Goal: Download file/media: Obtain a digital file from the website

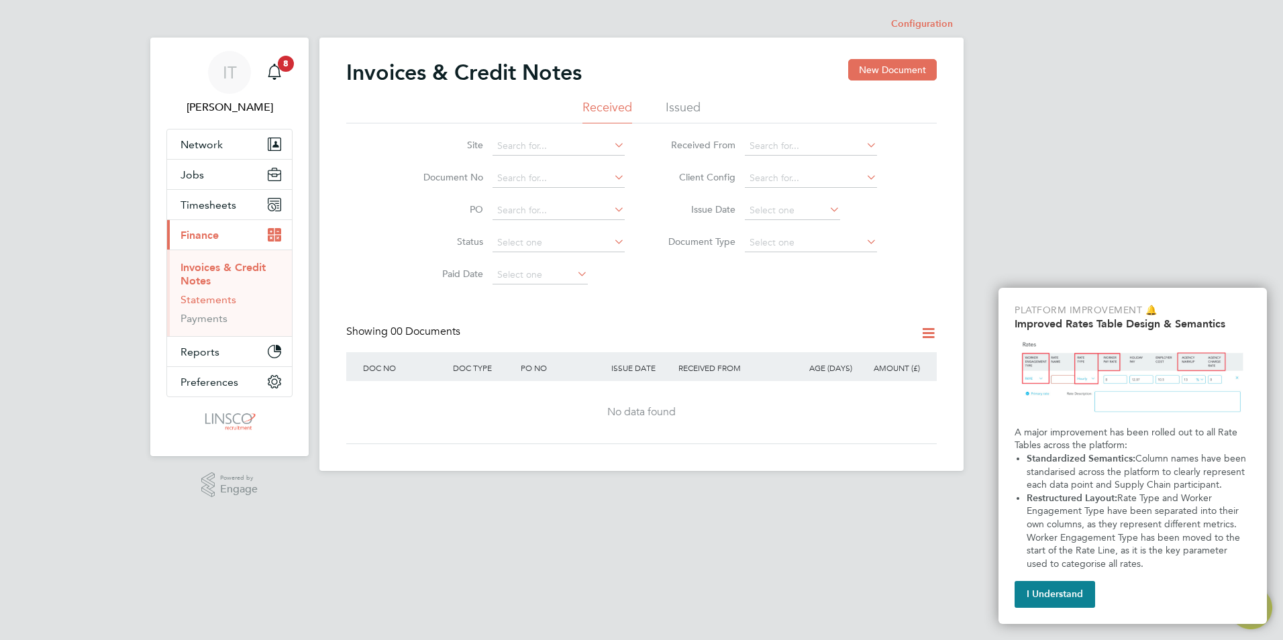
click at [205, 303] on link "Statements" at bounding box center [209, 299] width 56 height 13
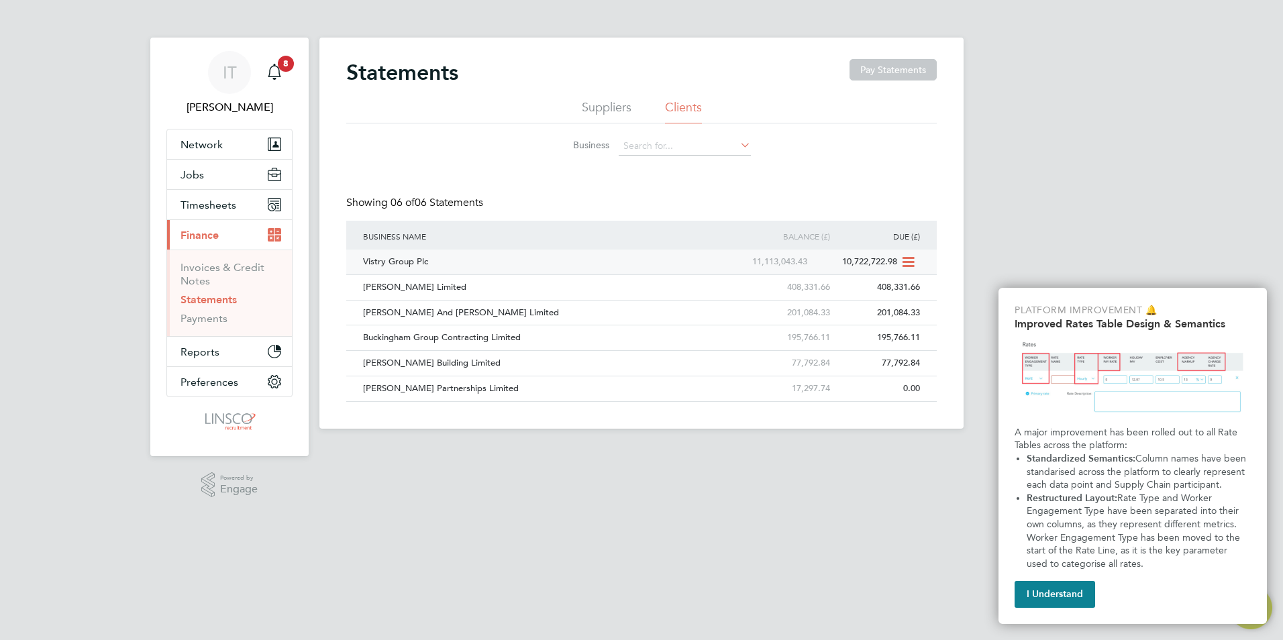
click at [413, 264] on div "Vistry Group Plc" at bounding box center [540, 262] width 361 height 25
click at [906, 263] on icon at bounding box center [907, 262] width 13 height 16
click at [880, 297] on li "Download statement" at bounding box center [860, 293] width 107 height 19
drag, startPoint x: 195, startPoint y: 266, endPoint x: 201, endPoint y: 270, distance: 7.3
click at [195, 266] on link "Invoices & Credit Notes" at bounding box center [223, 274] width 84 height 26
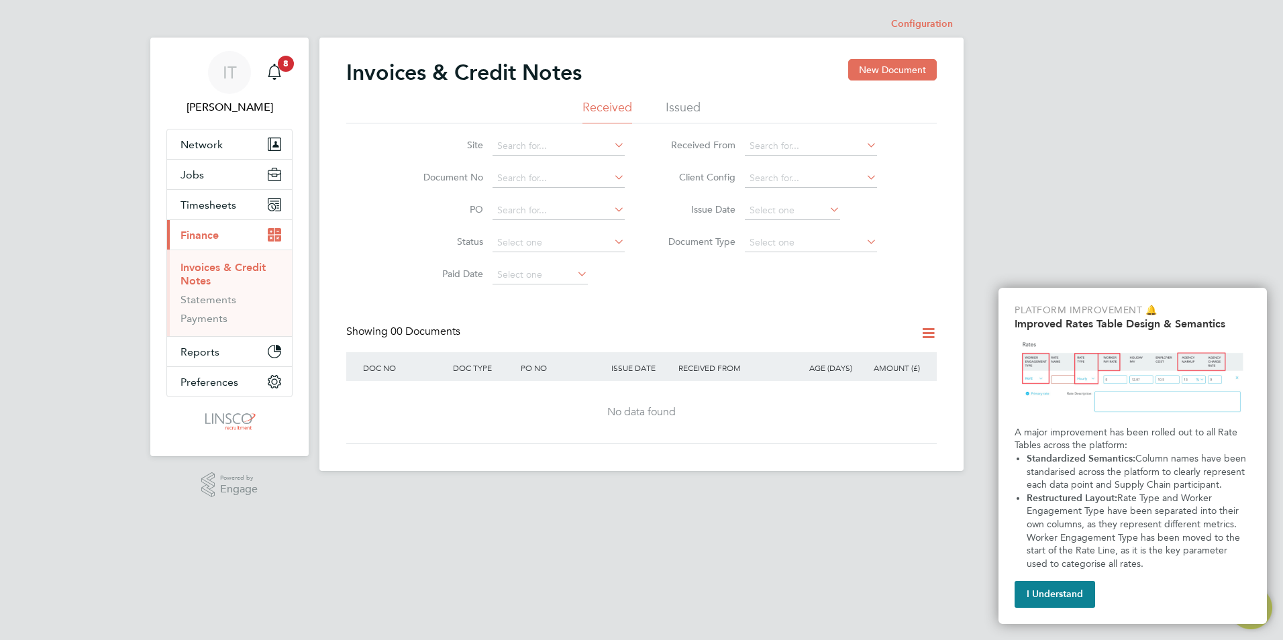
click at [685, 115] on li "Issued" at bounding box center [683, 111] width 35 height 24
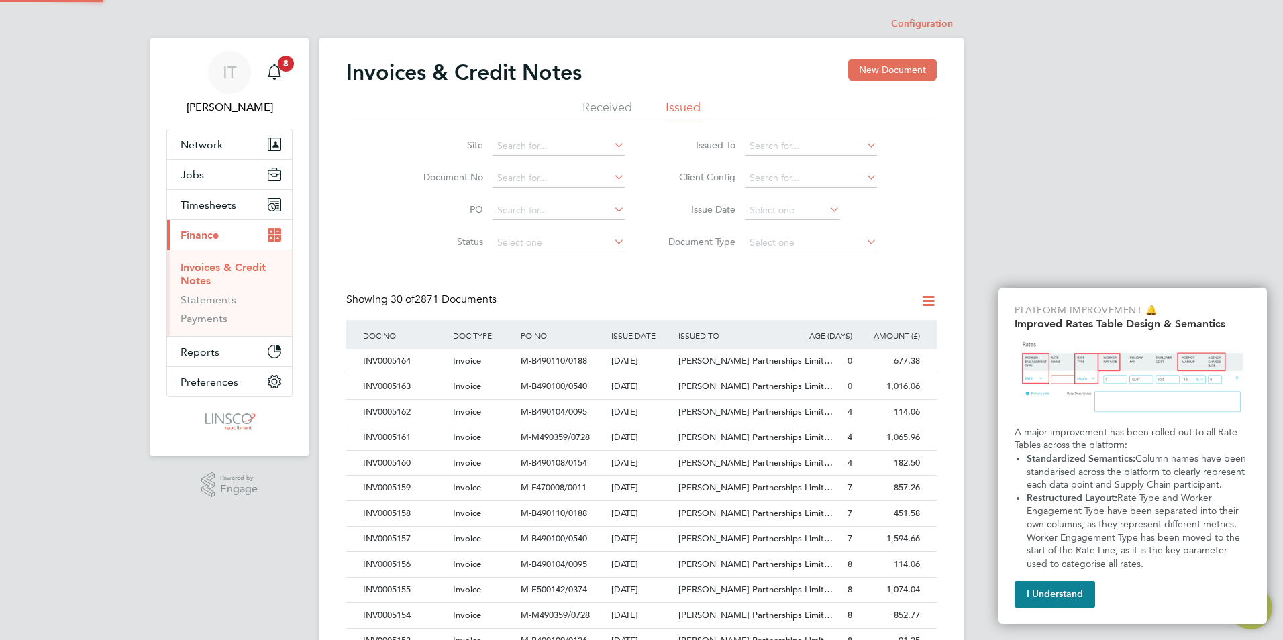
click at [864, 143] on icon at bounding box center [864, 145] width 0 height 19
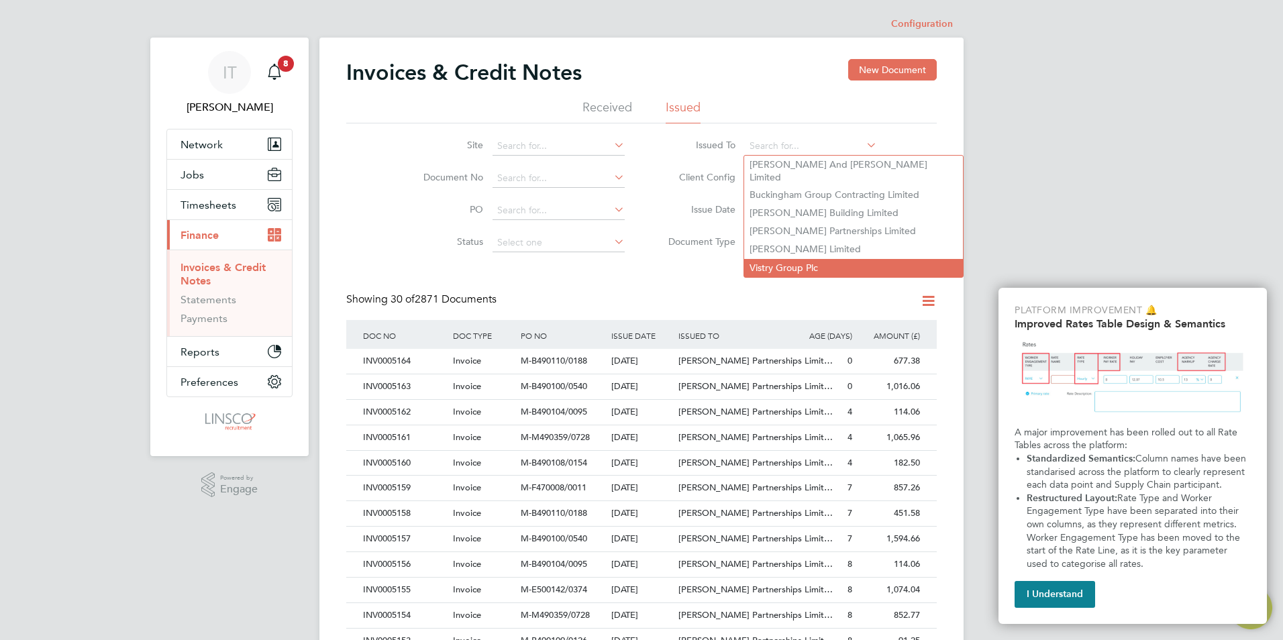
click at [820, 259] on li "Vistry Group Plc" at bounding box center [853, 268] width 219 height 18
type input "Vistry Group Plc"
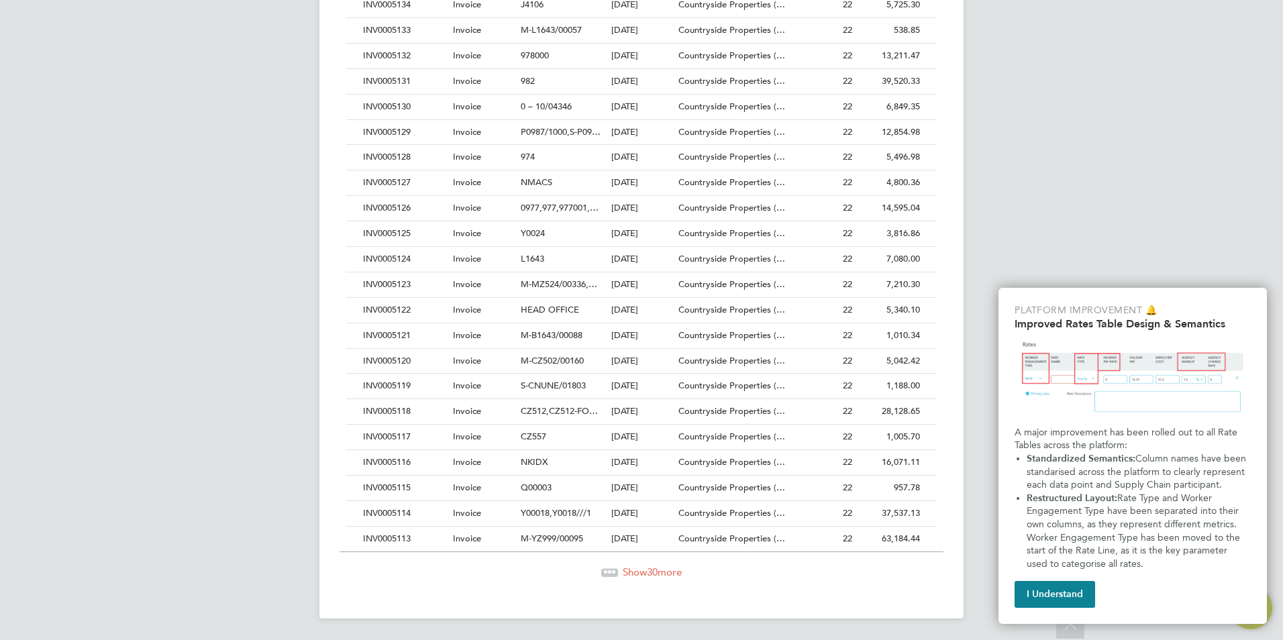
click at [666, 574] on span "Show 30 more" at bounding box center [652, 572] width 59 height 13
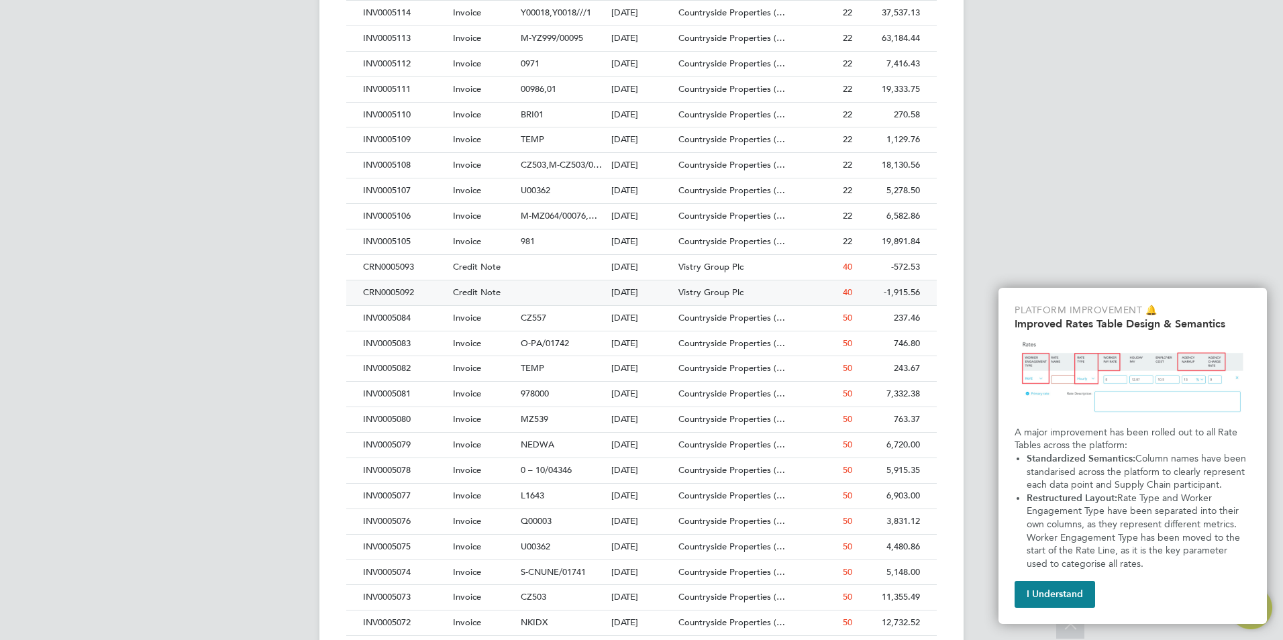
click at [404, 291] on div "CRN0005092" at bounding box center [405, 293] width 90 height 25
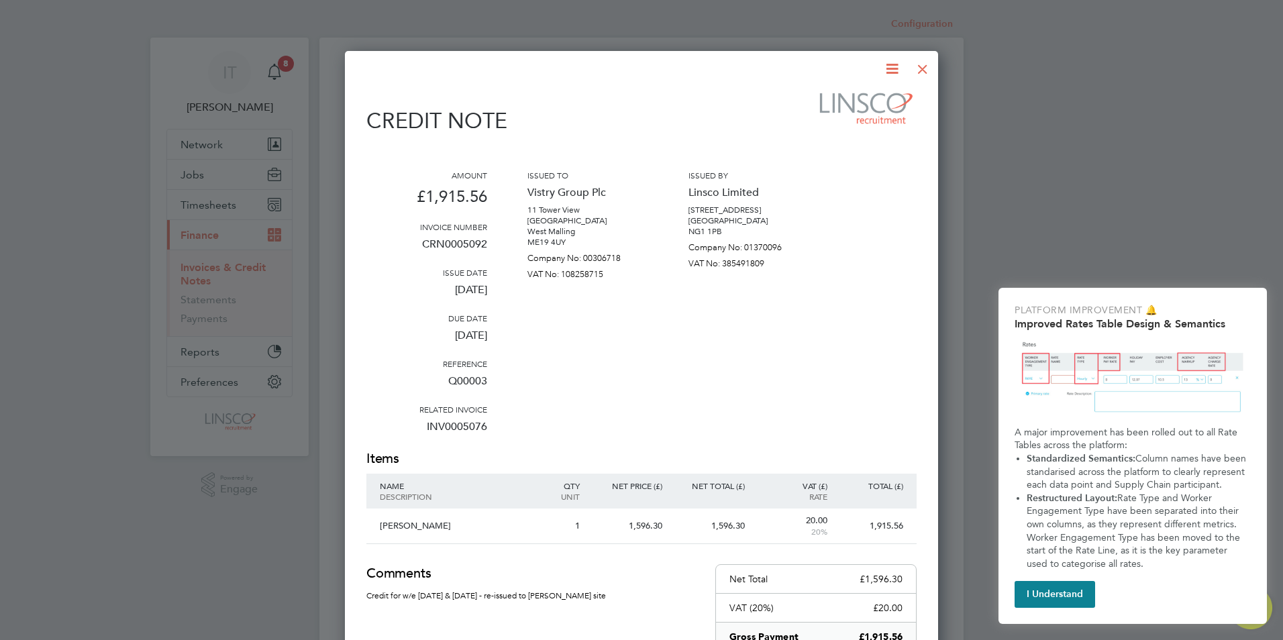
click at [888, 64] on icon at bounding box center [892, 68] width 17 height 17
click at [842, 97] on li "Download Credit Note" at bounding box center [841, 100] width 113 height 19
click at [891, 75] on icon at bounding box center [892, 68] width 17 height 17
click at [866, 99] on li "Download Credit Note" at bounding box center [841, 100] width 113 height 19
click at [926, 62] on div at bounding box center [923, 66] width 24 height 24
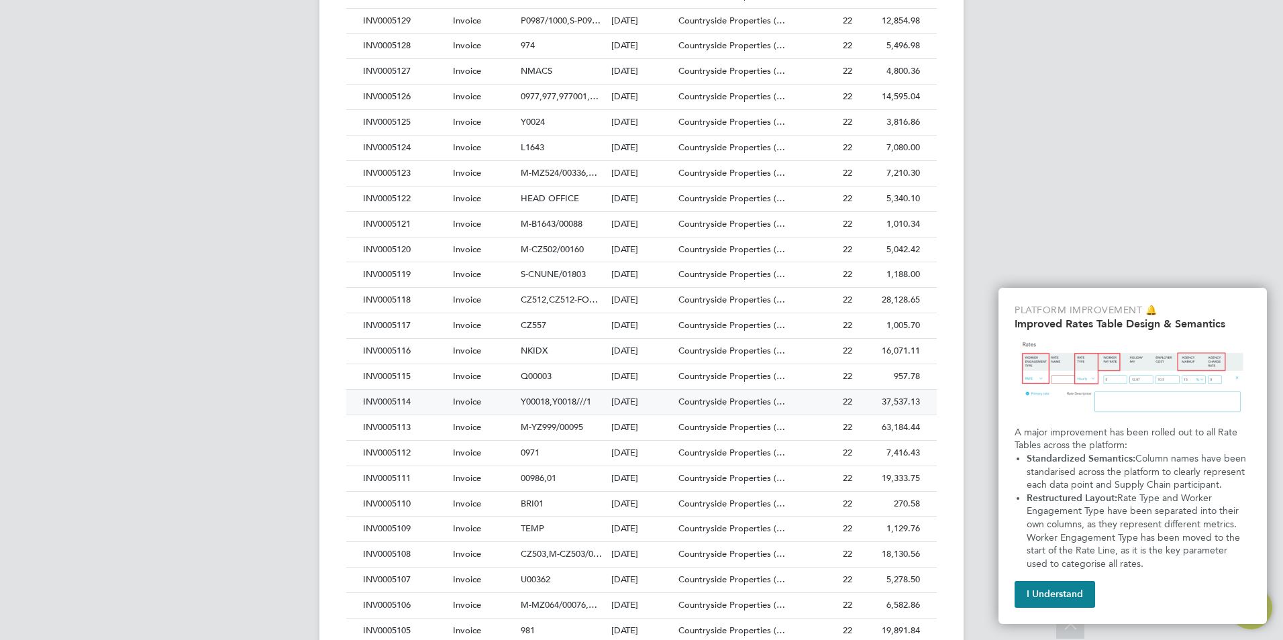
scroll to position [738, 0]
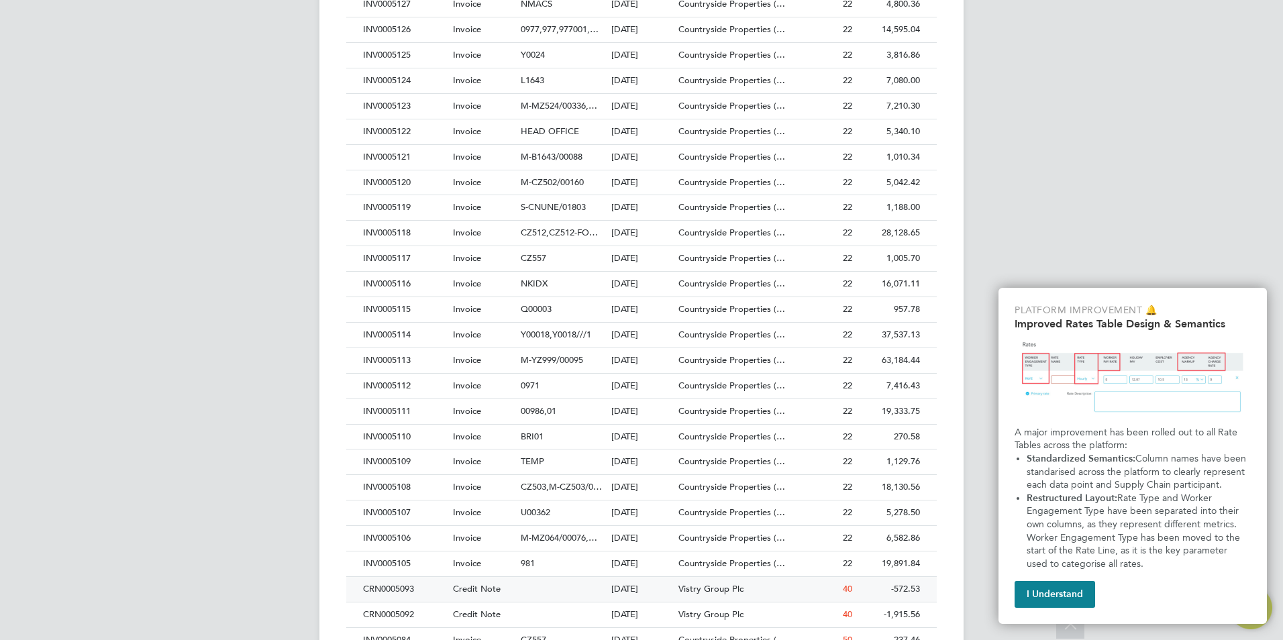
click at [403, 593] on div "CRN0005093" at bounding box center [405, 589] width 90 height 25
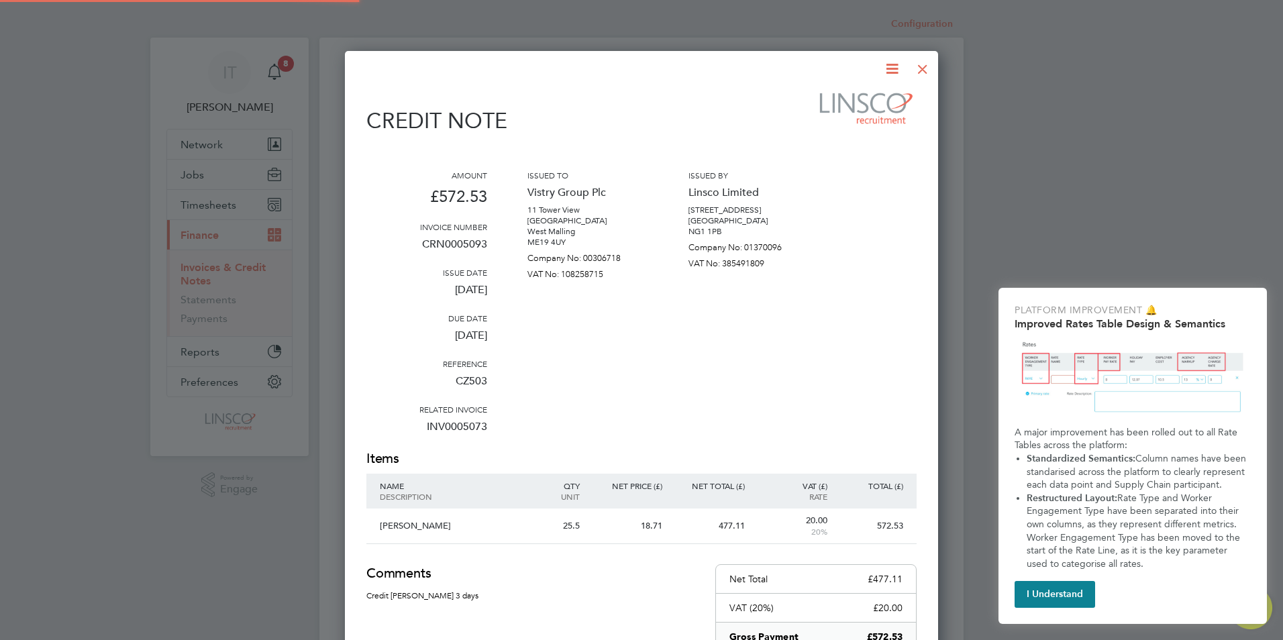
scroll to position [775, 594]
click at [886, 72] on icon at bounding box center [892, 68] width 17 height 17
click at [860, 96] on li "Download Credit Note" at bounding box center [841, 100] width 113 height 19
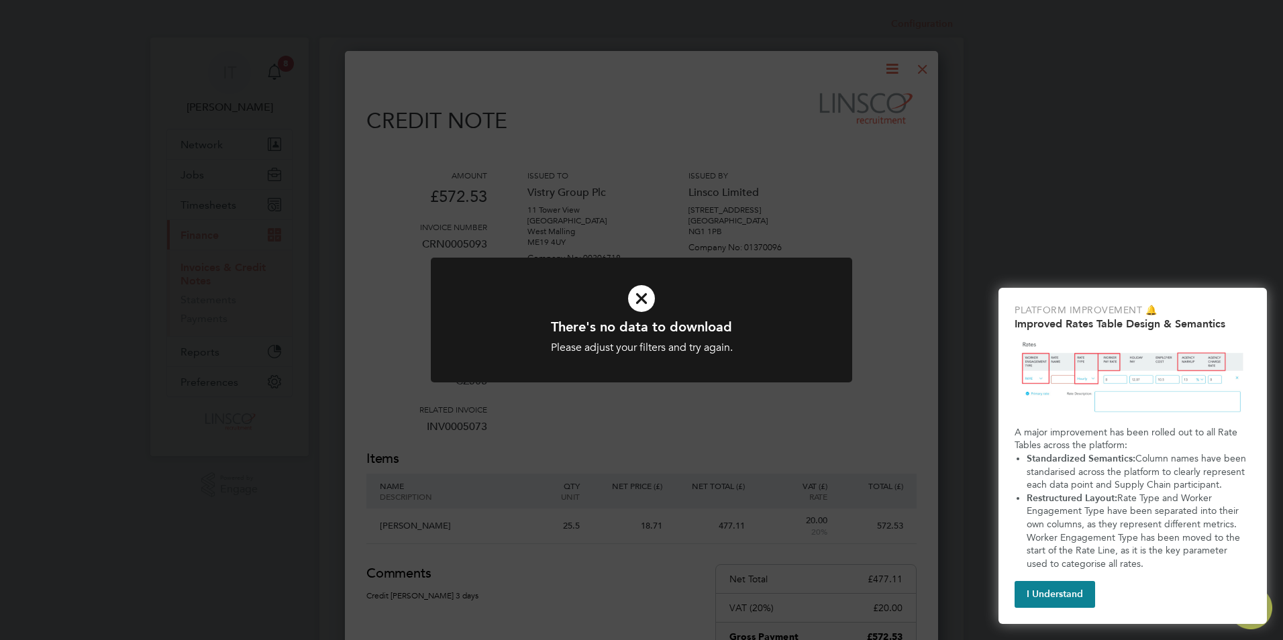
click at [920, 64] on div "There's no data to download Please adjust your filters and try again. Cancel Ok…" at bounding box center [641, 320] width 1283 height 640
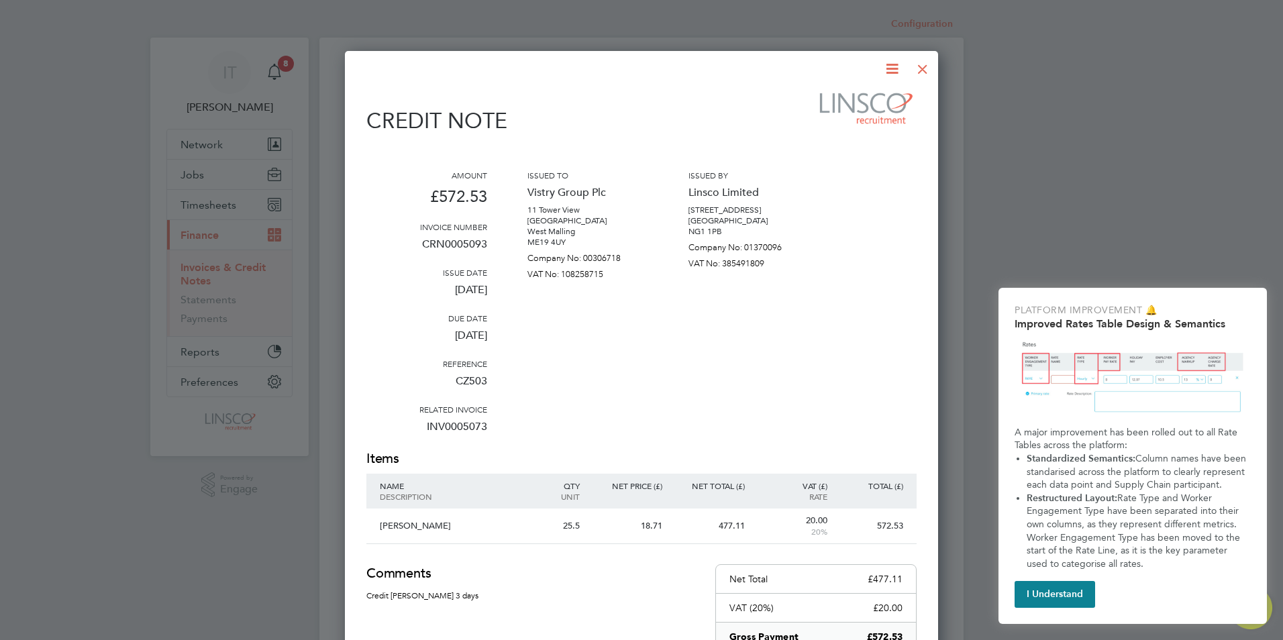
click at [918, 64] on div at bounding box center [923, 66] width 24 height 24
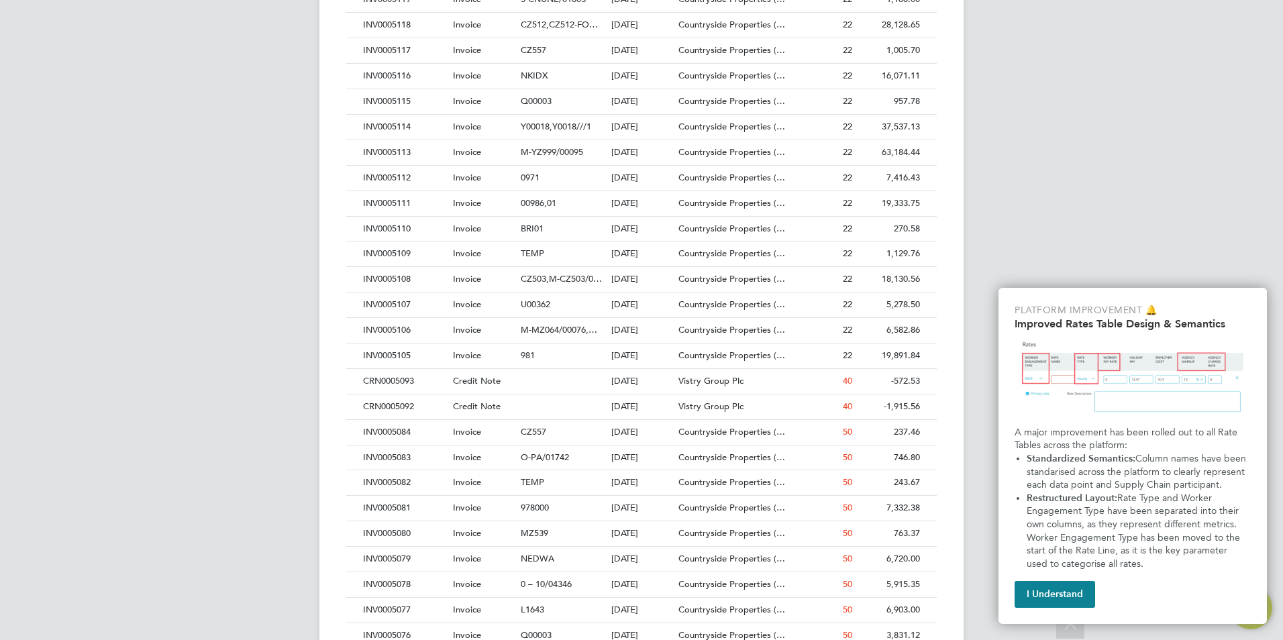
scroll to position [1141, 0]
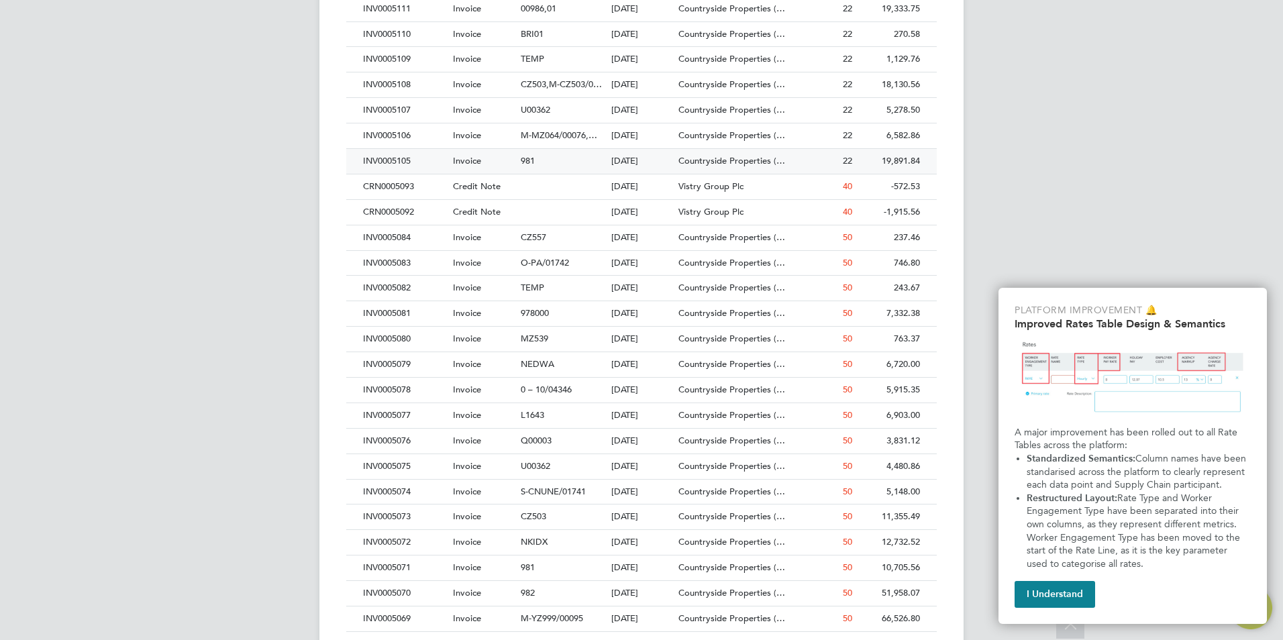
click at [408, 160] on div "INV0005105" at bounding box center [405, 161] width 90 height 25
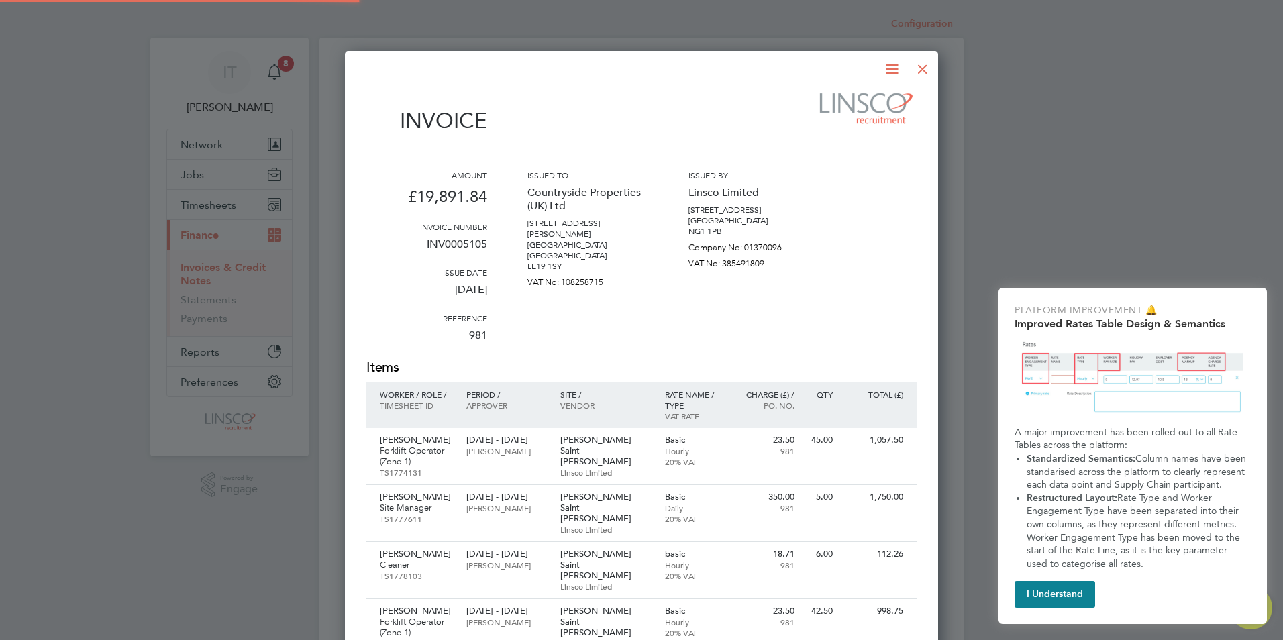
scroll to position [1759, 594]
click at [893, 66] on icon at bounding box center [892, 68] width 17 height 17
click at [849, 100] on li "Download Invoice" at bounding box center [851, 100] width 93 height 19
click at [924, 60] on div at bounding box center [923, 66] width 24 height 24
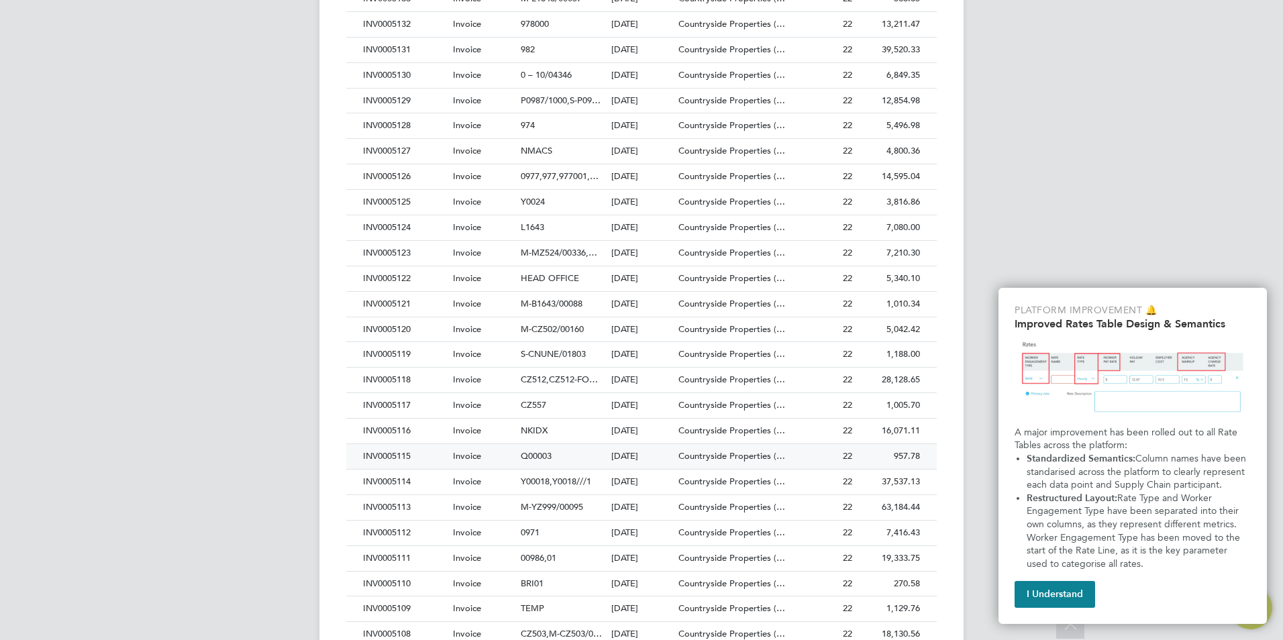
scroll to position [738, 0]
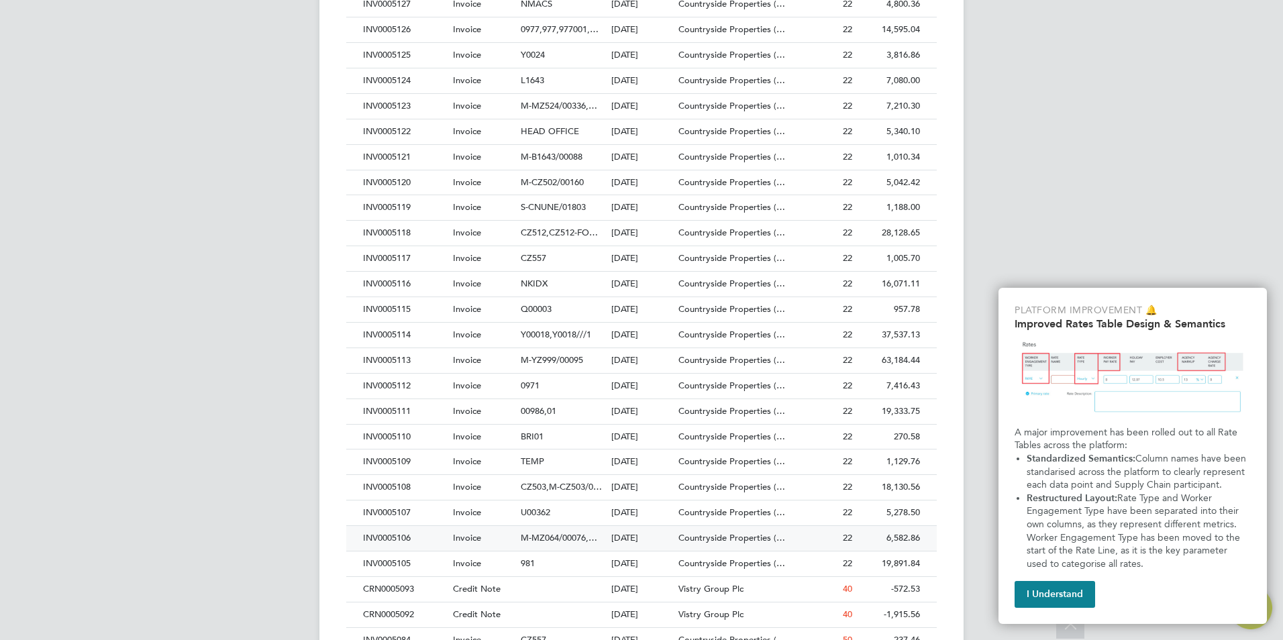
click at [403, 534] on div "INV0005106" at bounding box center [405, 538] width 90 height 25
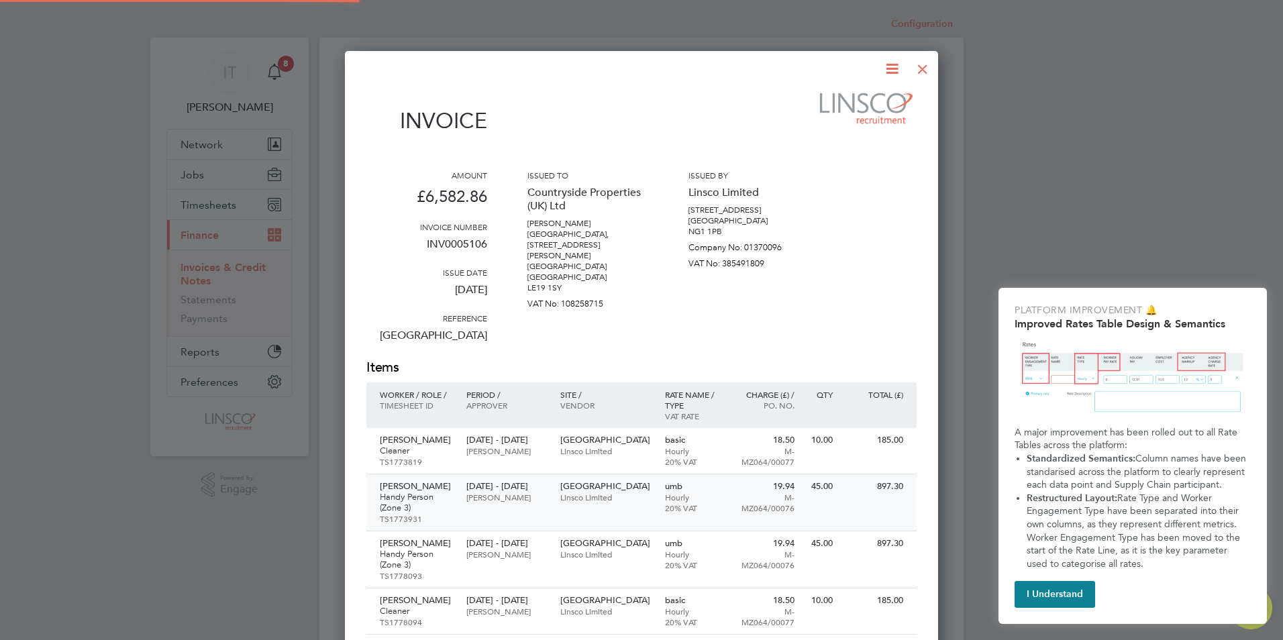
scroll to position [1206, 594]
click at [891, 64] on icon at bounding box center [892, 68] width 17 height 17
click at [830, 101] on li "Download Invoice" at bounding box center [851, 100] width 93 height 19
click at [922, 71] on div at bounding box center [923, 66] width 24 height 24
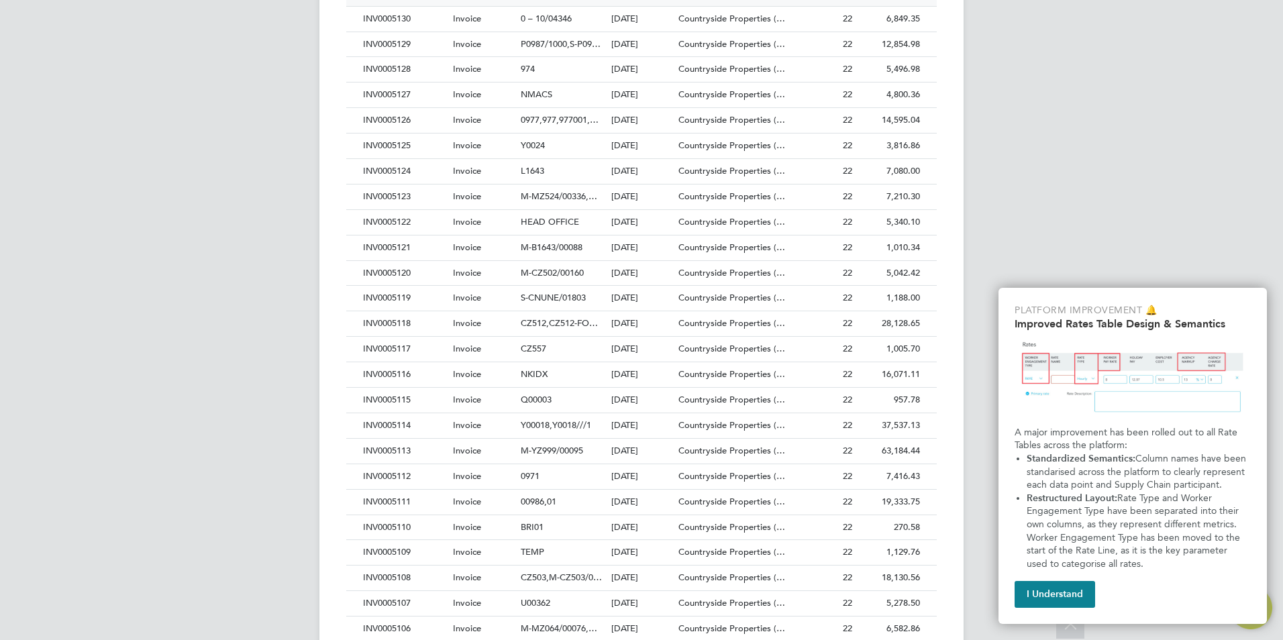
scroll to position [671, 0]
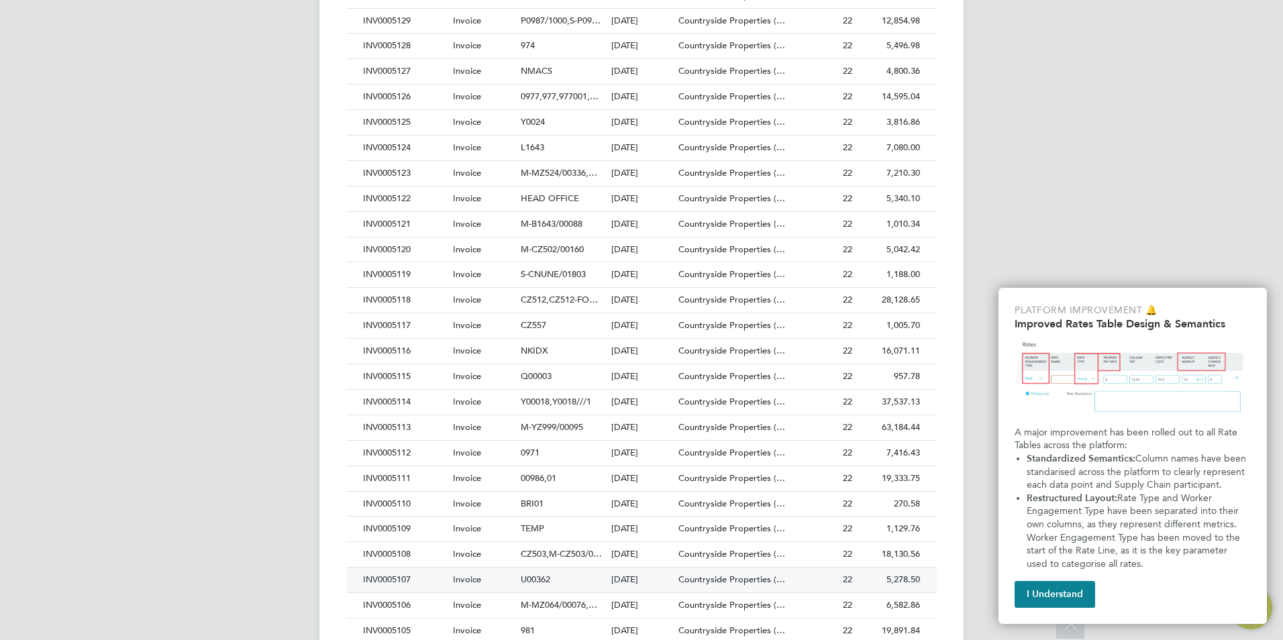
click at [391, 574] on div "INV0005107" at bounding box center [405, 580] width 90 height 25
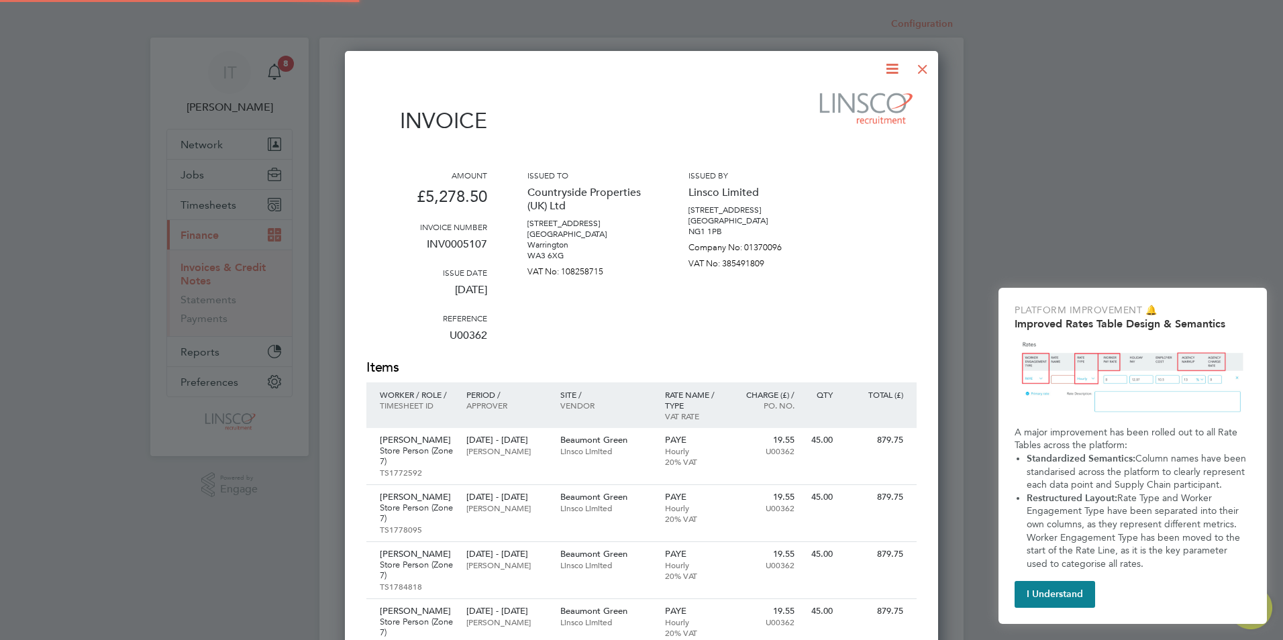
scroll to position [942, 594]
click at [894, 62] on icon at bounding box center [892, 68] width 17 height 17
click at [848, 95] on li "Download Invoice" at bounding box center [851, 100] width 93 height 19
click at [918, 71] on div at bounding box center [923, 66] width 24 height 24
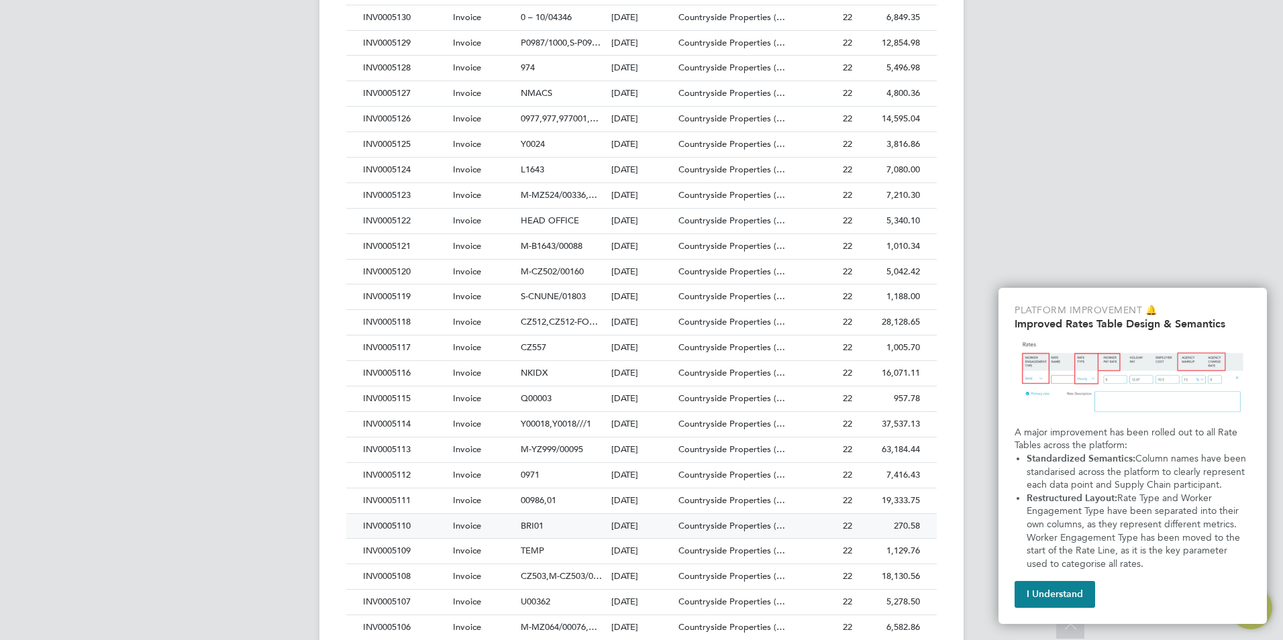
scroll to position [738, 0]
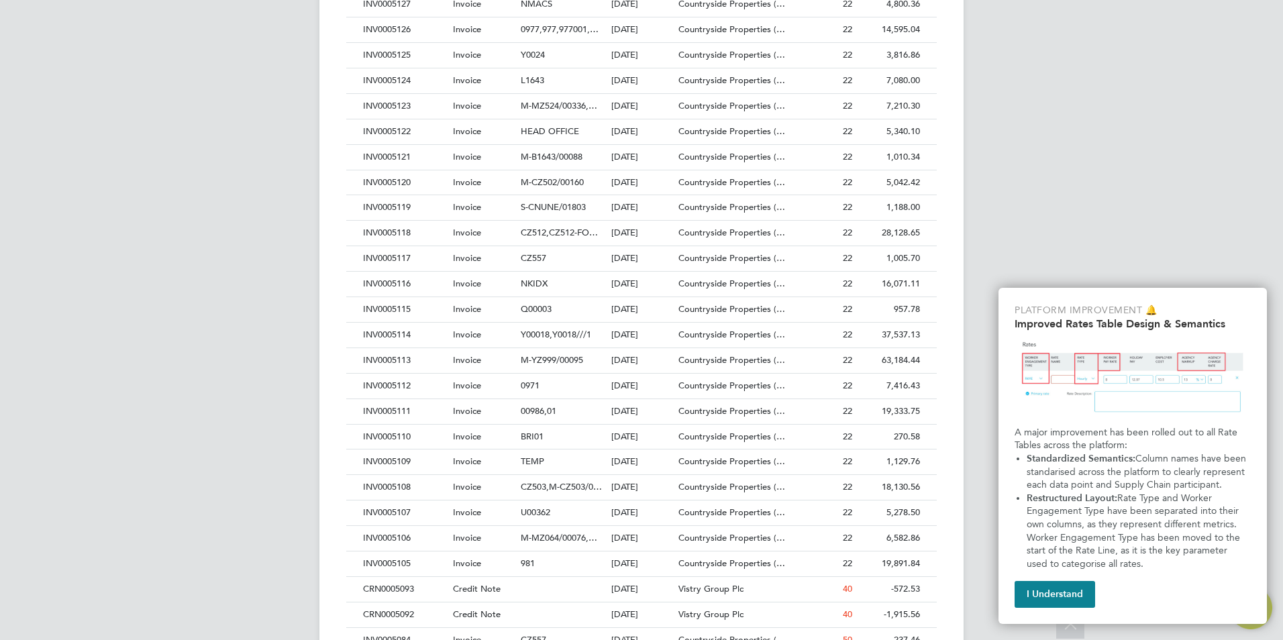
click at [393, 489] on div "INV0005108" at bounding box center [405, 487] width 90 height 25
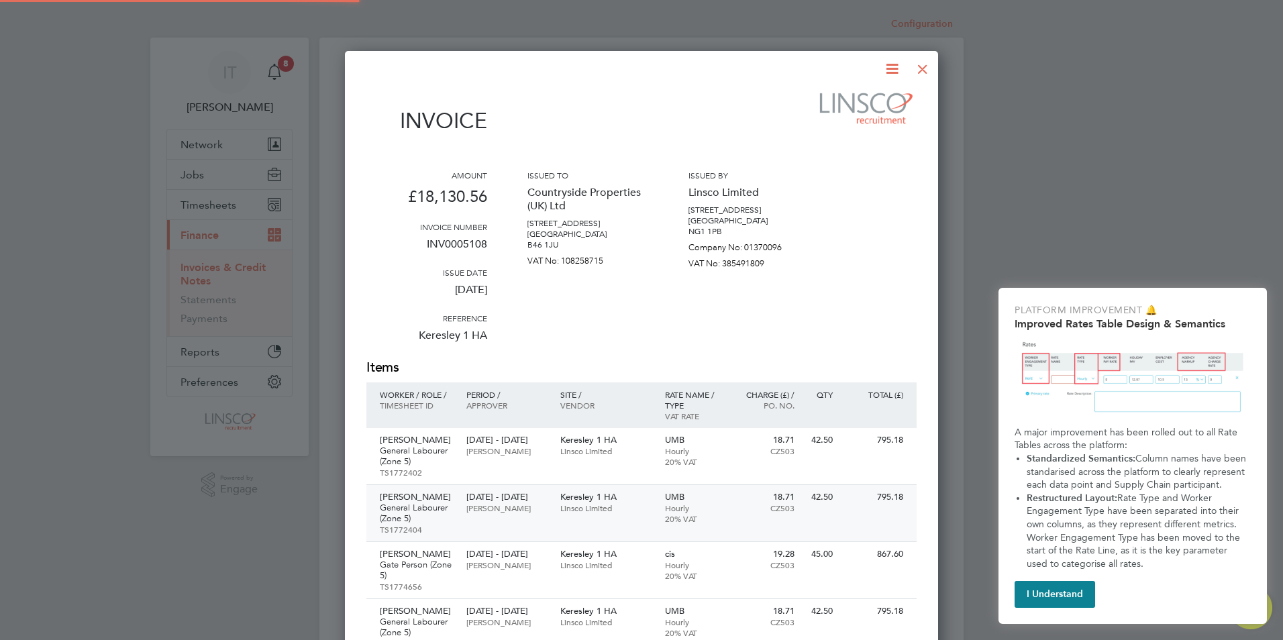
scroll to position [1863, 594]
click at [891, 66] on icon at bounding box center [892, 68] width 17 height 17
click at [865, 97] on li "Download Invoice" at bounding box center [851, 100] width 93 height 19
click at [928, 72] on div at bounding box center [923, 66] width 24 height 24
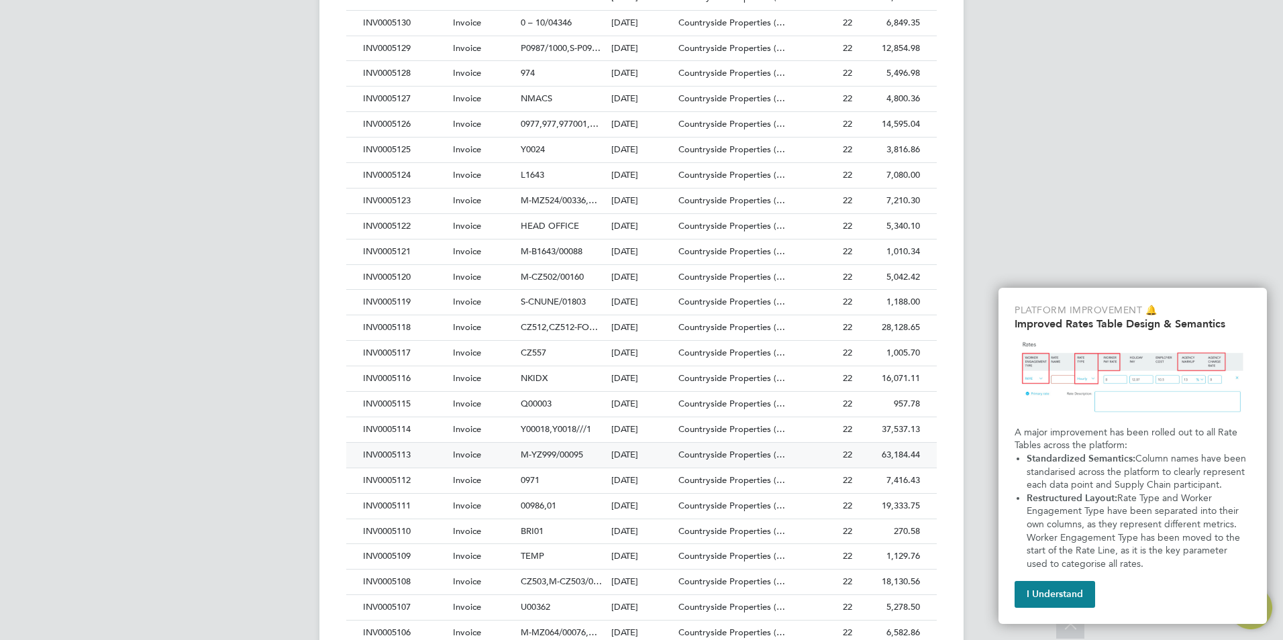
scroll to position [671, 0]
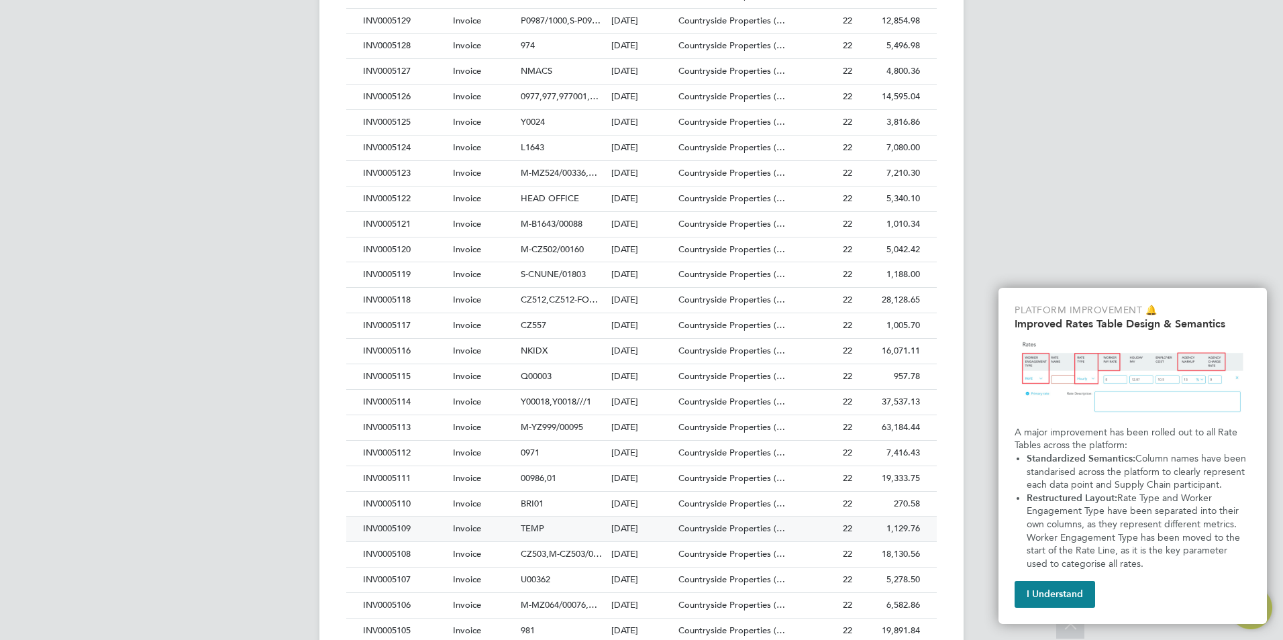
click at [402, 527] on div "INV0005109" at bounding box center [405, 529] width 90 height 25
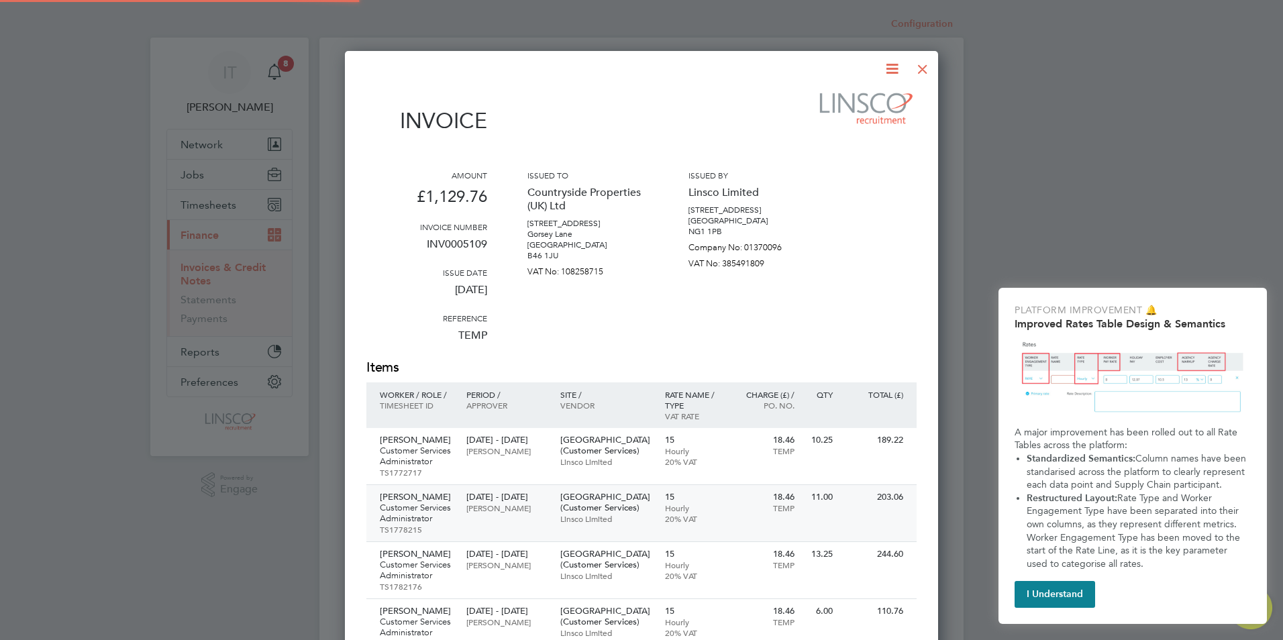
scroll to position [996, 594]
click at [901, 70] on icon at bounding box center [892, 68] width 17 height 17
click at [867, 99] on li "Download Invoice" at bounding box center [851, 100] width 93 height 19
click at [931, 68] on div at bounding box center [923, 66] width 24 height 24
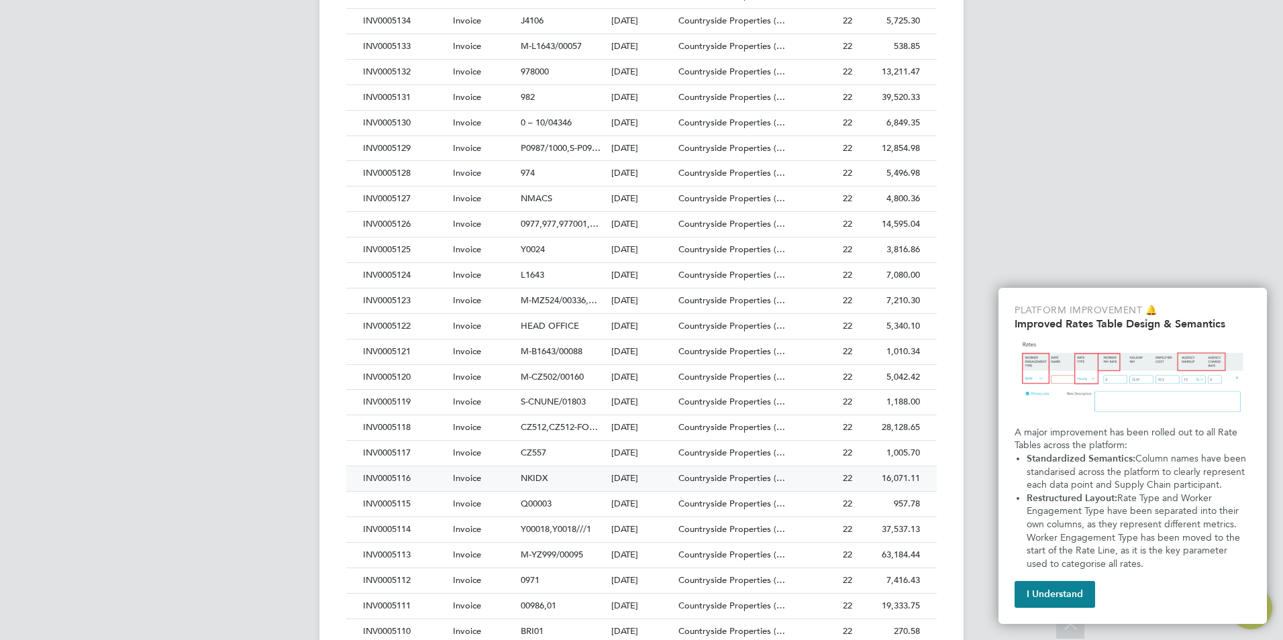
scroll to position [604, 0]
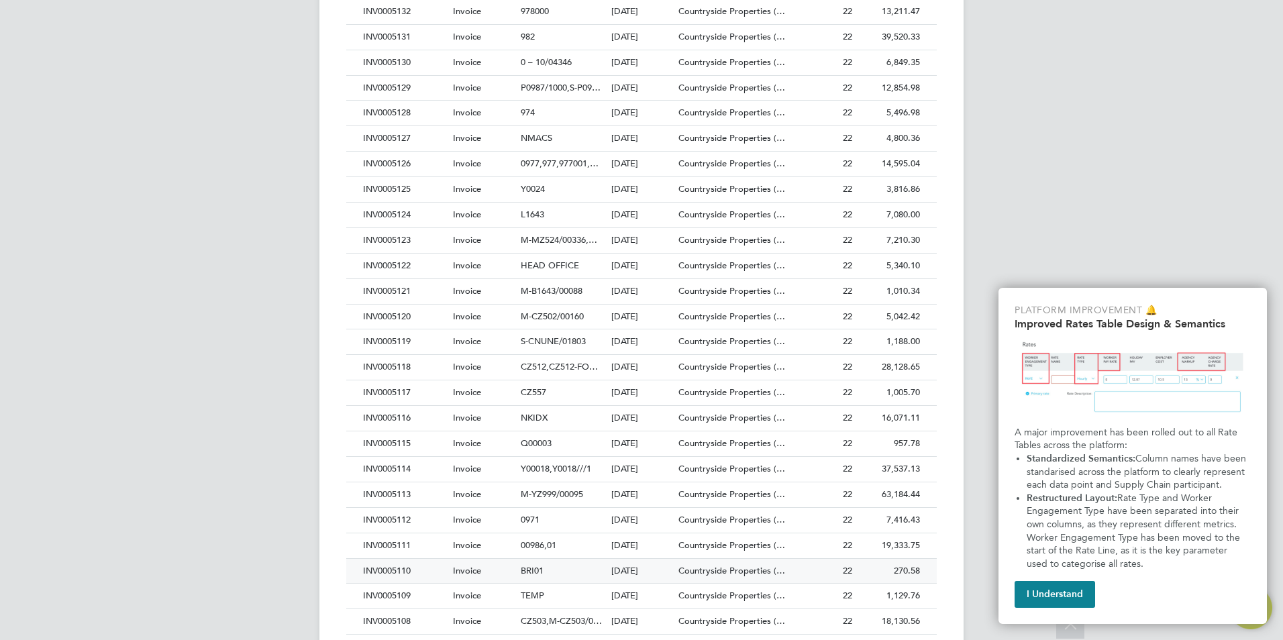
click at [392, 572] on div "INV0005110" at bounding box center [405, 571] width 90 height 25
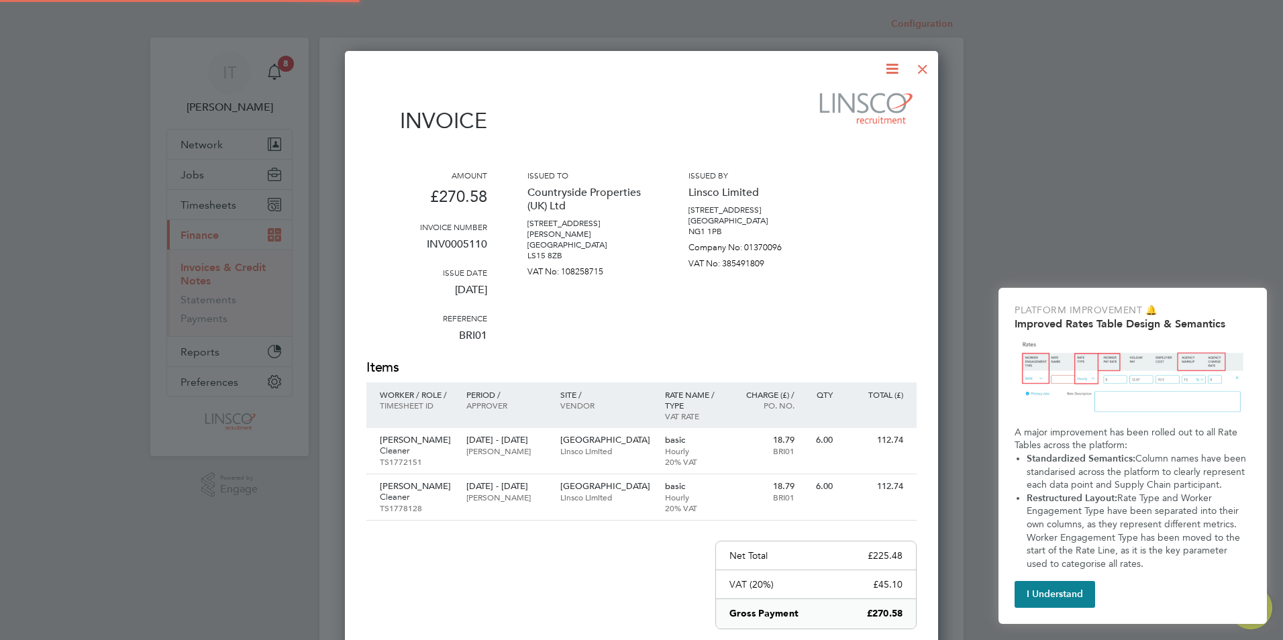
scroll to position [750, 594]
click at [867, 66] on div at bounding box center [633, 68] width 534 height 17
drag, startPoint x: 877, startPoint y: 66, endPoint x: 887, endPoint y: 66, distance: 10.8
click at [884, 66] on div at bounding box center [633, 68] width 534 height 17
click at [893, 67] on icon at bounding box center [892, 68] width 17 height 17
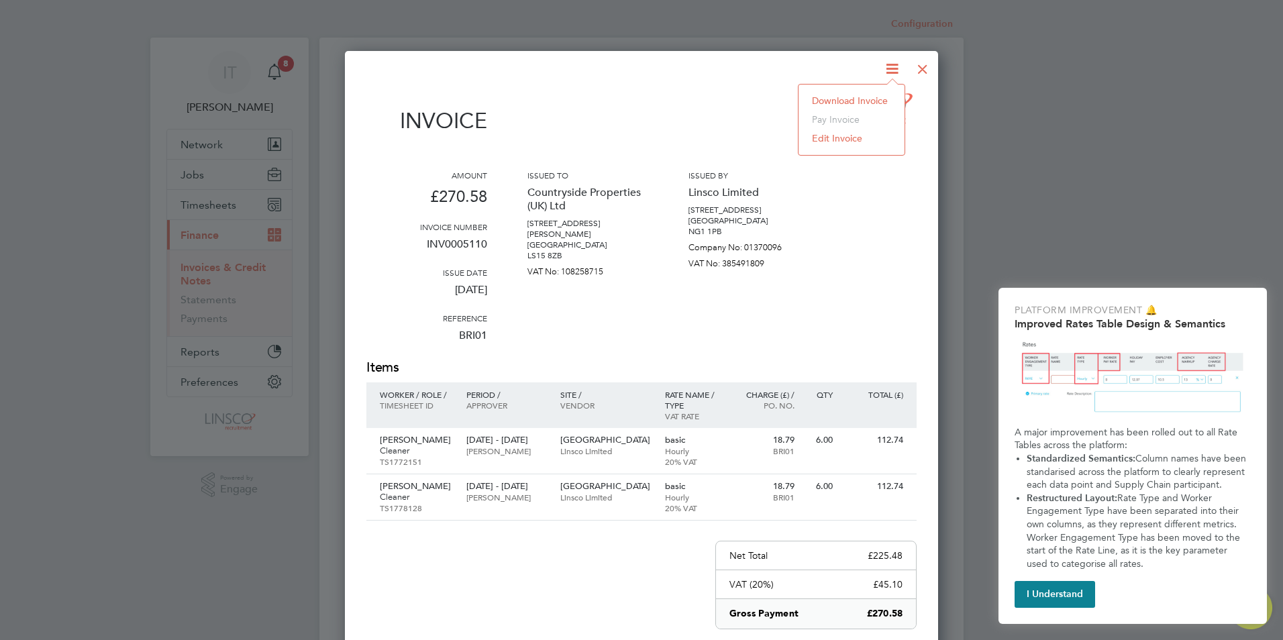
click at [869, 106] on li "Download Invoice" at bounding box center [851, 100] width 93 height 19
click at [924, 67] on div at bounding box center [923, 66] width 24 height 24
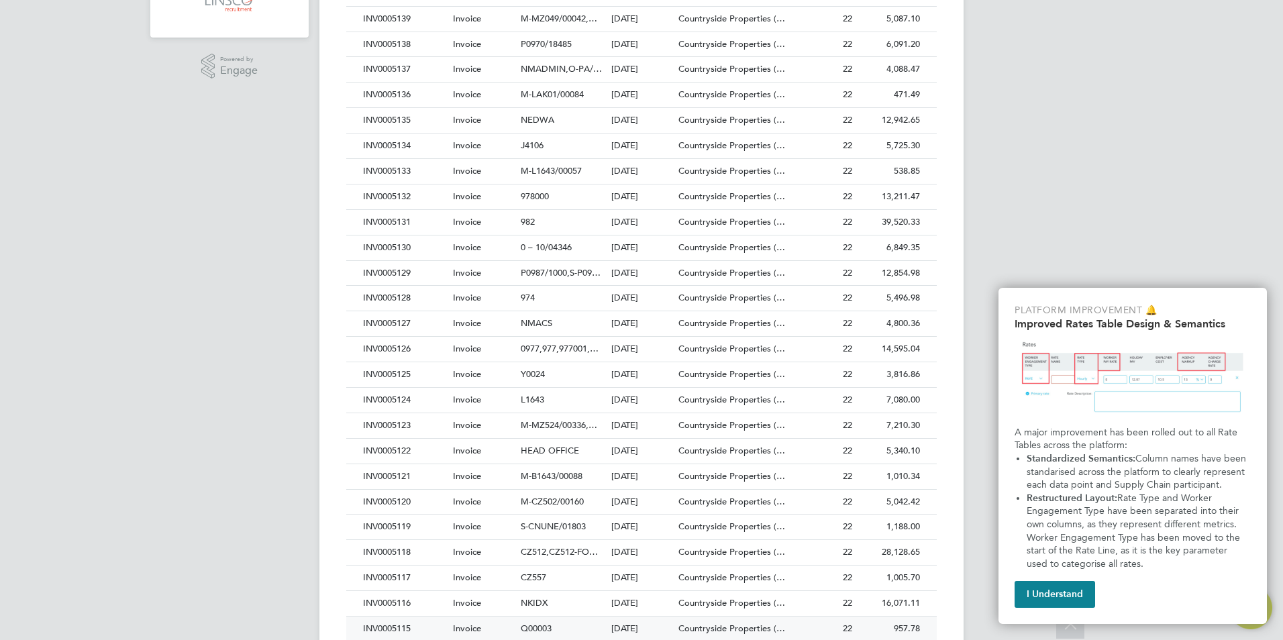
scroll to position [537, 0]
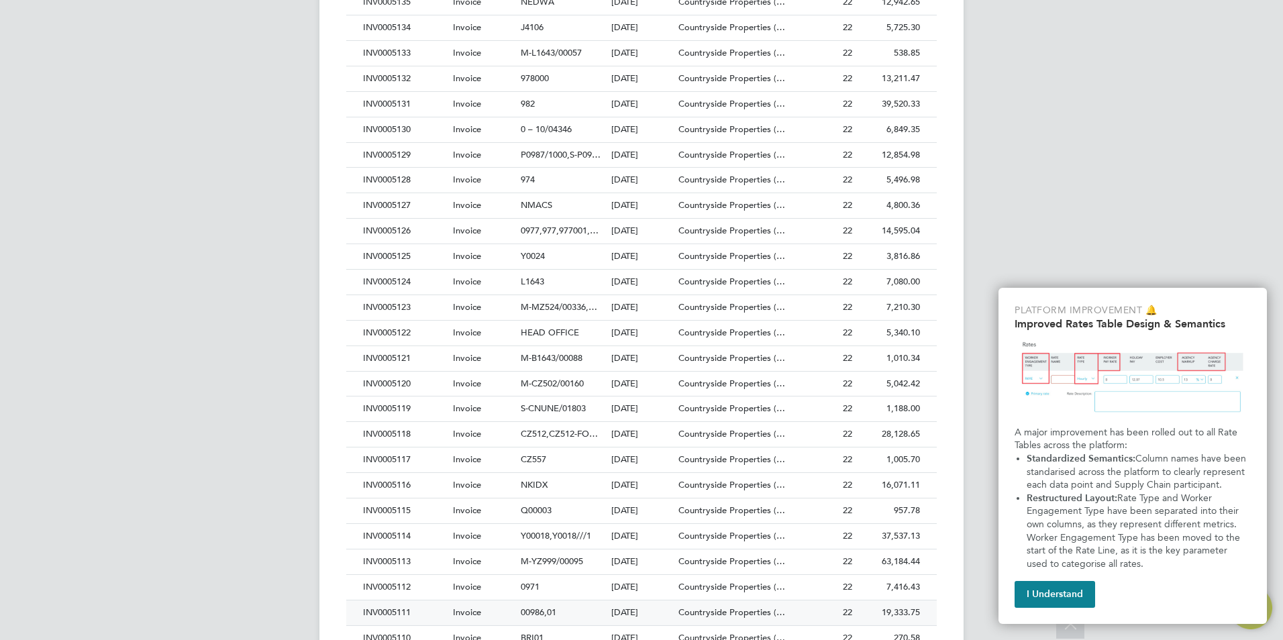
click at [389, 613] on div "INV0005111" at bounding box center [405, 613] width 90 height 25
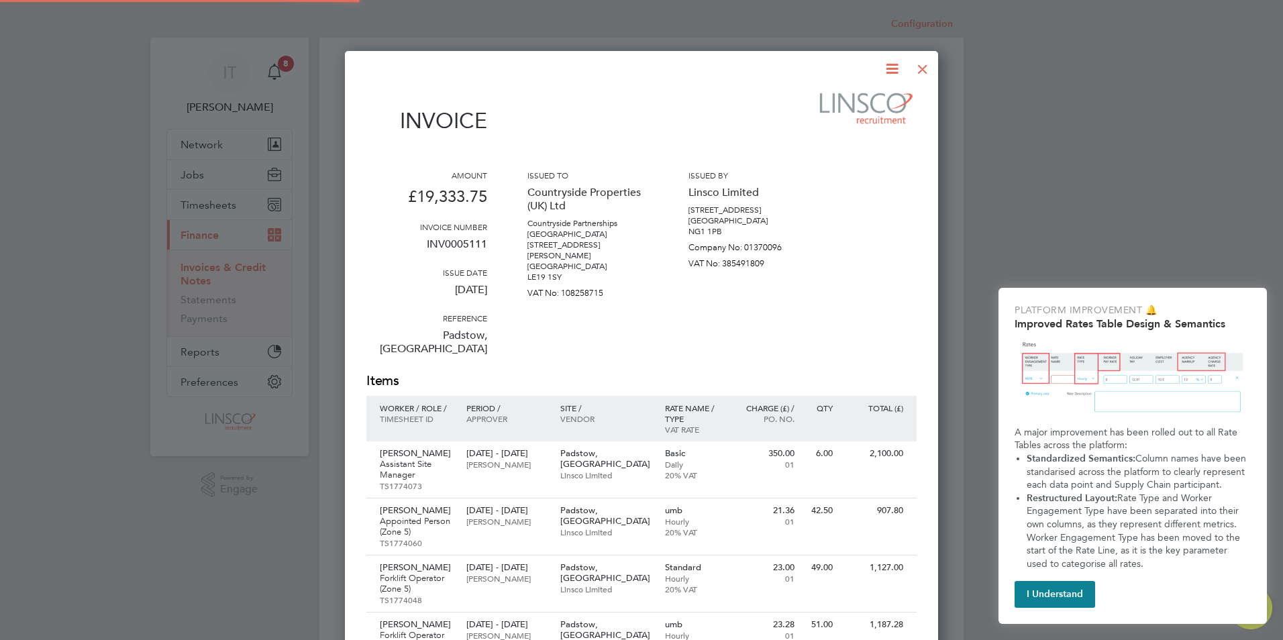
scroll to position [1513, 594]
click at [896, 68] on icon at bounding box center [892, 68] width 17 height 17
click at [852, 103] on li "Download Invoice" at bounding box center [851, 100] width 93 height 19
click at [923, 70] on div at bounding box center [923, 66] width 24 height 24
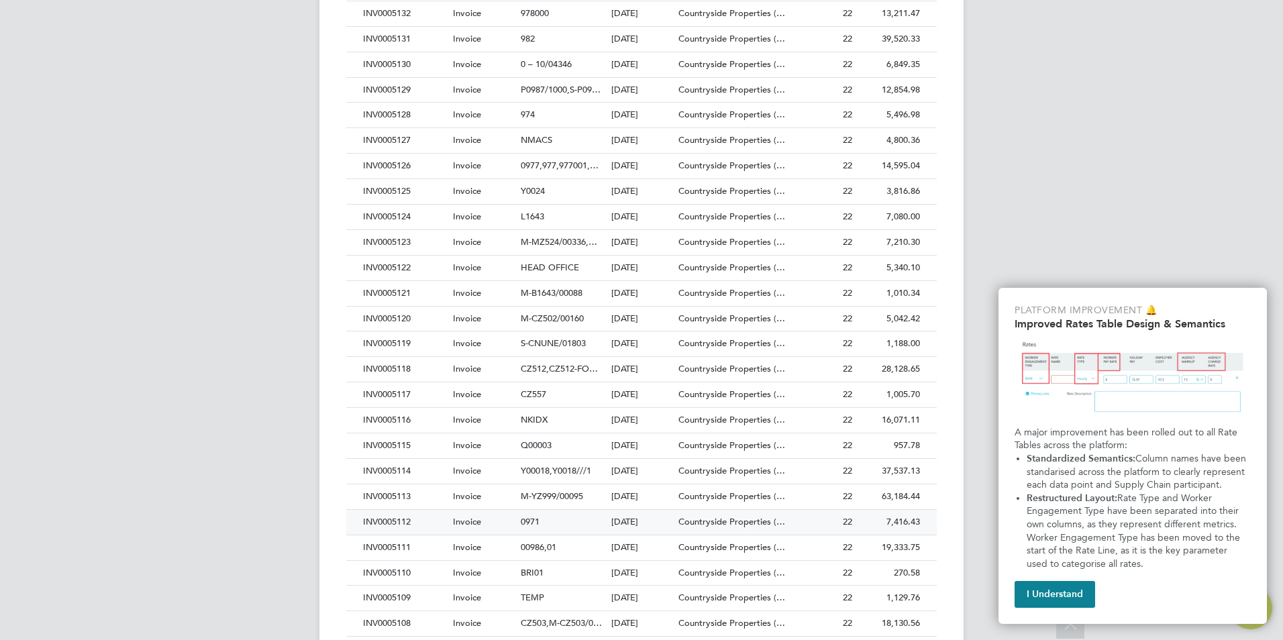
scroll to position [603, 0]
click at [402, 519] on div "INV0005112" at bounding box center [405, 521] width 90 height 25
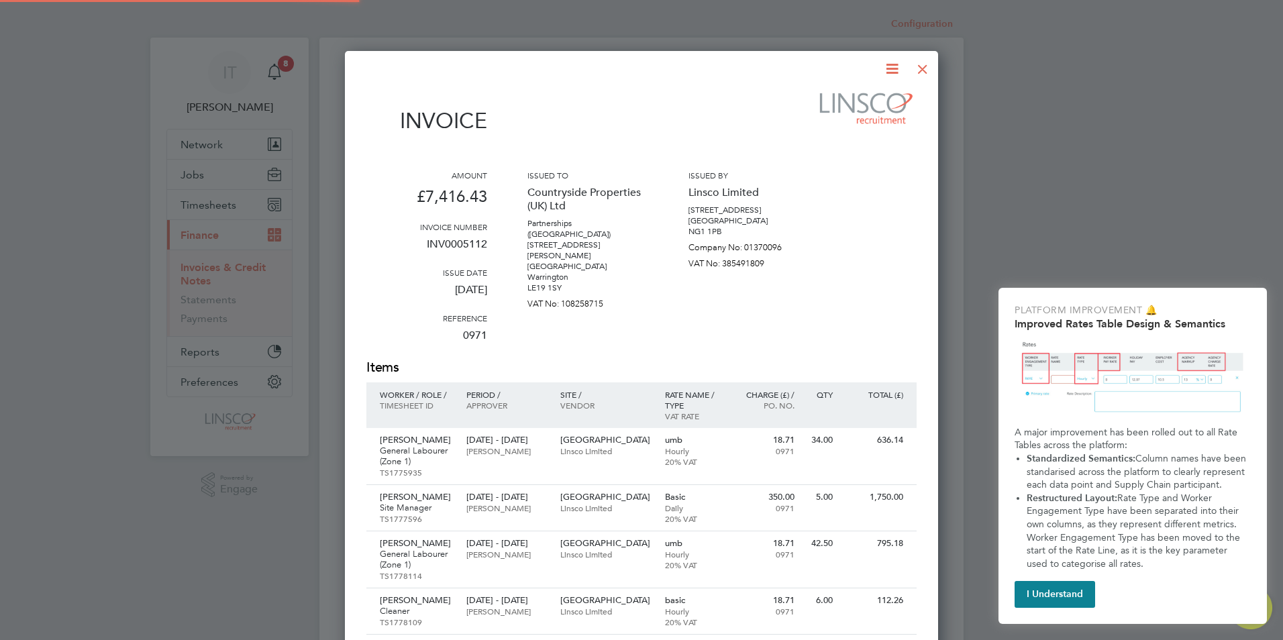
scroll to position [1174, 594]
click at [895, 64] on icon at bounding box center [892, 68] width 17 height 17
click at [845, 97] on li "Download Invoice" at bounding box center [851, 100] width 93 height 19
click at [924, 64] on div at bounding box center [923, 66] width 24 height 24
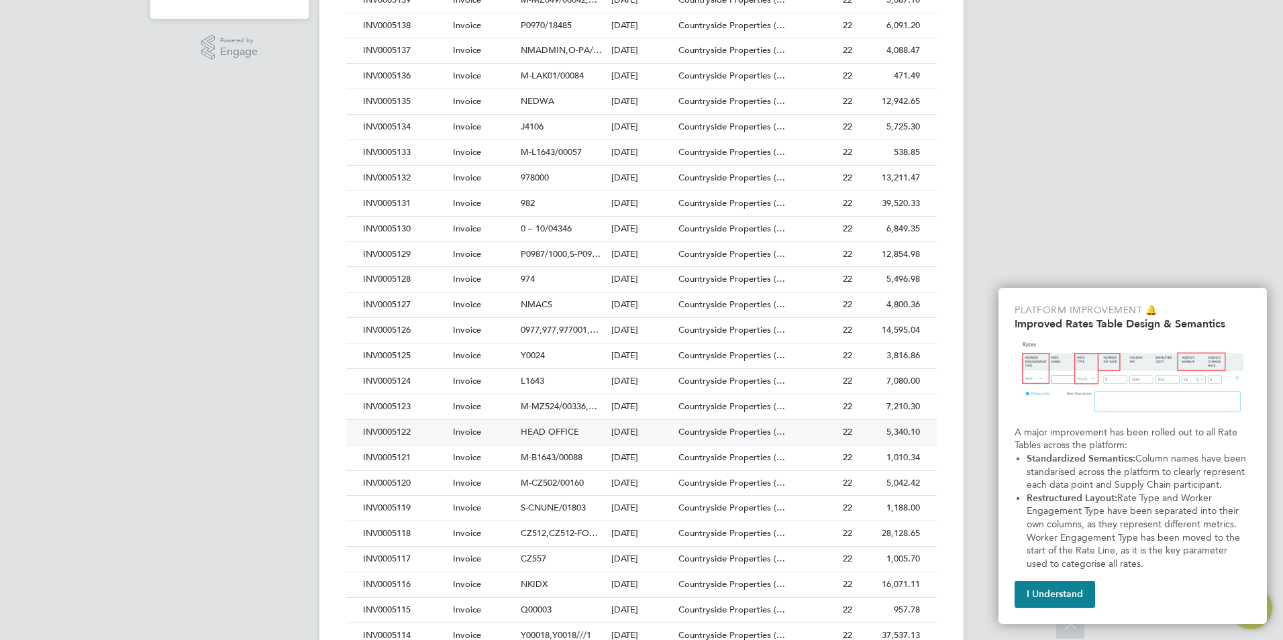
scroll to position [537, 0]
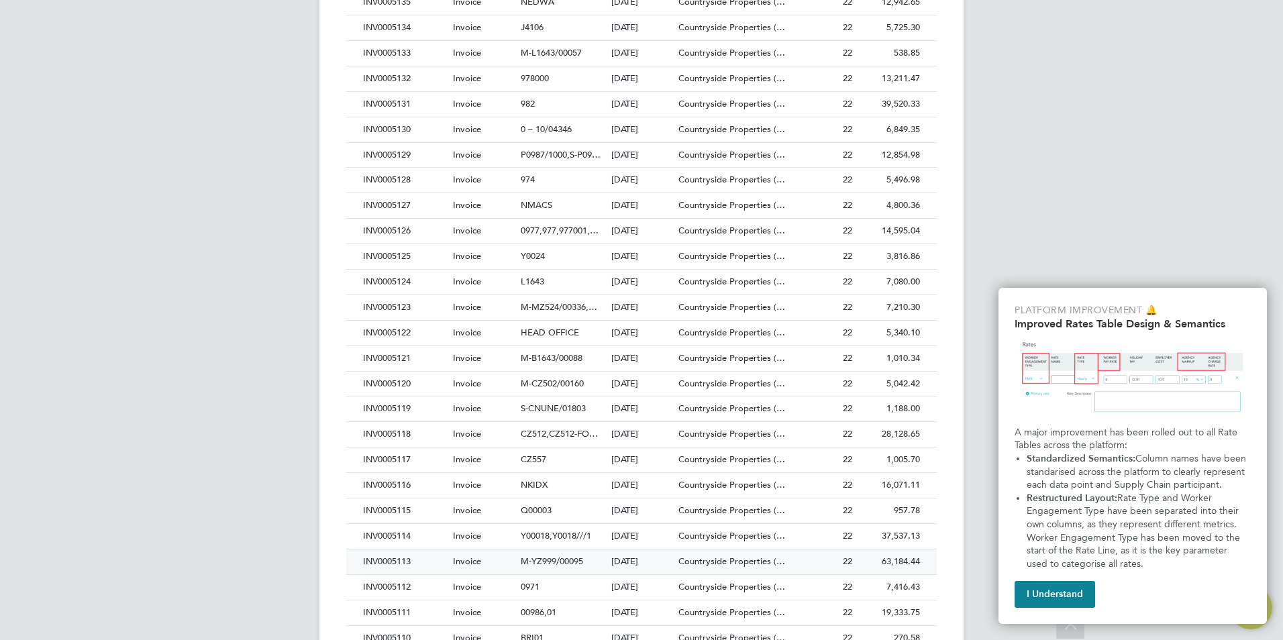
click at [385, 564] on div "INV0005113" at bounding box center [405, 562] width 90 height 25
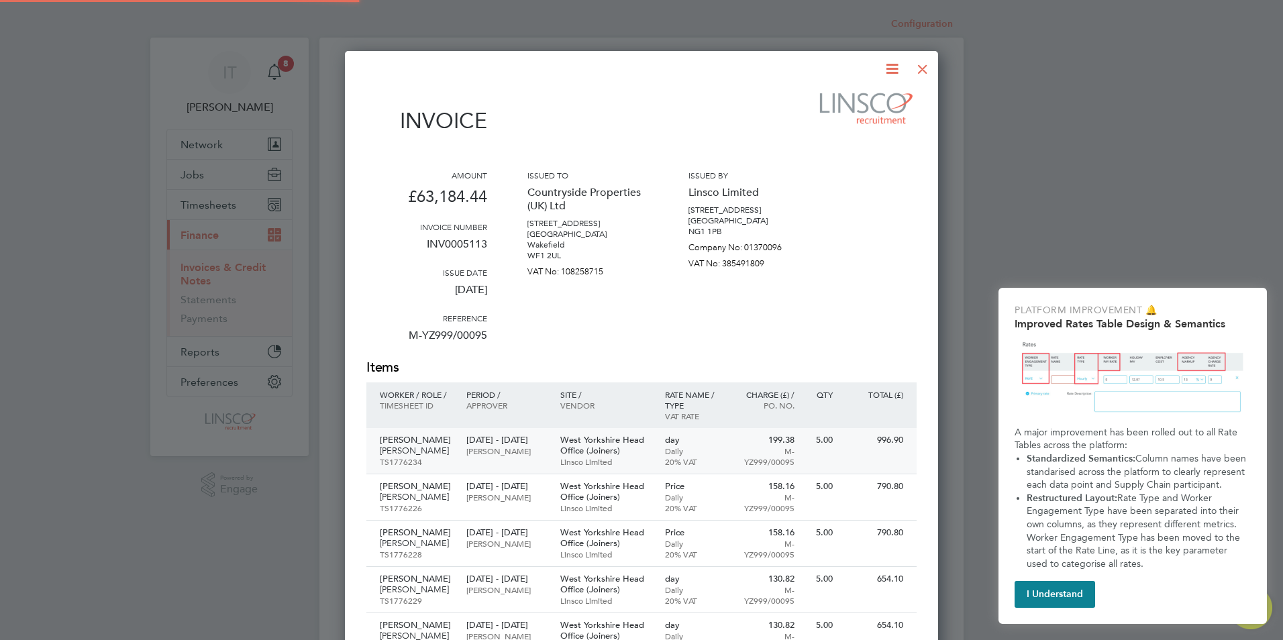
scroll to position [2695, 594]
click at [891, 67] on icon at bounding box center [892, 68] width 17 height 17
click at [860, 97] on li "Download Invoice" at bounding box center [851, 100] width 93 height 19
drag, startPoint x: 928, startPoint y: 60, endPoint x: 928, endPoint y: 67, distance: 6.7
click at [928, 63] on div at bounding box center [923, 66] width 24 height 24
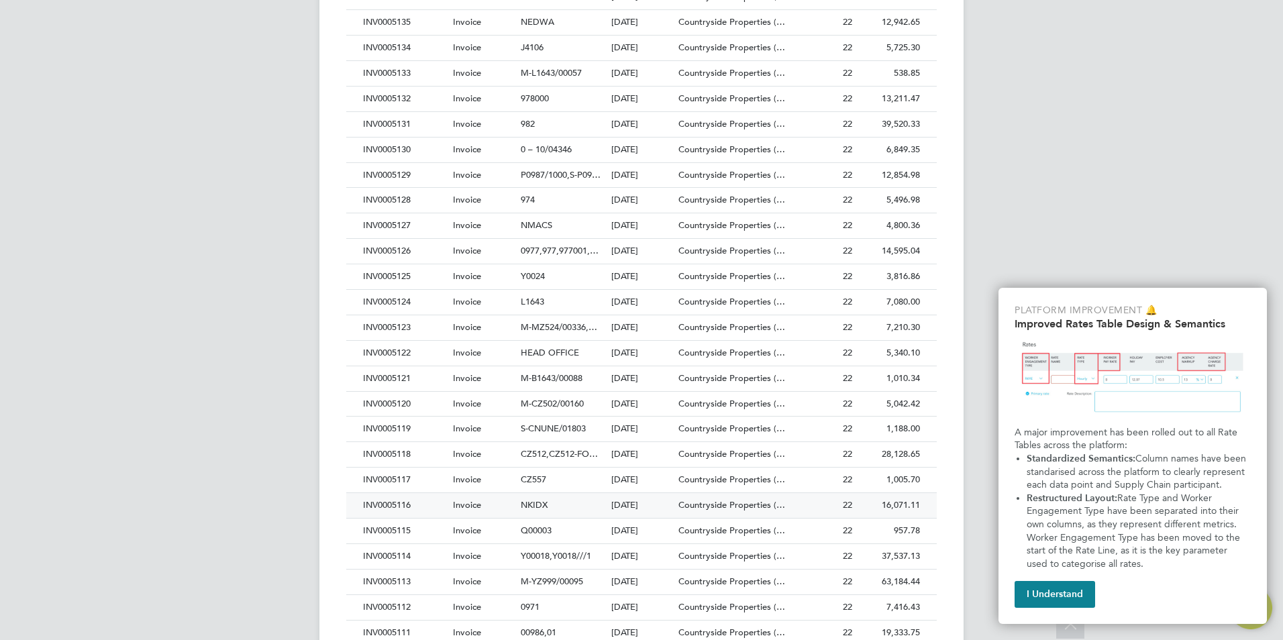
scroll to position [604, 0]
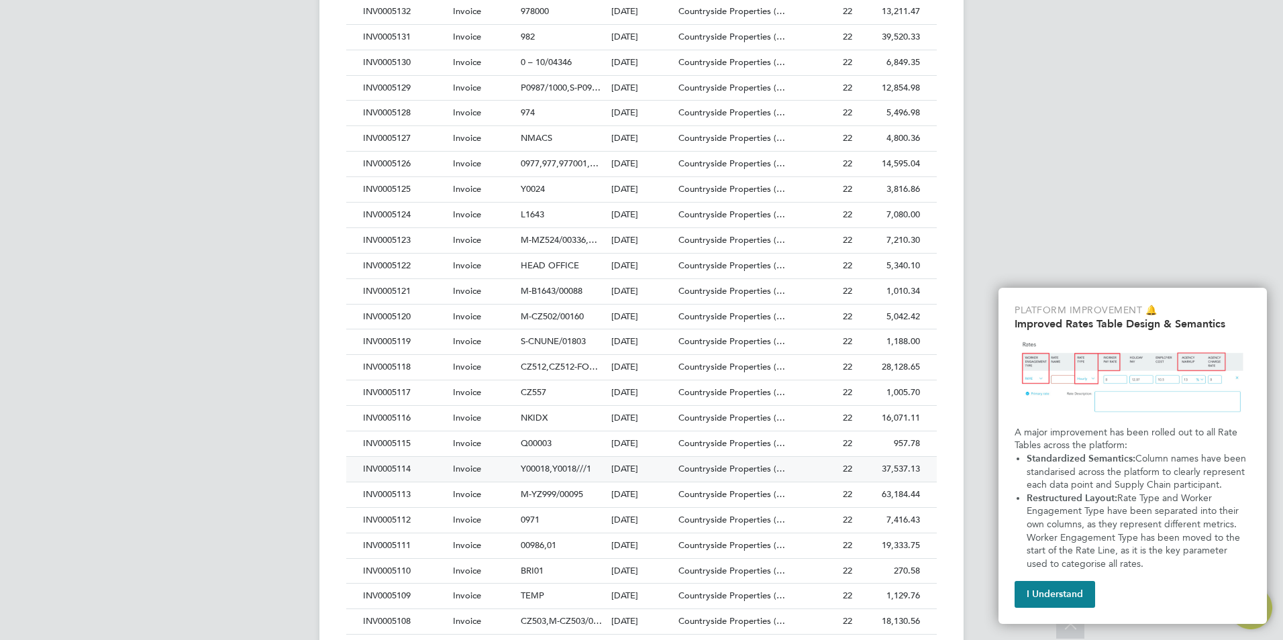
click at [401, 471] on div "INV0005114" at bounding box center [405, 469] width 90 height 25
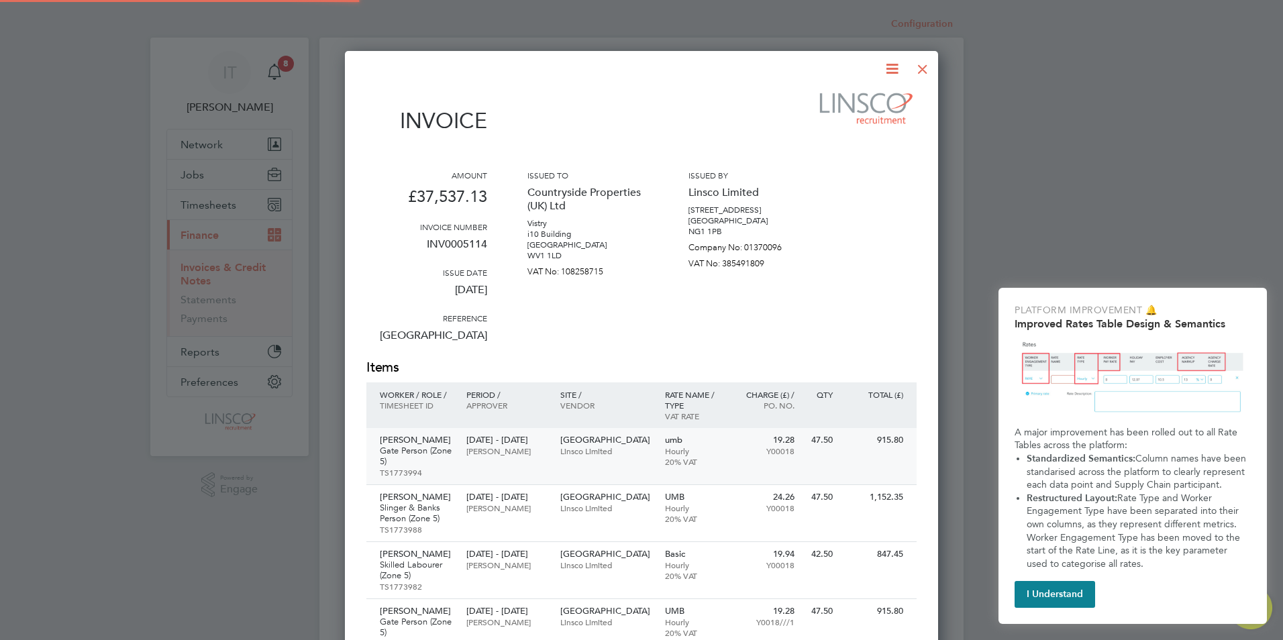
scroll to position [2786, 594]
click at [899, 66] on icon at bounding box center [892, 68] width 17 height 17
click at [858, 103] on li "Download Invoice" at bounding box center [851, 100] width 93 height 19
click at [926, 70] on div at bounding box center [923, 66] width 24 height 24
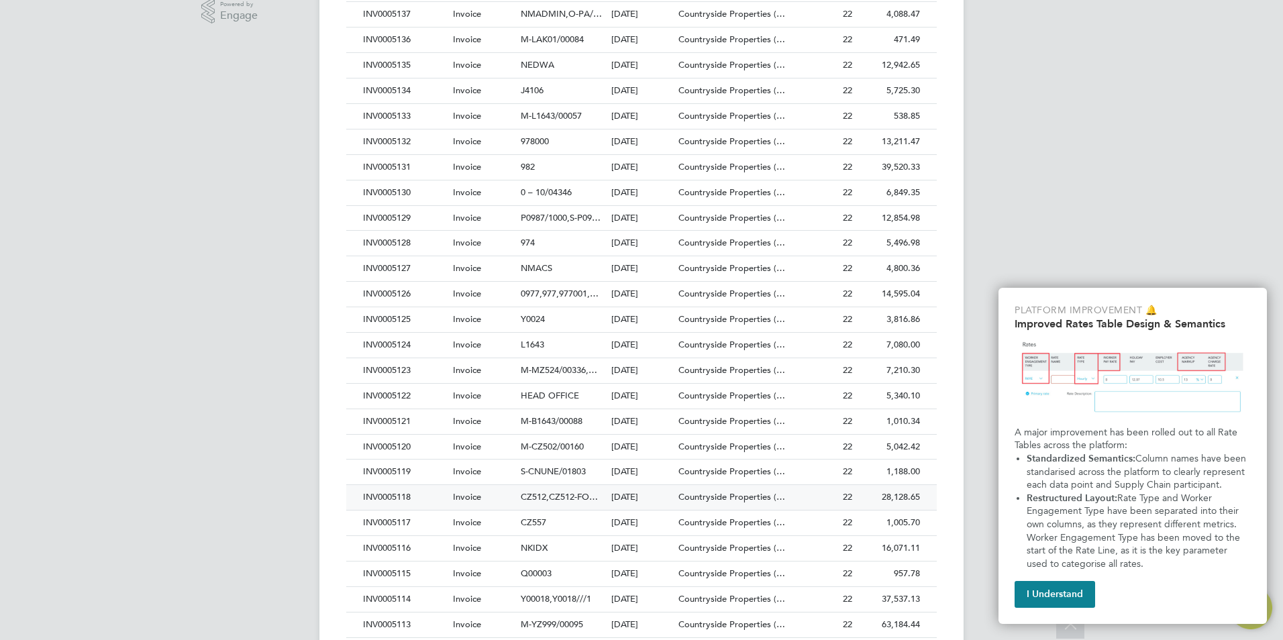
scroll to position [537, 0]
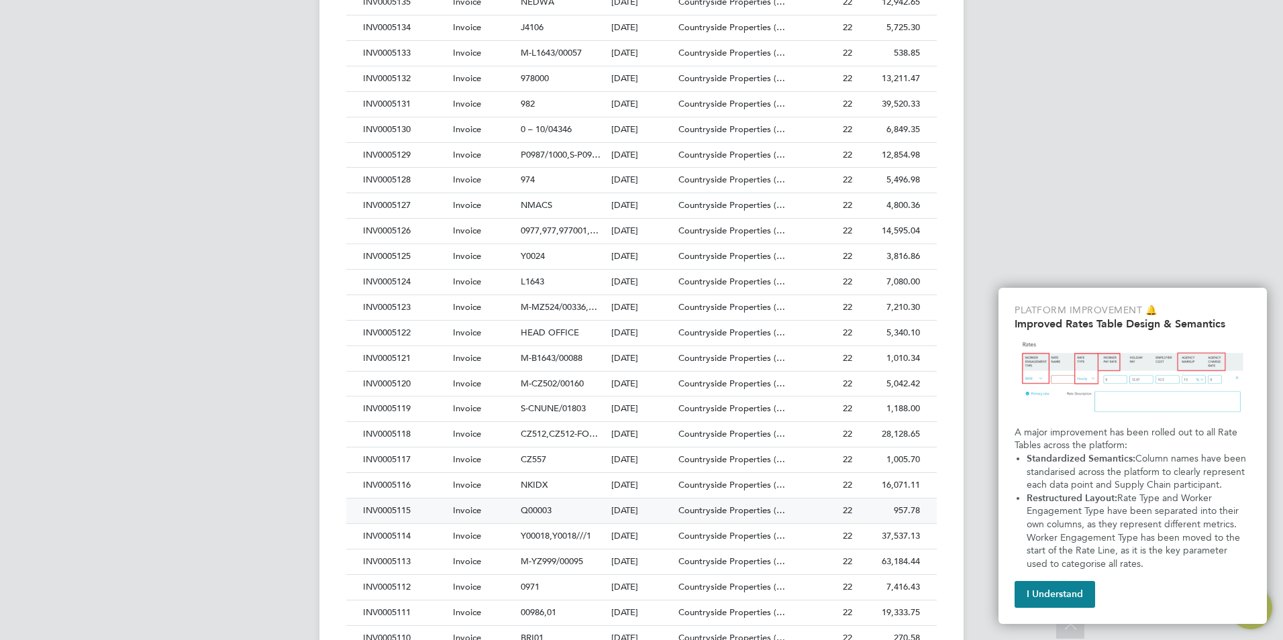
click at [399, 513] on div "INV0005115" at bounding box center [405, 511] width 90 height 25
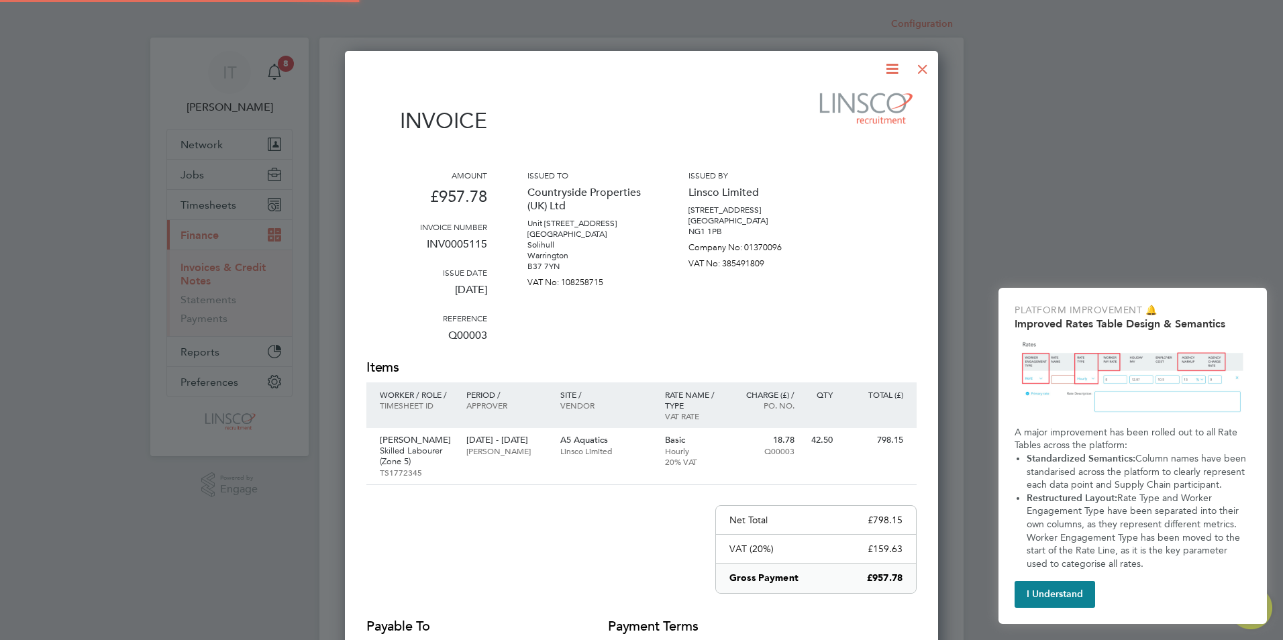
scroll to position [714, 594]
click at [898, 67] on icon at bounding box center [892, 68] width 17 height 17
click at [858, 97] on li "Download Invoice" at bounding box center [851, 100] width 93 height 19
click at [913, 64] on div at bounding box center [923, 66] width 24 height 24
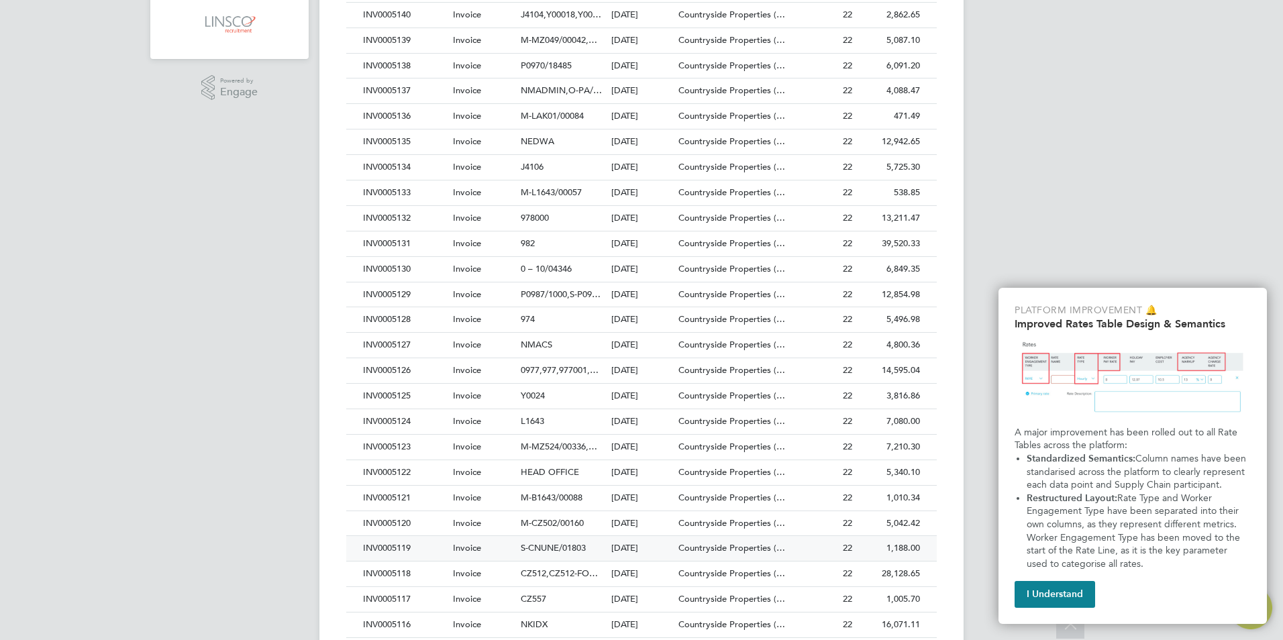
scroll to position [403, 0]
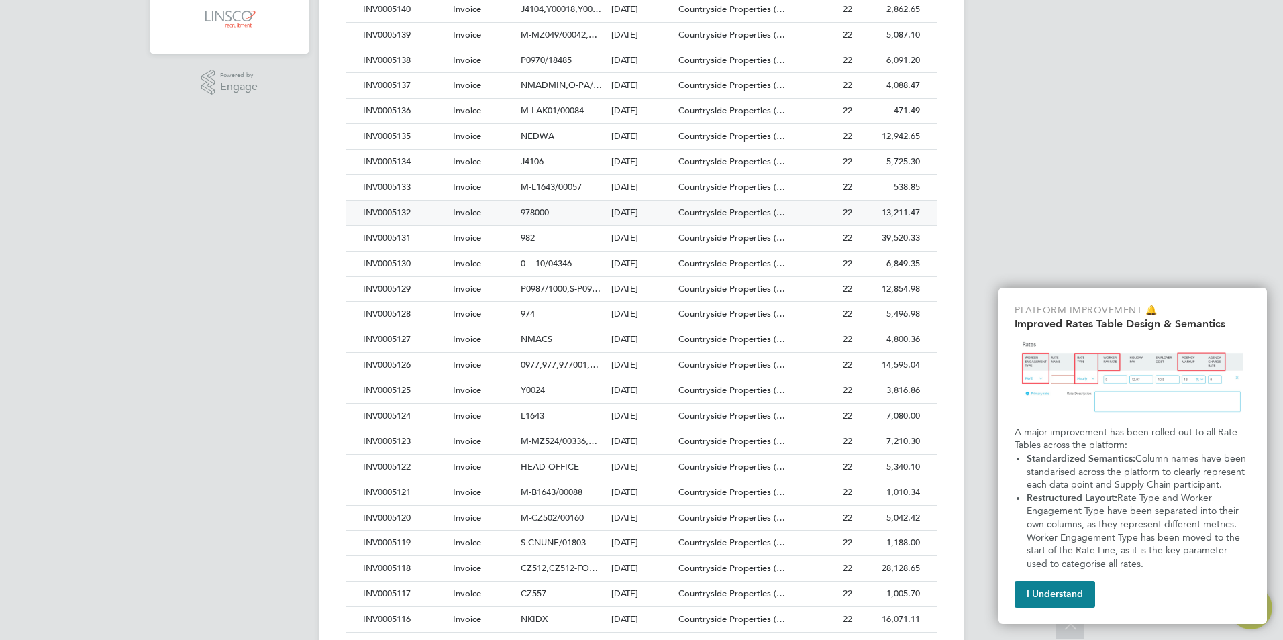
click at [401, 614] on div "INV0005116" at bounding box center [405, 619] width 90 height 25
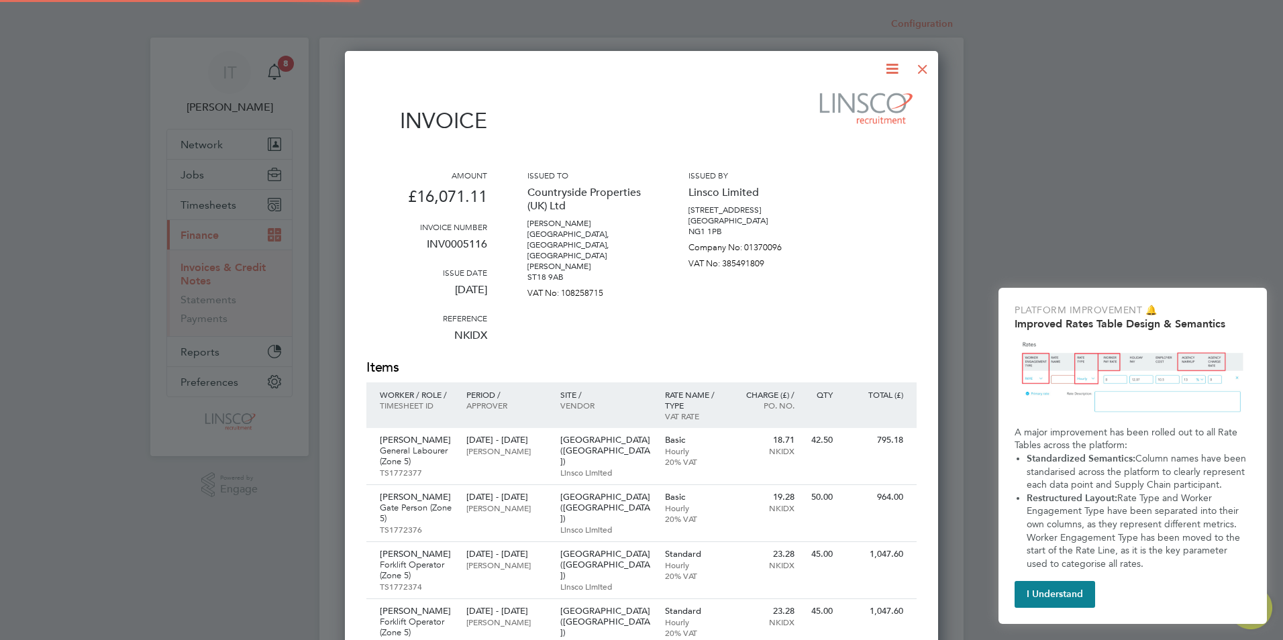
scroll to position [1513, 594]
click at [888, 62] on icon at bounding box center [892, 68] width 17 height 17
click at [850, 96] on li "Download Invoice" at bounding box center [851, 100] width 93 height 19
click at [933, 67] on div at bounding box center [923, 66] width 24 height 24
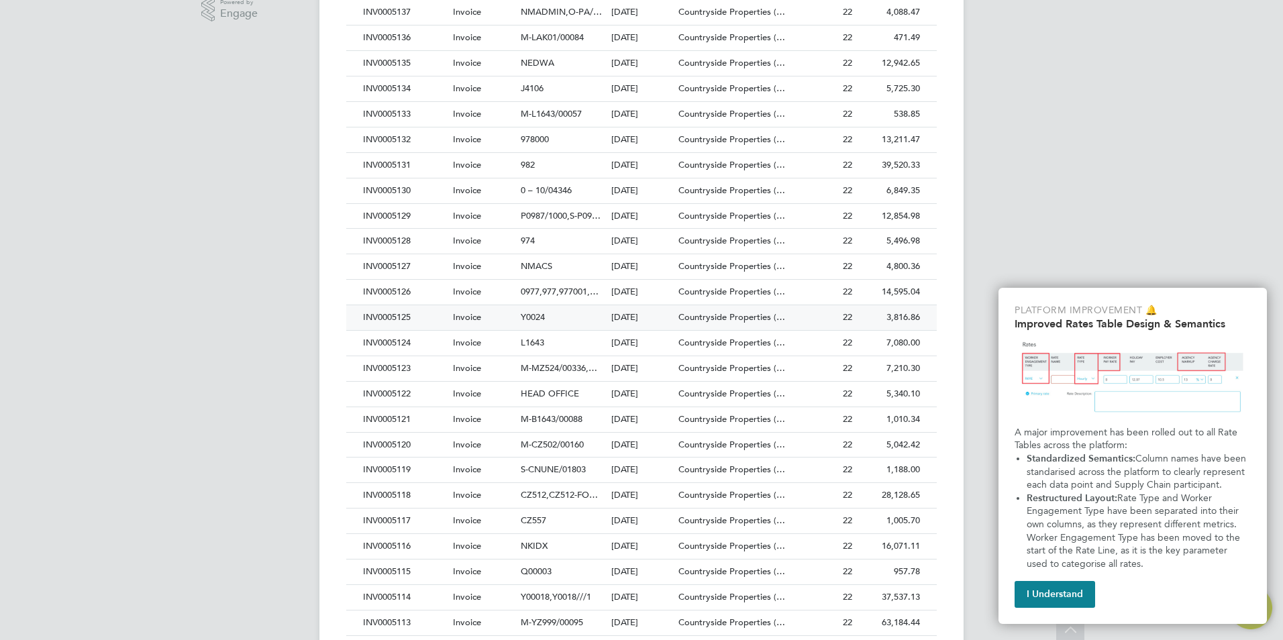
scroll to position [537, 0]
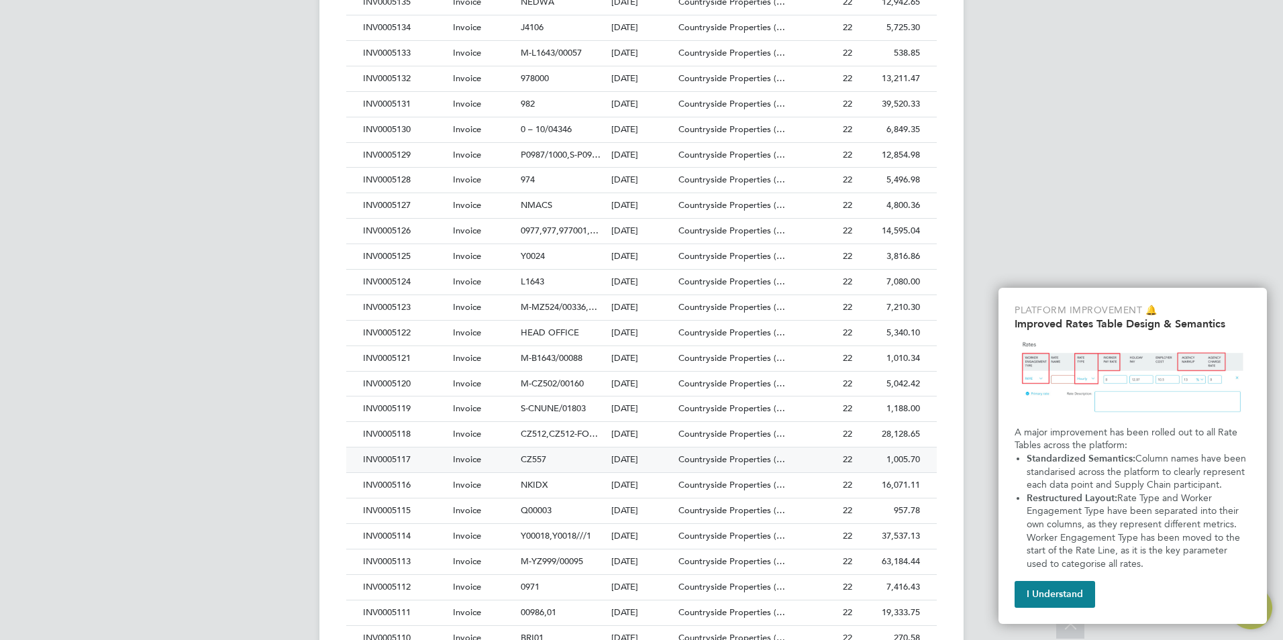
click at [401, 460] on div "INV0005117" at bounding box center [405, 460] width 90 height 25
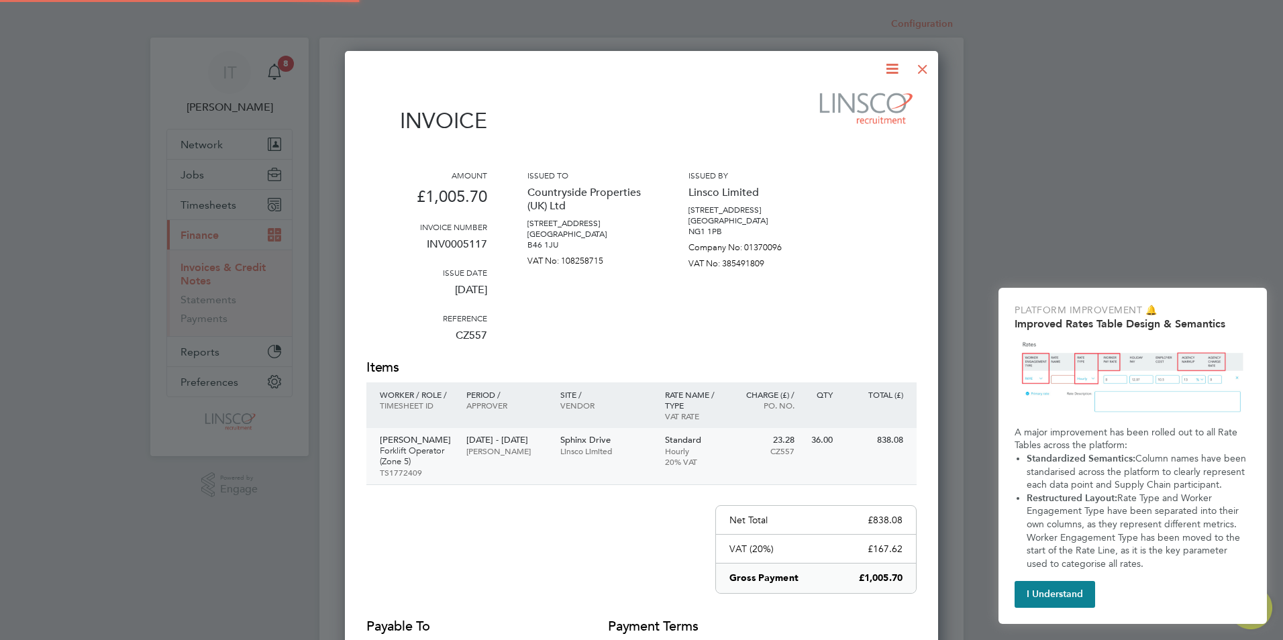
scroll to position [714, 594]
click at [889, 63] on icon at bounding box center [892, 68] width 17 height 17
click at [828, 99] on li "Download Invoice" at bounding box center [851, 100] width 93 height 19
click at [929, 67] on div at bounding box center [923, 66] width 24 height 24
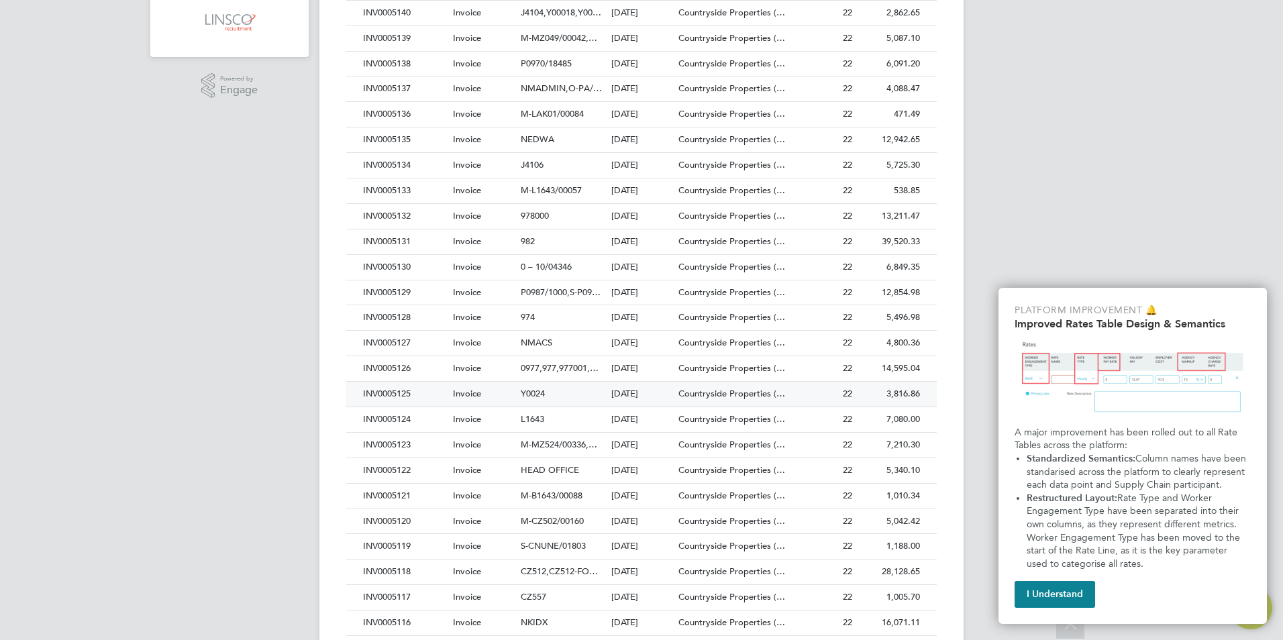
scroll to position [470, 0]
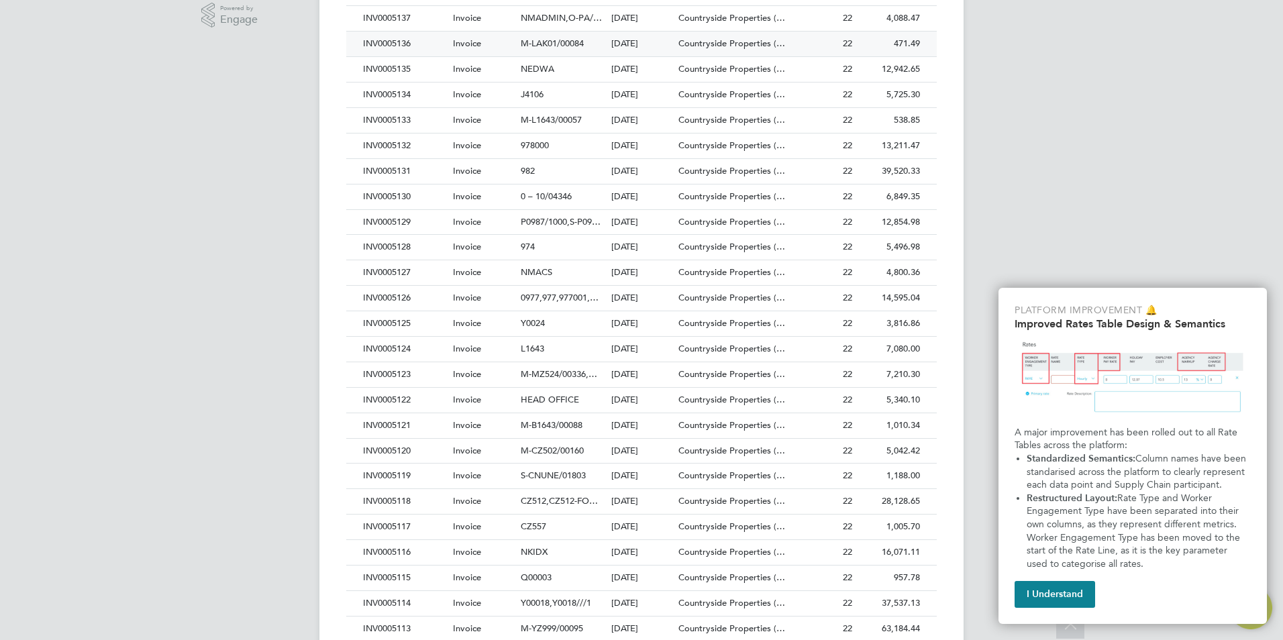
drag, startPoint x: 404, startPoint y: 503, endPoint x: 438, endPoint y: 501, distance: 33.6
click at [403, 503] on div "INV0005118" at bounding box center [405, 501] width 90 height 25
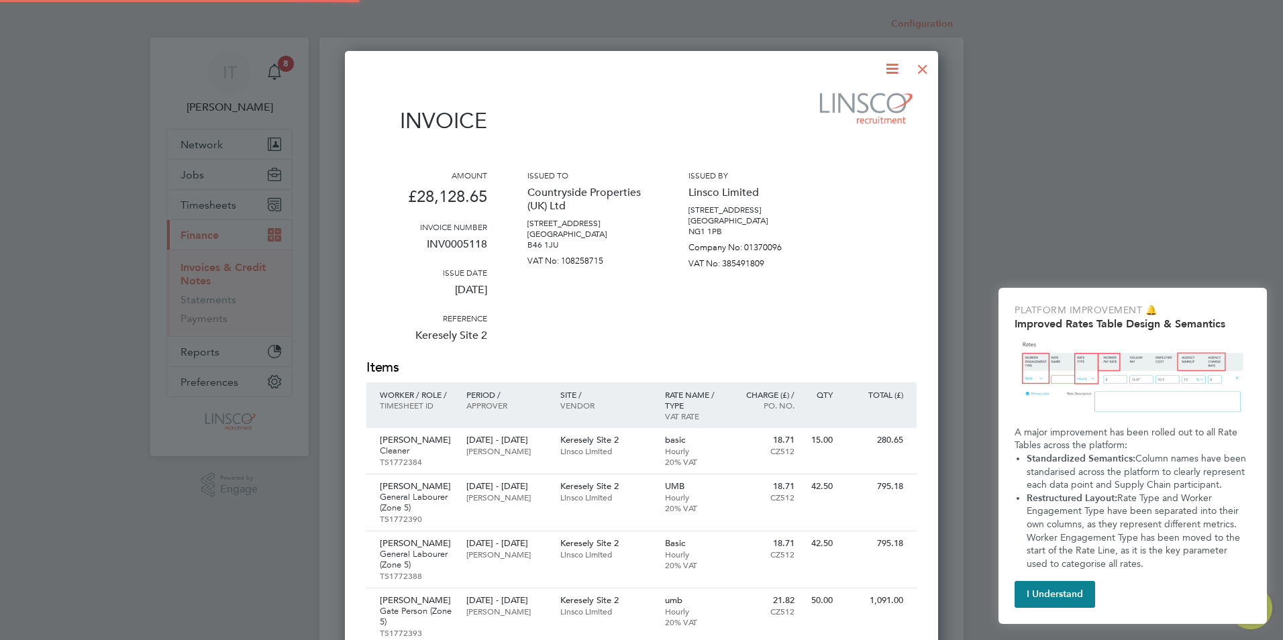
scroll to position [2258, 594]
click at [892, 65] on icon at bounding box center [892, 68] width 17 height 17
click at [859, 99] on li "Download Invoice" at bounding box center [851, 100] width 93 height 19
drag, startPoint x: 919, startPoint y: 68, endPoint x: 887, endPoint y: 111, distance: 53.7
click at [919, 68] on div at bounding box center [923, 66] width 24 height 24
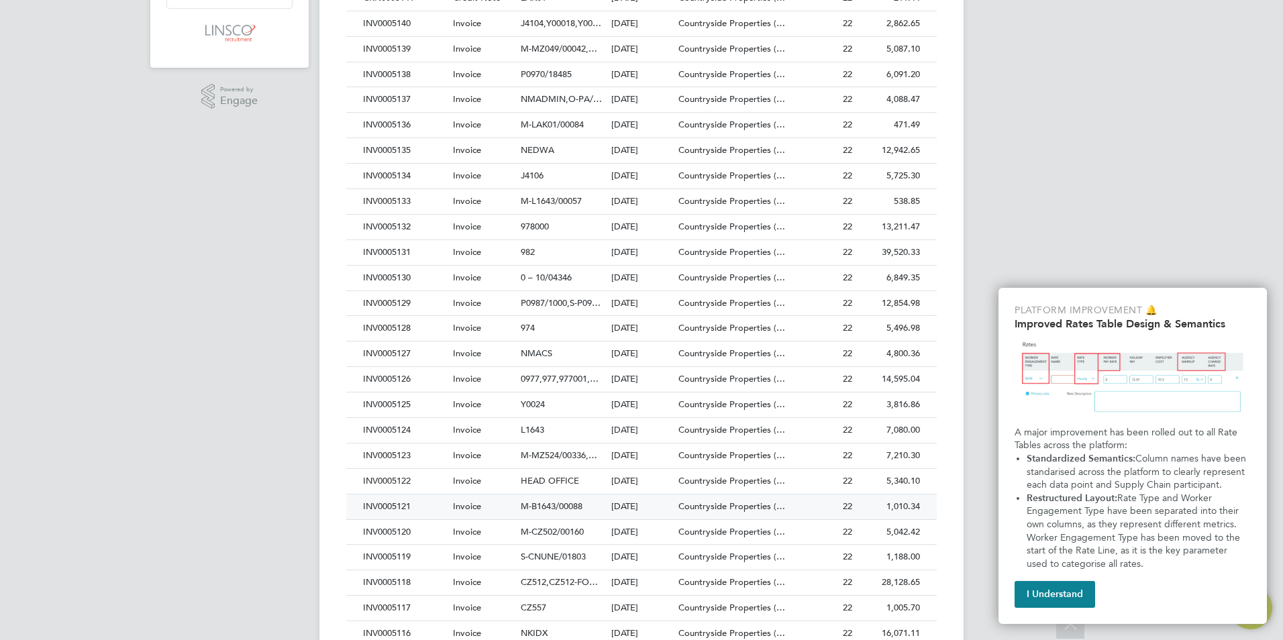
scroll to position [403, 0]
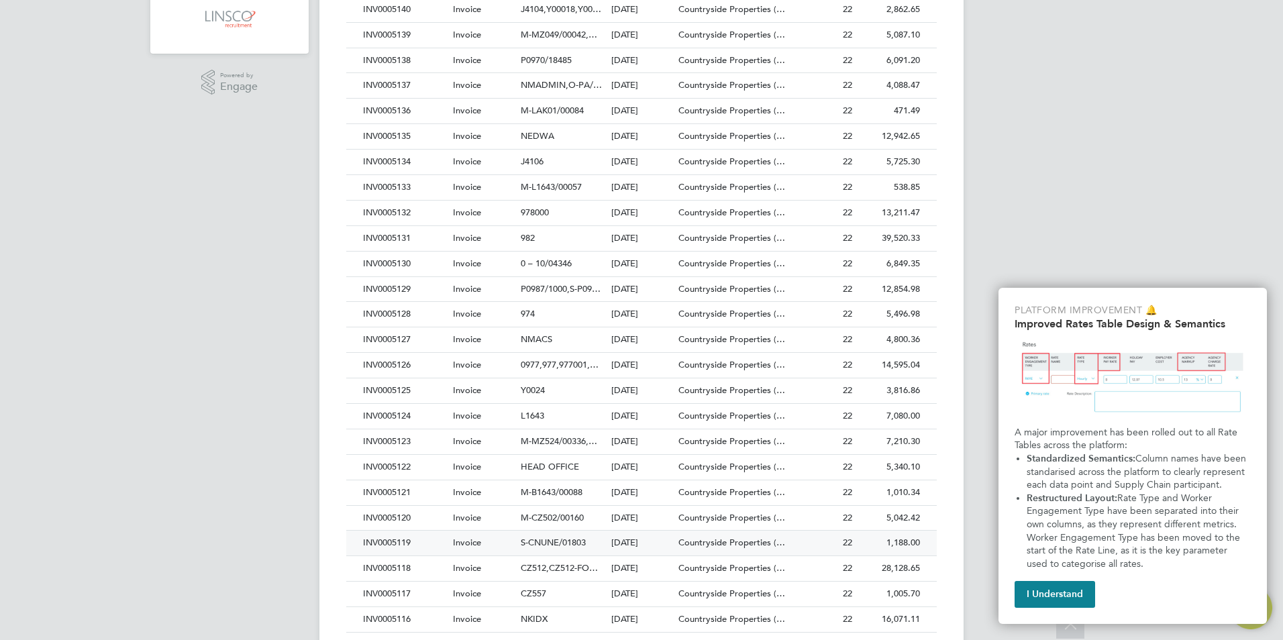
click at [412, 541] on div "INV0005119" at bounding box center [405, 543] width 90 height 25
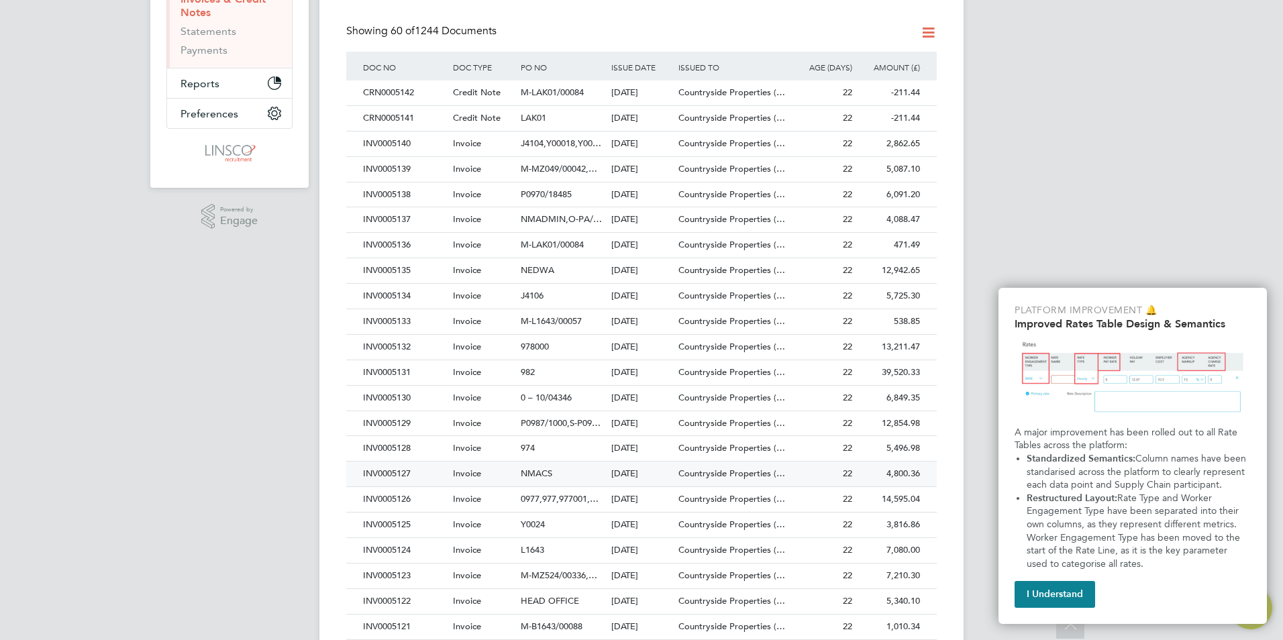
scroll to position [403, 0]
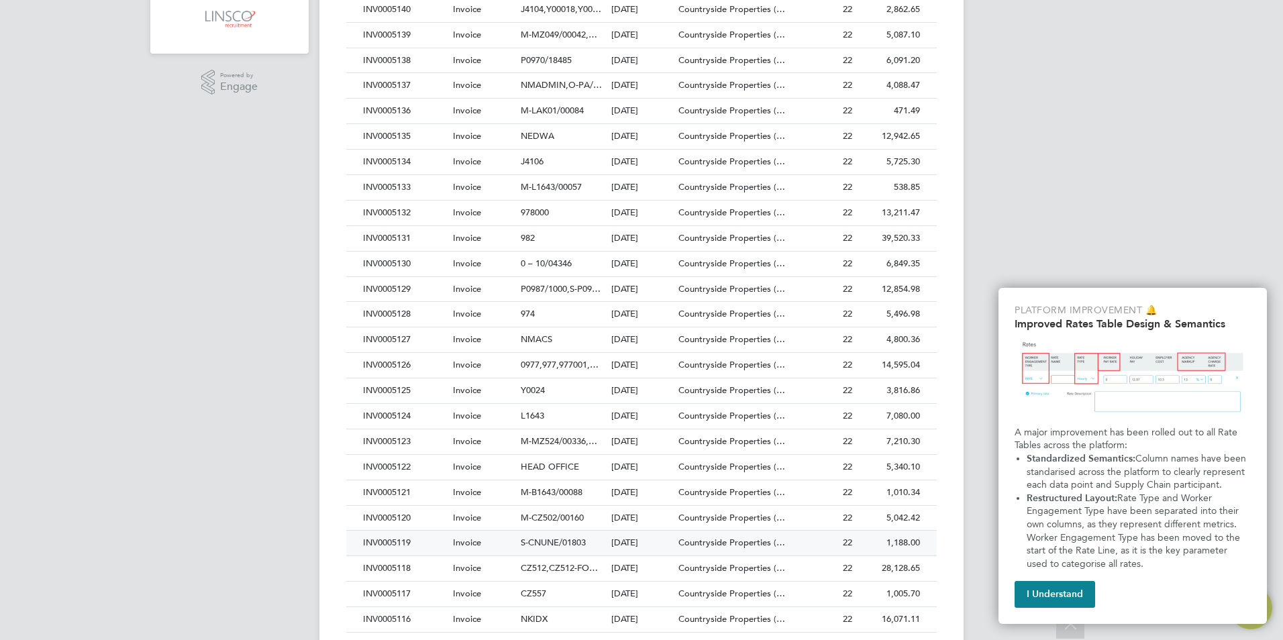
click at [405, 542] on div "INV0005119" at bounding box center [405, 543] width 90 height 25
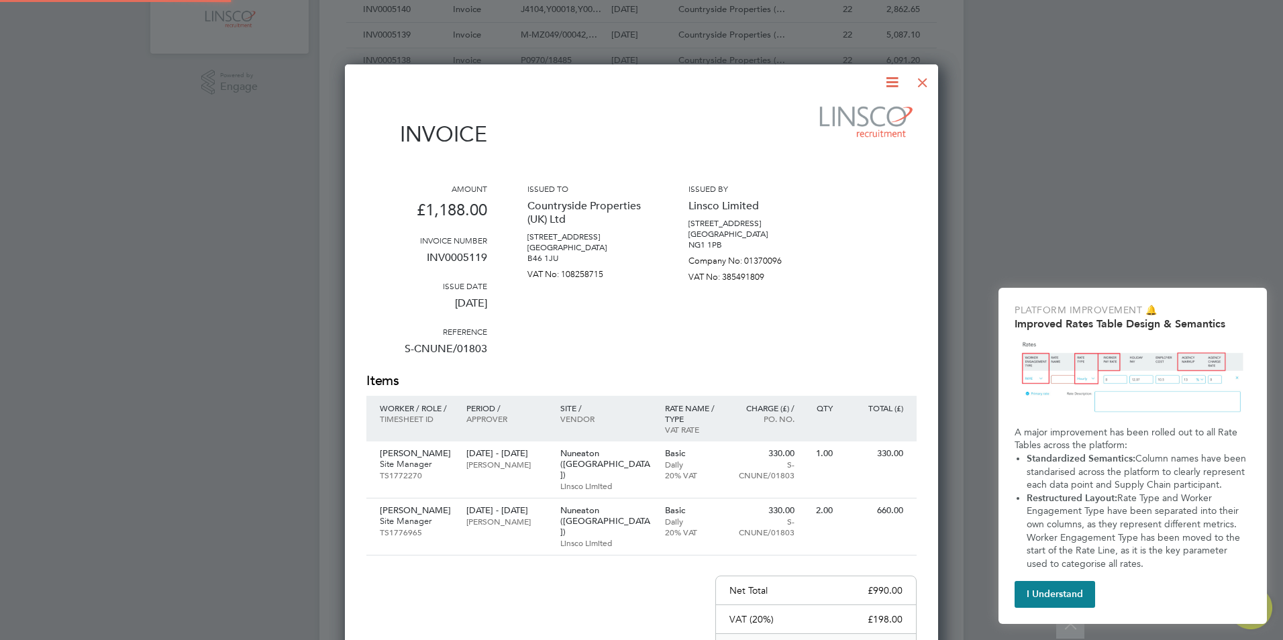
scroll to position [750, 594]
click at [888, 84] on icon at bounding box center [892, 82] width 17 height 17
click at [856, 103] on div "Download Invoice Pay invoice Edit invoice" at bounding box center [851, 133] width 107 height 72
click at [886, 79] on icon at bounding box center [892, 82] width 17 height 17
click at [871, 107] on li "Download Invoice" at bounding box center [851, 114] width 93 height 19
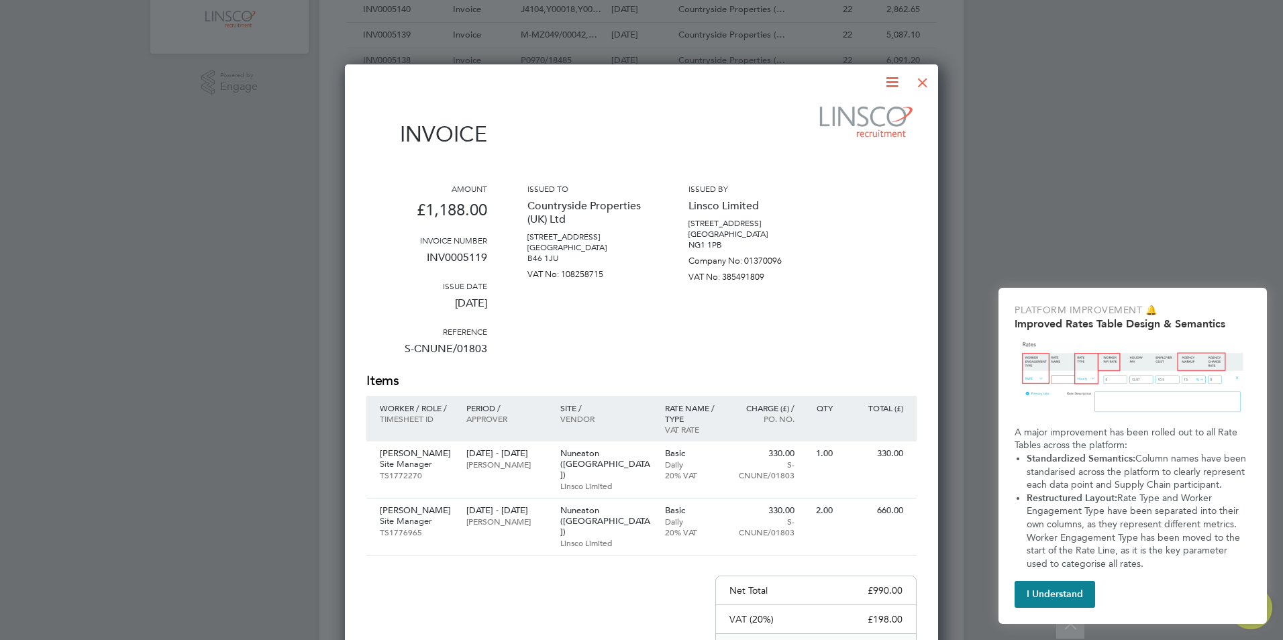
click at [927, 87] on div at bounding box center [923, 79] width 24 height 24
click at [917, 86] on div at bounding box center [923, 79] width 24 height 24
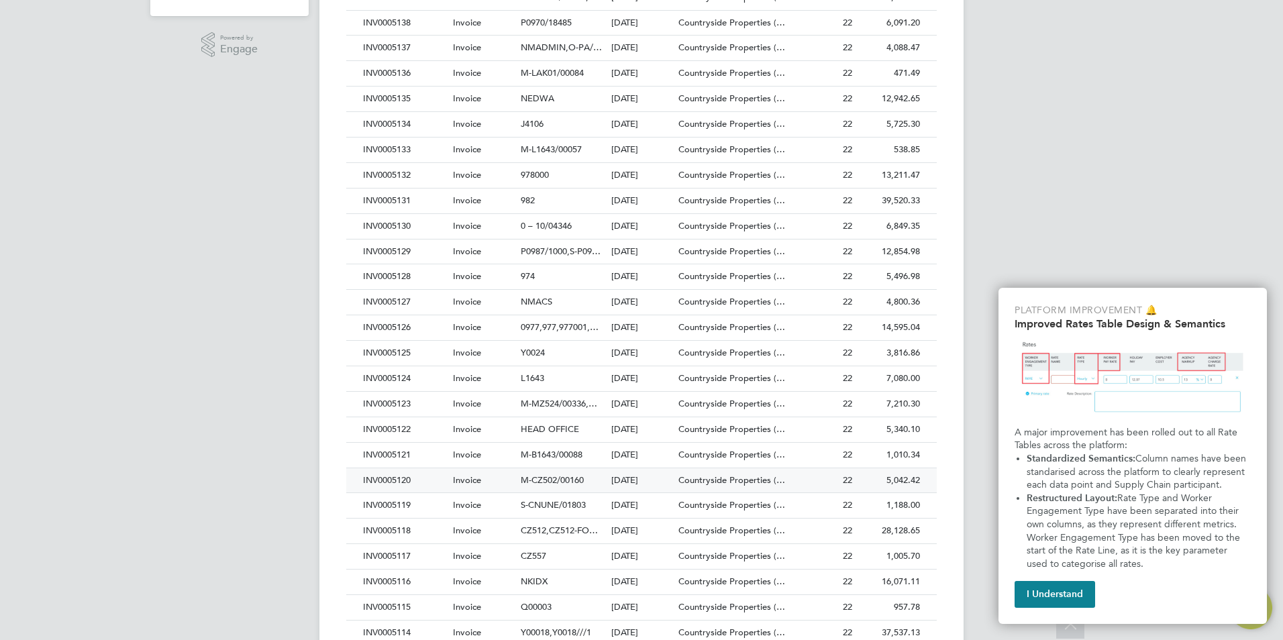
scroll to position [403, 0]
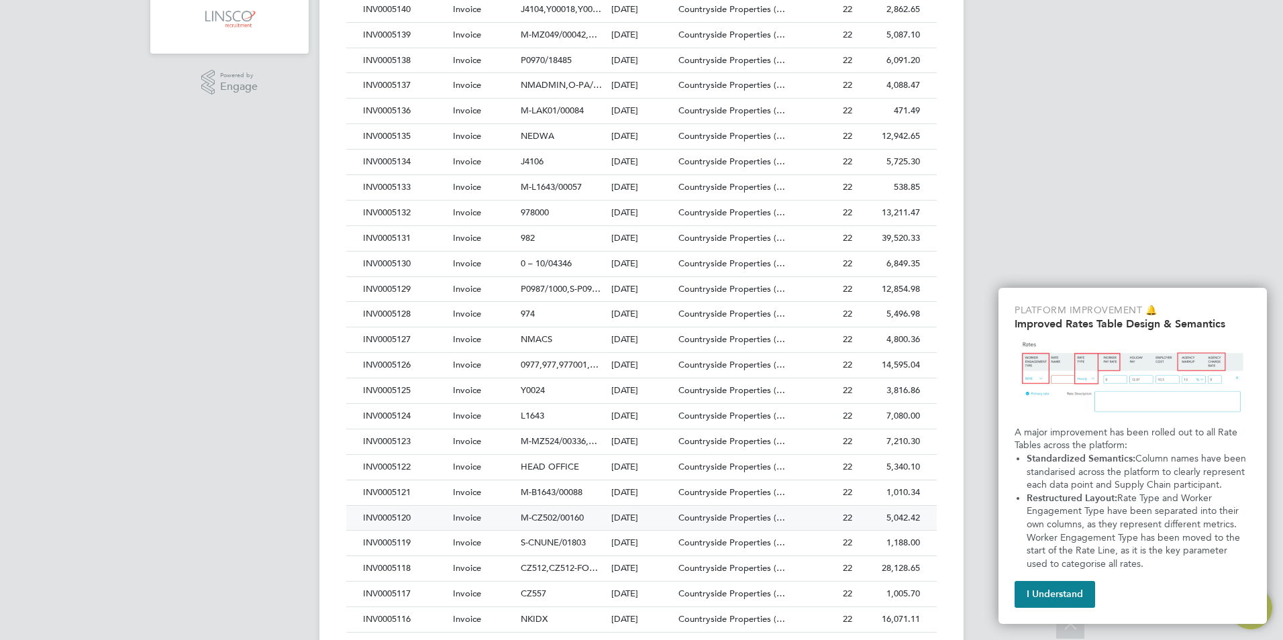
click at [400, 519] on div "INV0005120" at bounding box center [405, 518] width 90 height 25
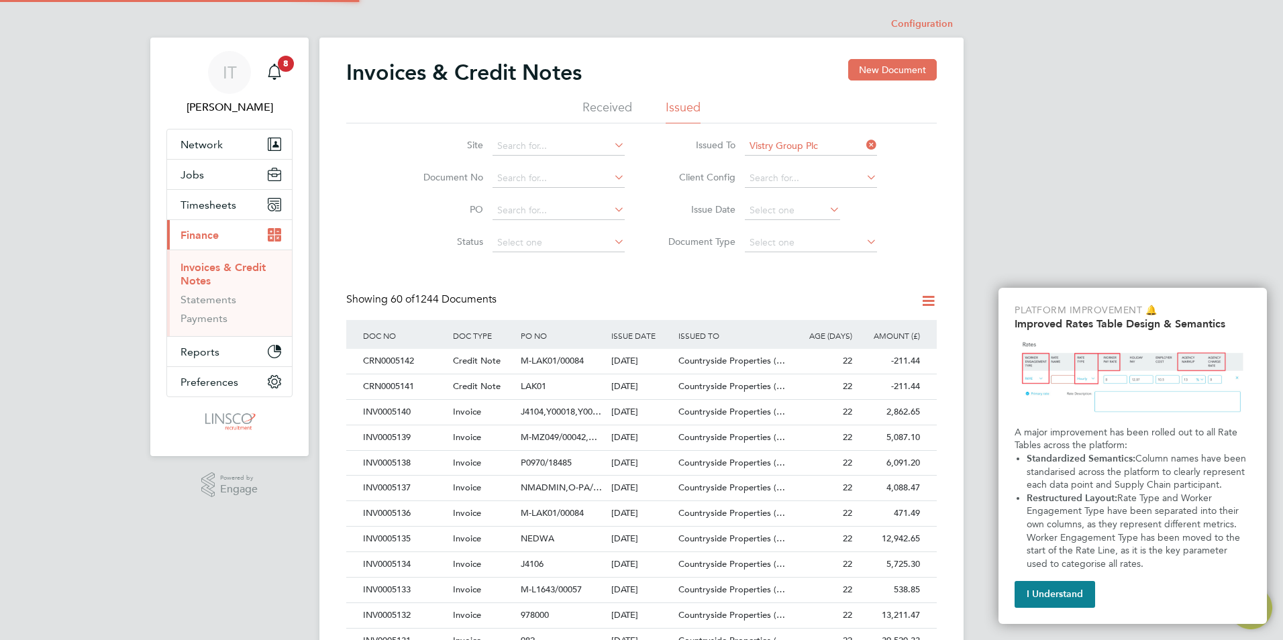
scroll to position [1056, 594]
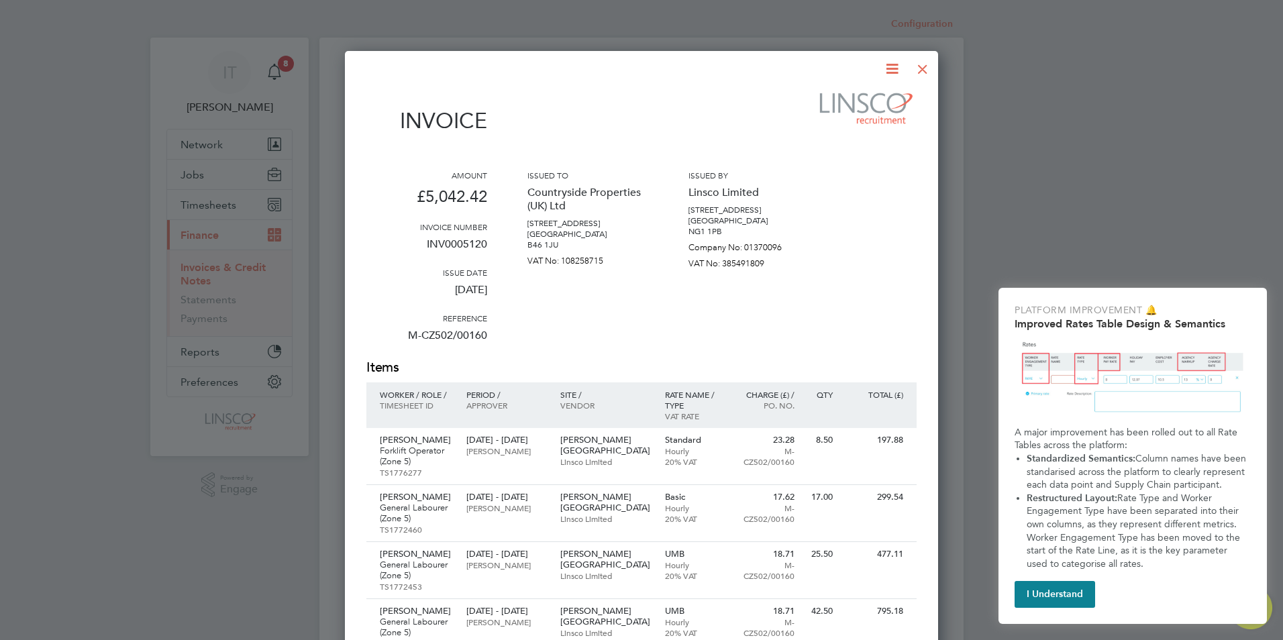
drag, startPoint x: 878, startPoint y: 72, endPoint x: 887, endPoint y: 72, distance: 8.7
click at [881, 72] on div at bounding box center [633, 68] width 534 height 17
click at [891, 70] on icon at bounding box center [892, 68] width 17 height 17
click at [854, 100] on li "Download Invoice" at bounding box center [851, 100] width 93 height 19
click at [921, 64] on div at bounding box center [923, 66] width 24 height 24
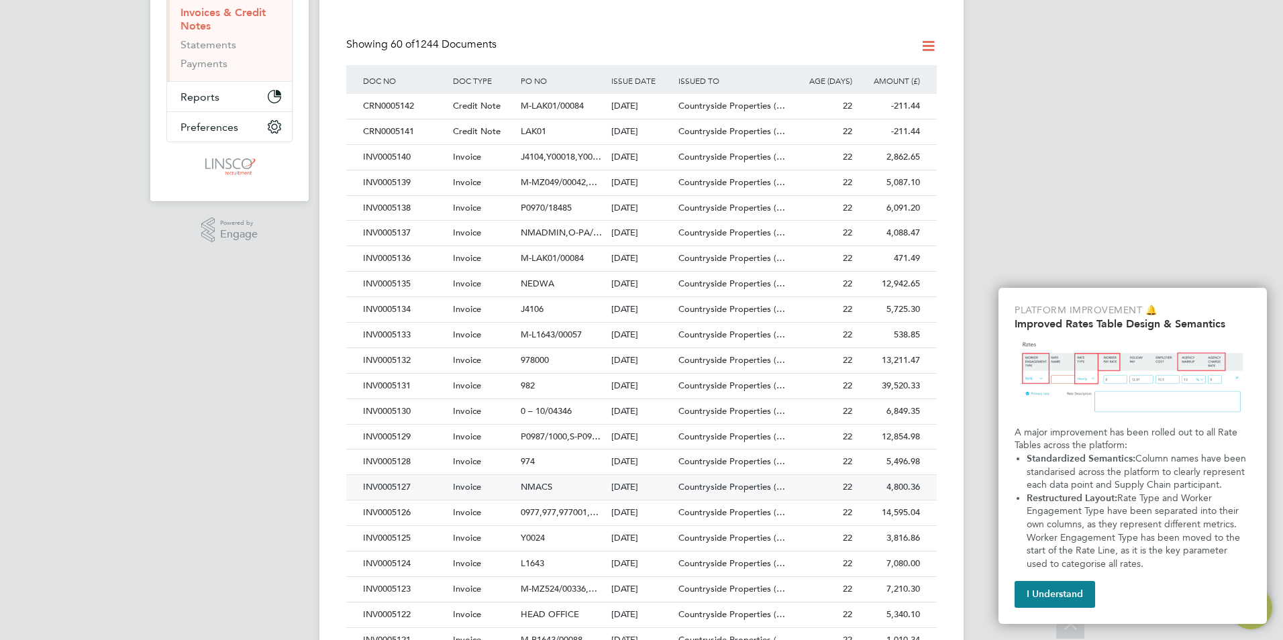
scroll to position [336, 0]
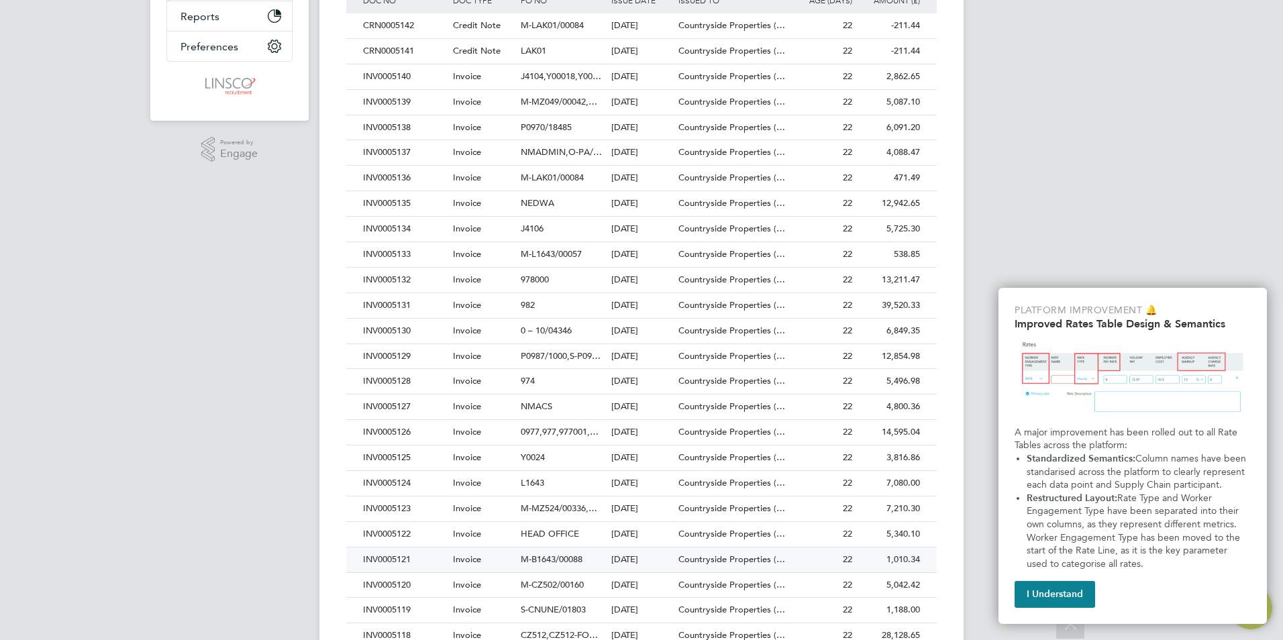
click at [399, 562] on div "INV0005121" at bounding box center [405, 560] width 90 height 25
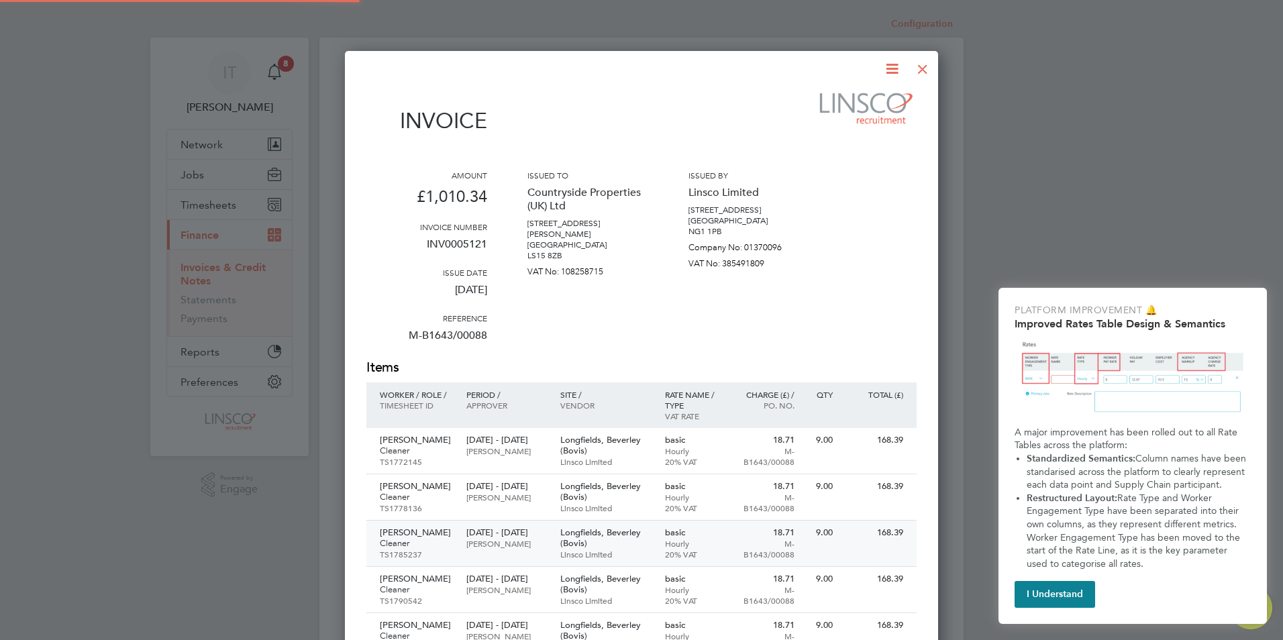
scroll to position [889, 594]
click at [892, 65] on icon at bounding box center [892, 68] width 17 height 17
click at [858, 105] on li "Download Invoice" at bounding box center [851, 100] width 93 height 19
click at [926, 73] on div at bounding box center [923, 66] width 24 height 24
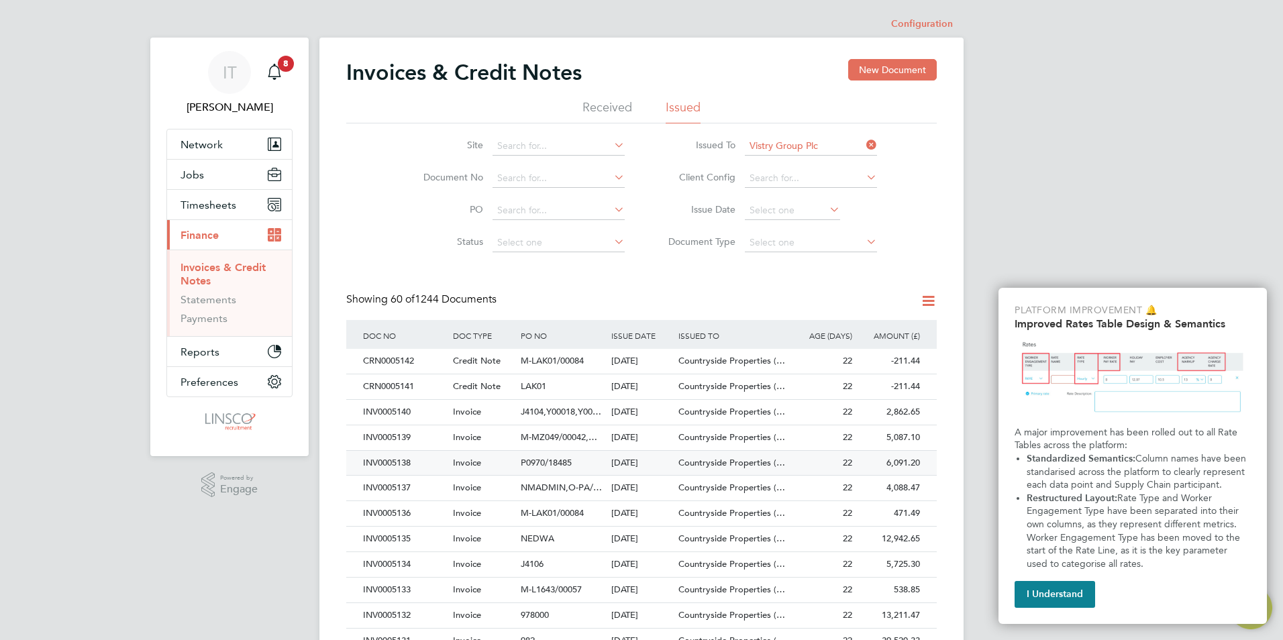
scroll to position [268, 0]
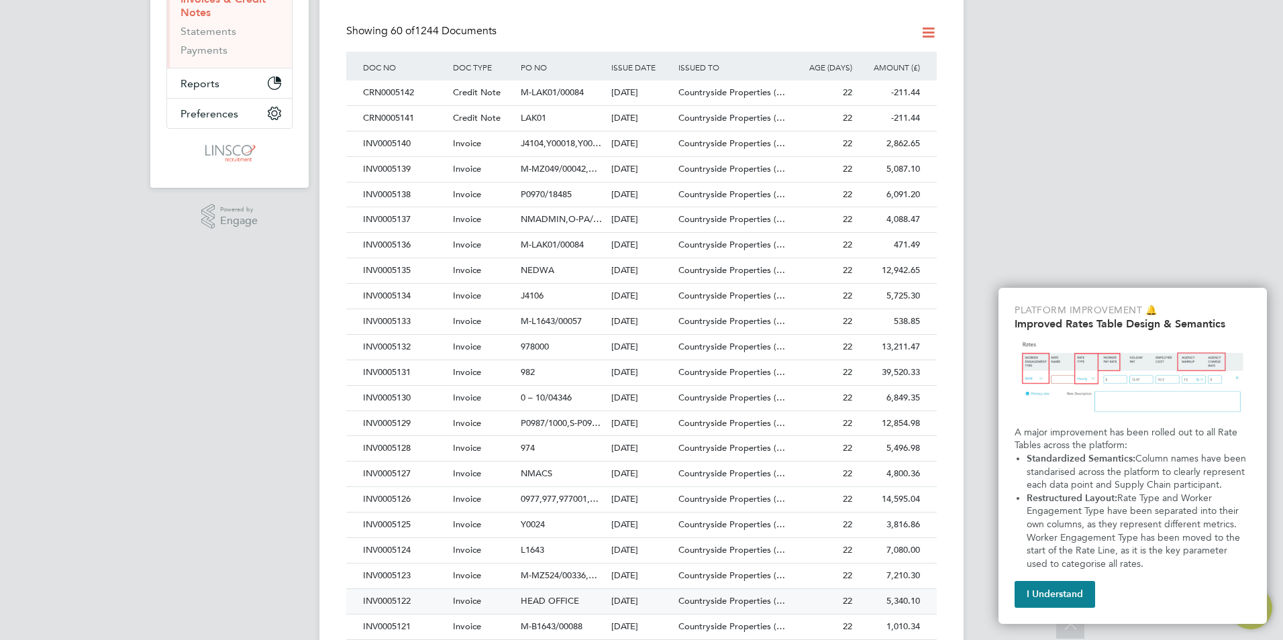
click at [407, 602] on div "INV0005122" at bounding box center [405, 601] width 90 height 25
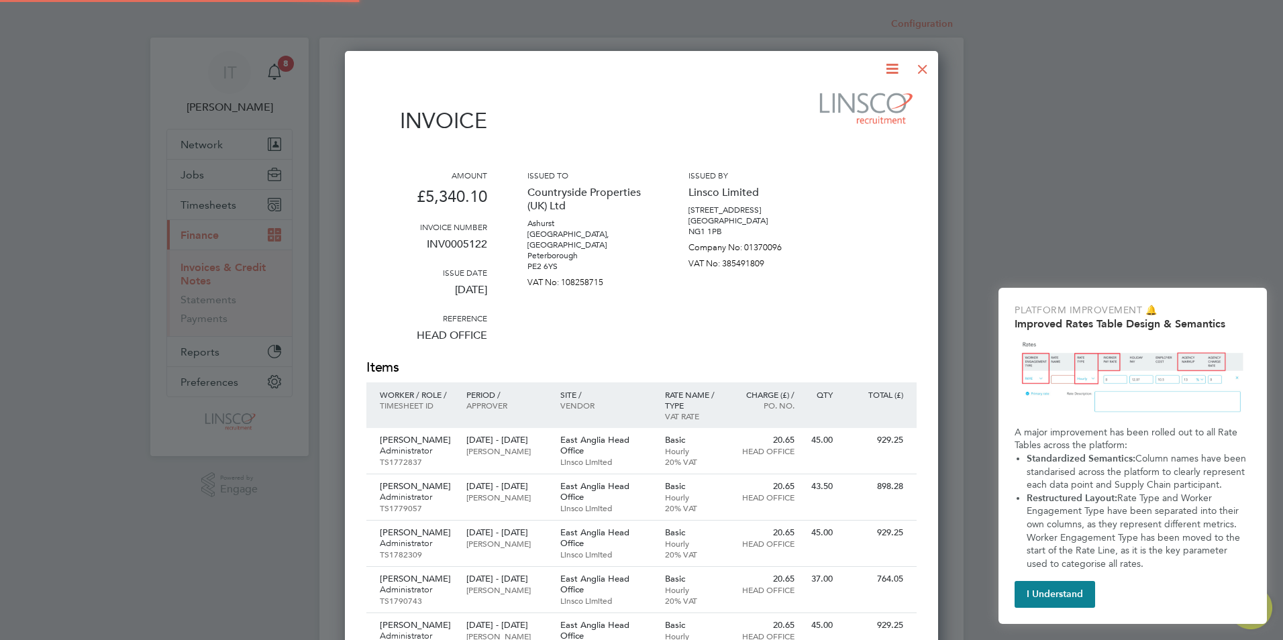
scroll to position [889, 594]
click at [889, 64] on icon at bounding box center [892, 68] width 17 height 17
click at [842, 99] on li "Download Invoice" at bounding box center [851, 100] width 93 height 19
click at [926, 70] on div at bounding box center [923, 66] width 24 height 24
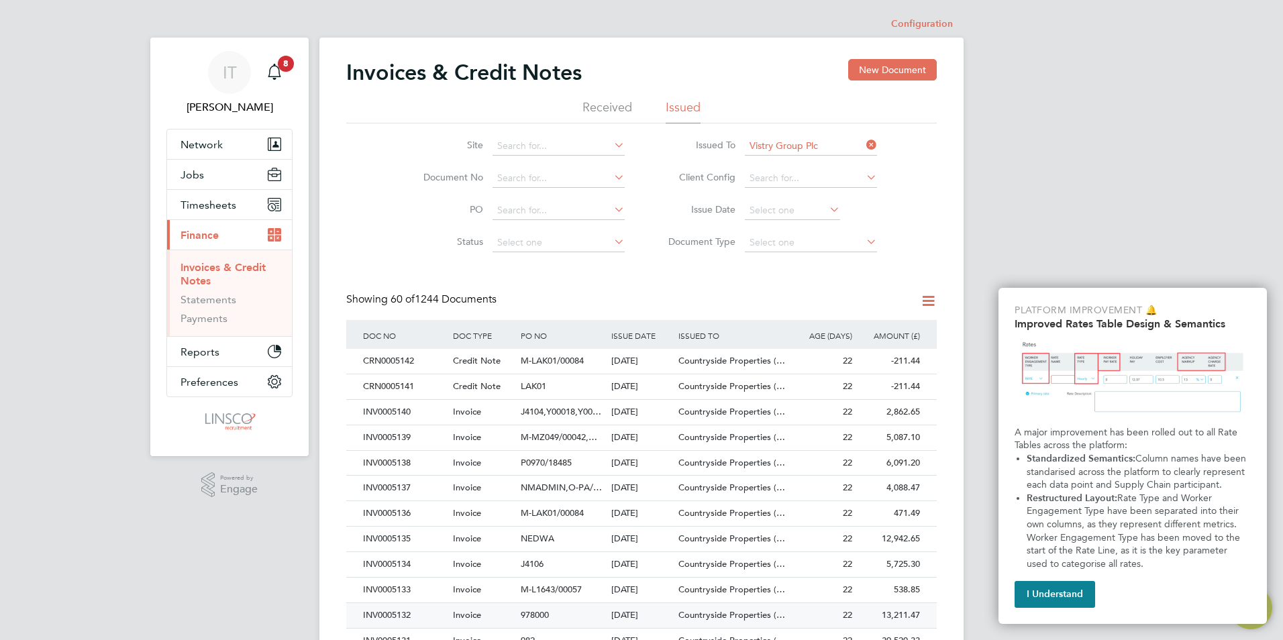
scroll to position [268, 0]
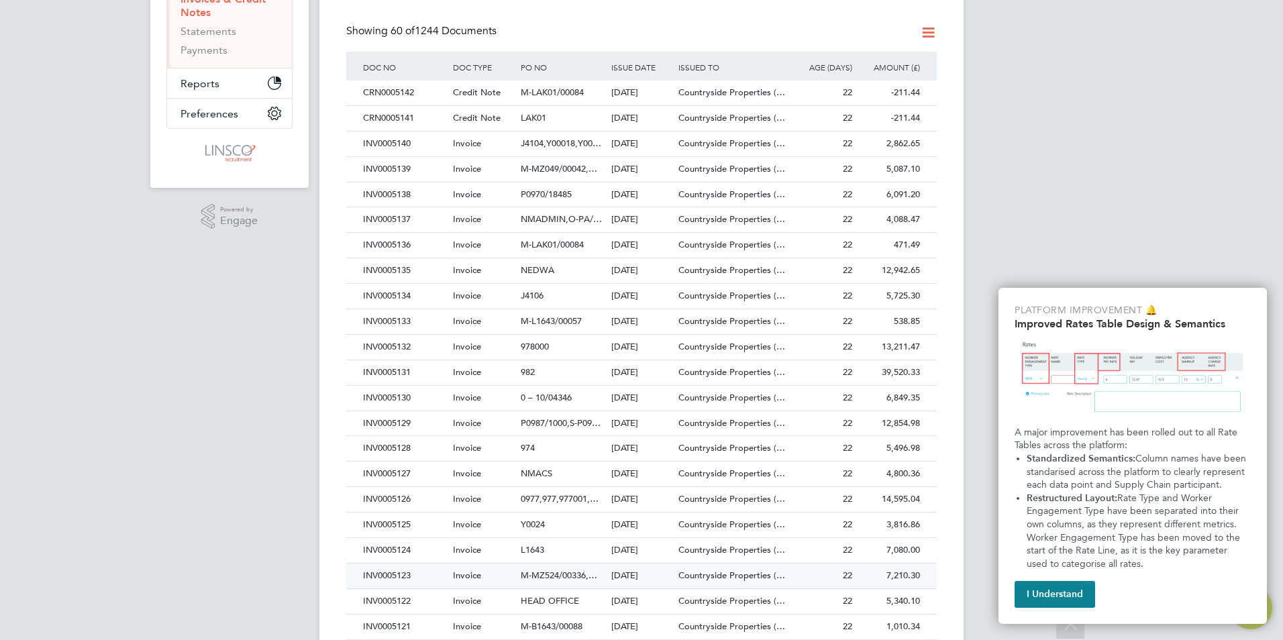
click at [380, 572] on div "INV0005123" at bounding box center [405, 576] width 90 height 25
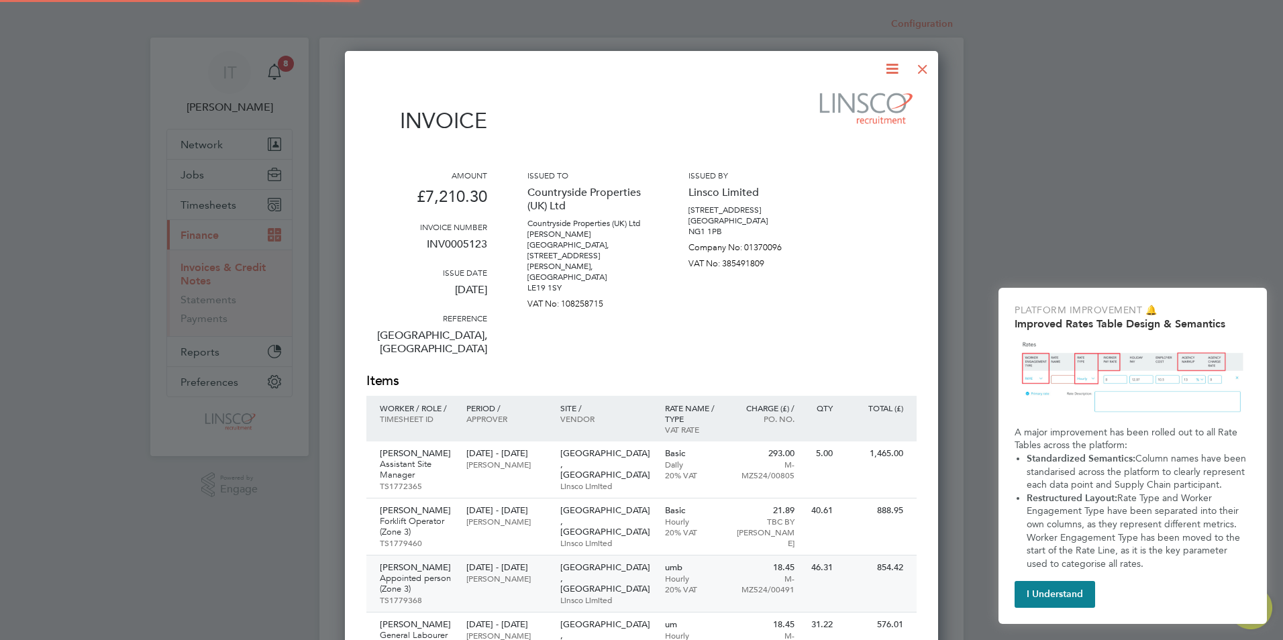
scroll to position [1127, 594]
click at [889, 73] on icon at bounding box center [892, 68] width 17 height 17
click at [869, 103] on li "Download Invoice" at bounding box center [851, 100] width 93 height 19
click at [924, 66] on div at bounding box center [923, 66] width 24 height 24
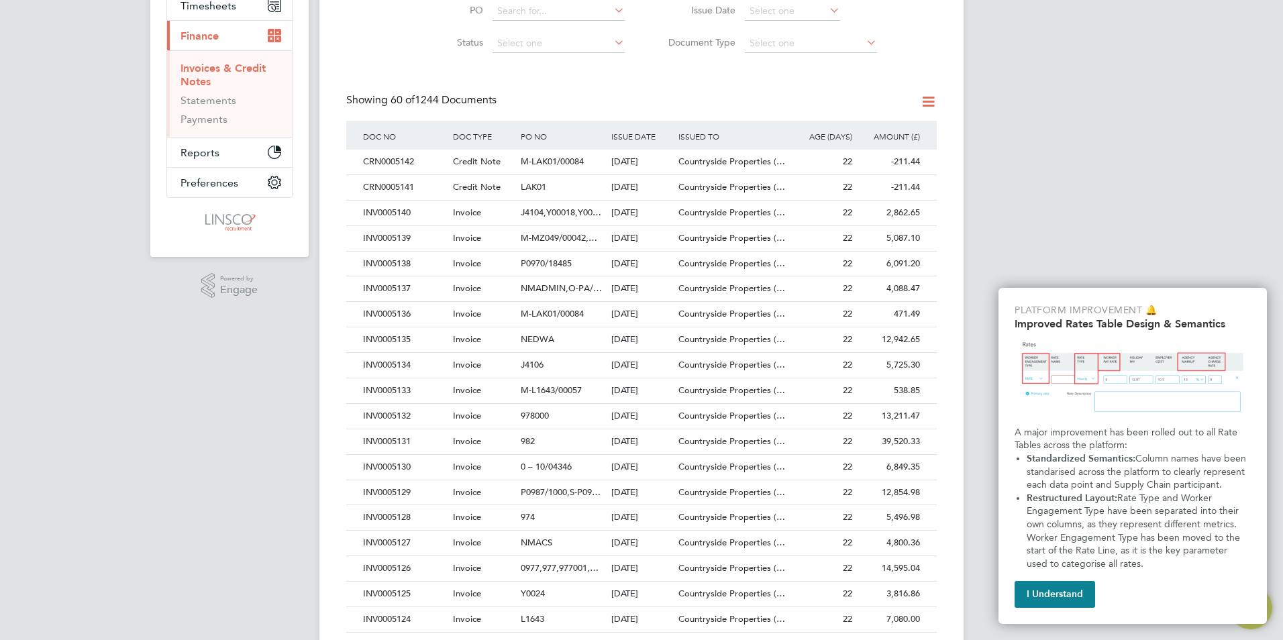
scroll to position [336, 0]
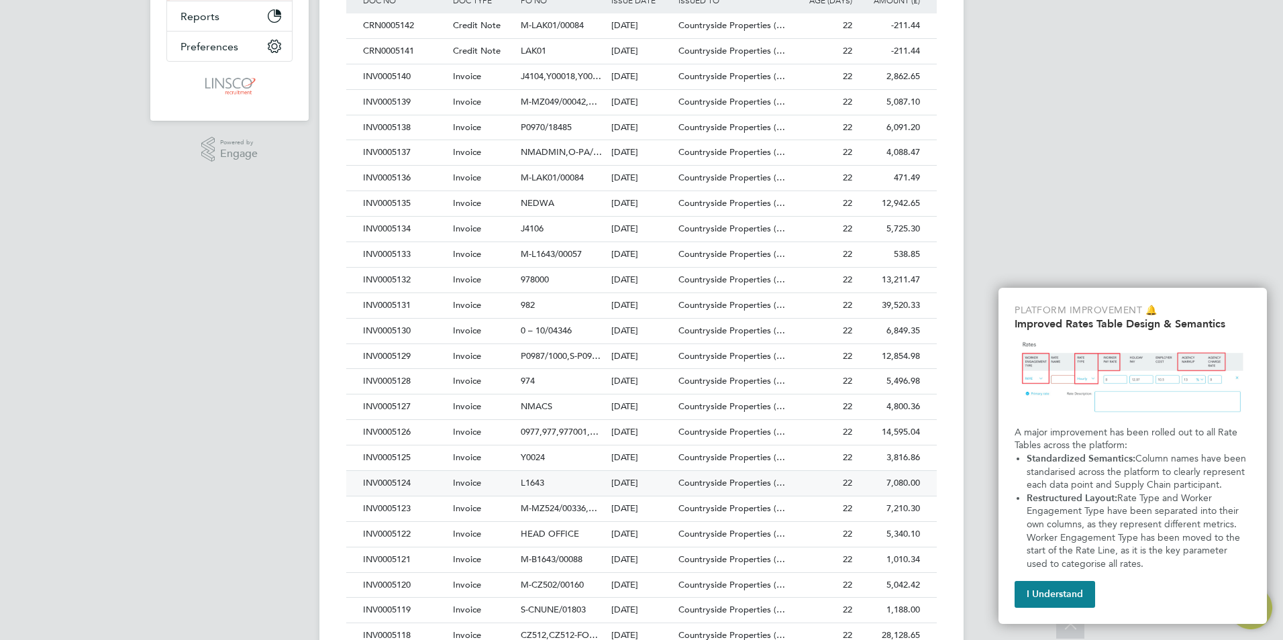
click at [405, 486] on div "INV0005124" at bounding box center [405, 483] width 90 height 25
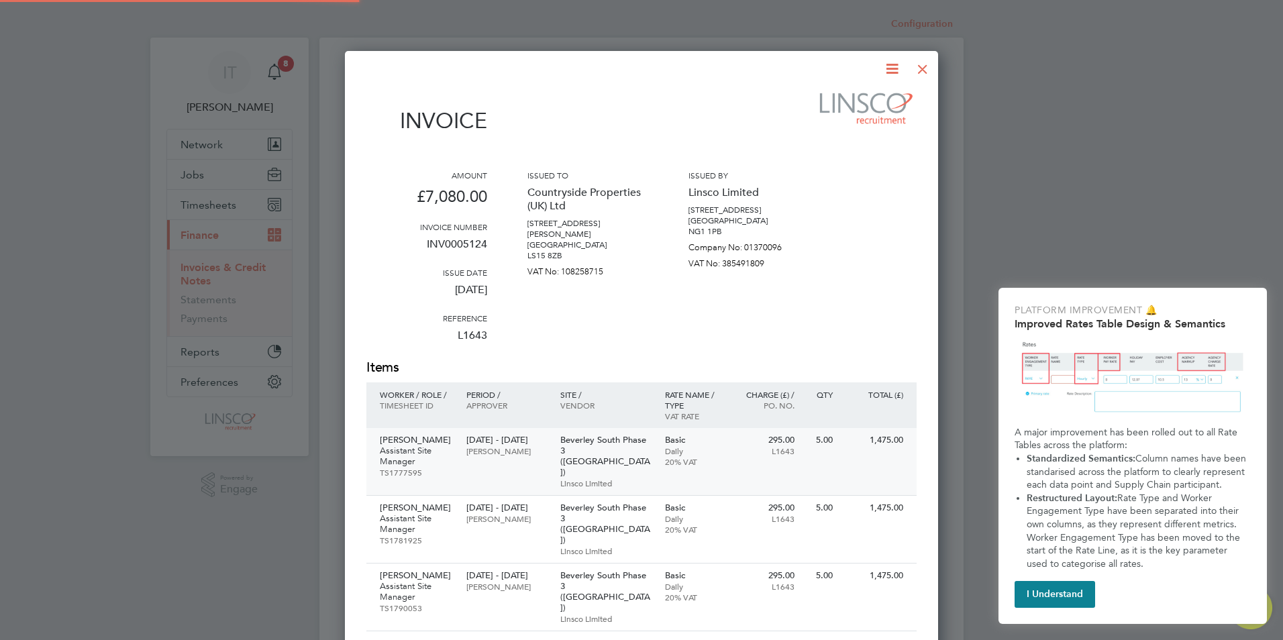
scroll to position [885, 594]
click at [896, 65] on icon at bounding box center [892, 68] width 17 height 17
click at [859, 105] on li "Download Invoice" at bounding box center [851, 100] width 93 height 19
drag, startPoint x: 930, startPoint y: 71, endPoint x: 920, endPoint y: 71, distance: 9.4
click at [930, 71] on div at bounding box center [923, 66] width 24 height 24
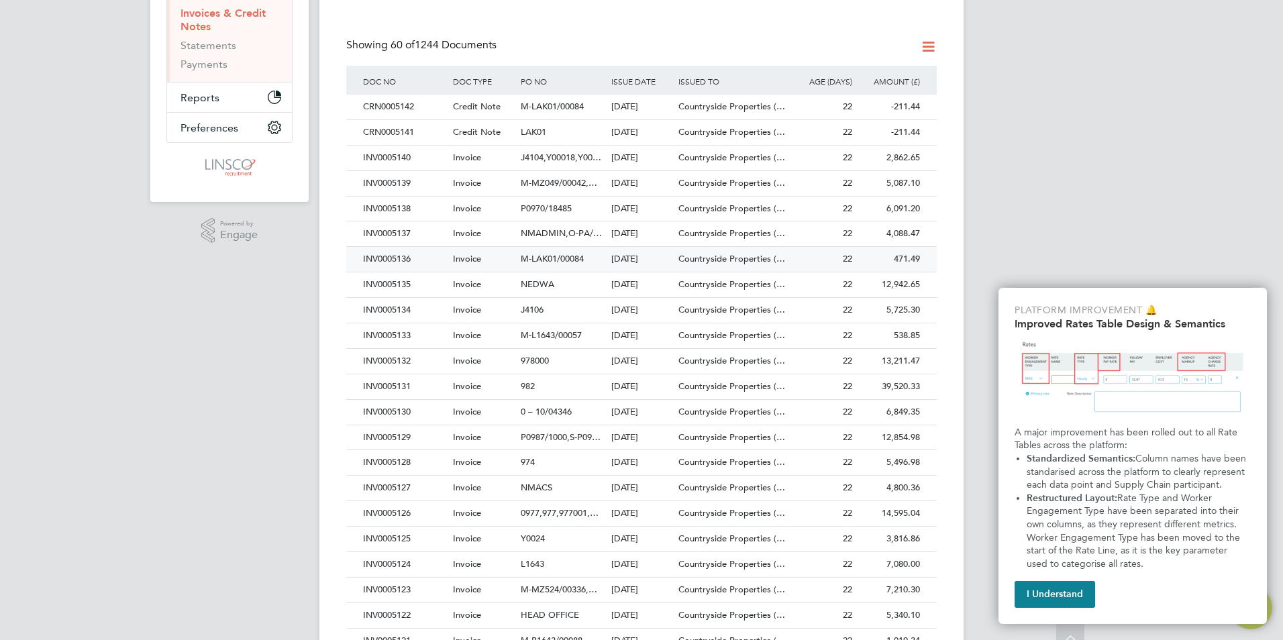
scroll to position [268, 0]
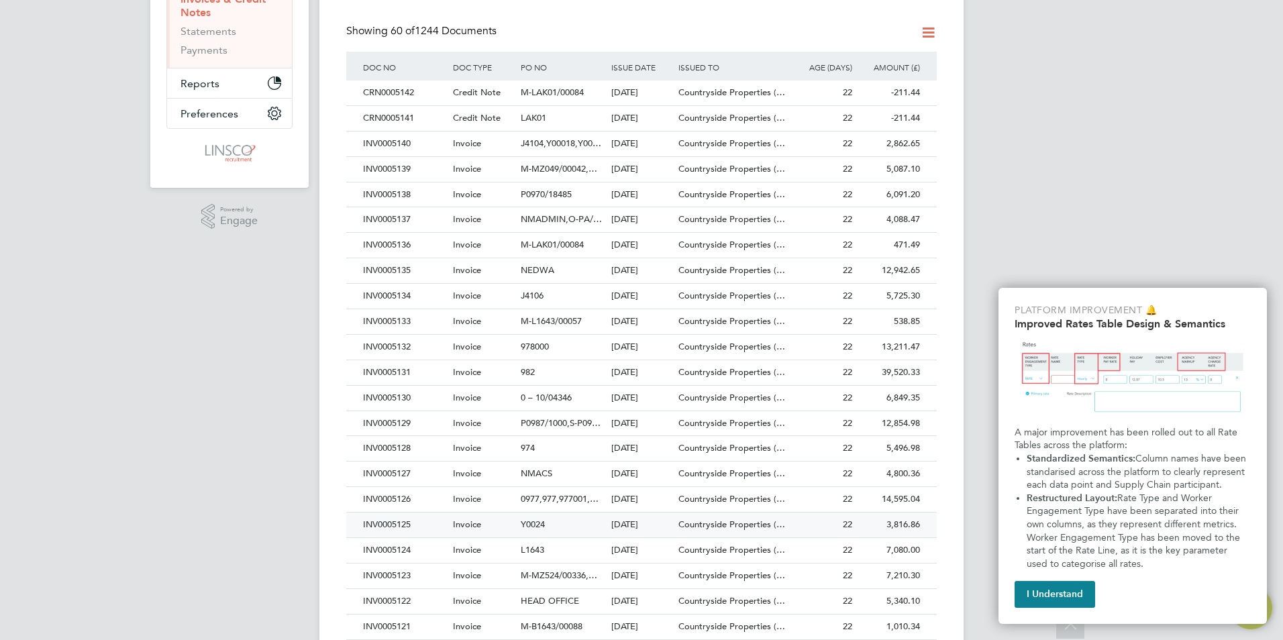
click at [395, 518] on div "INV0005125" at bounding box center [405, 525] width 90 height 25
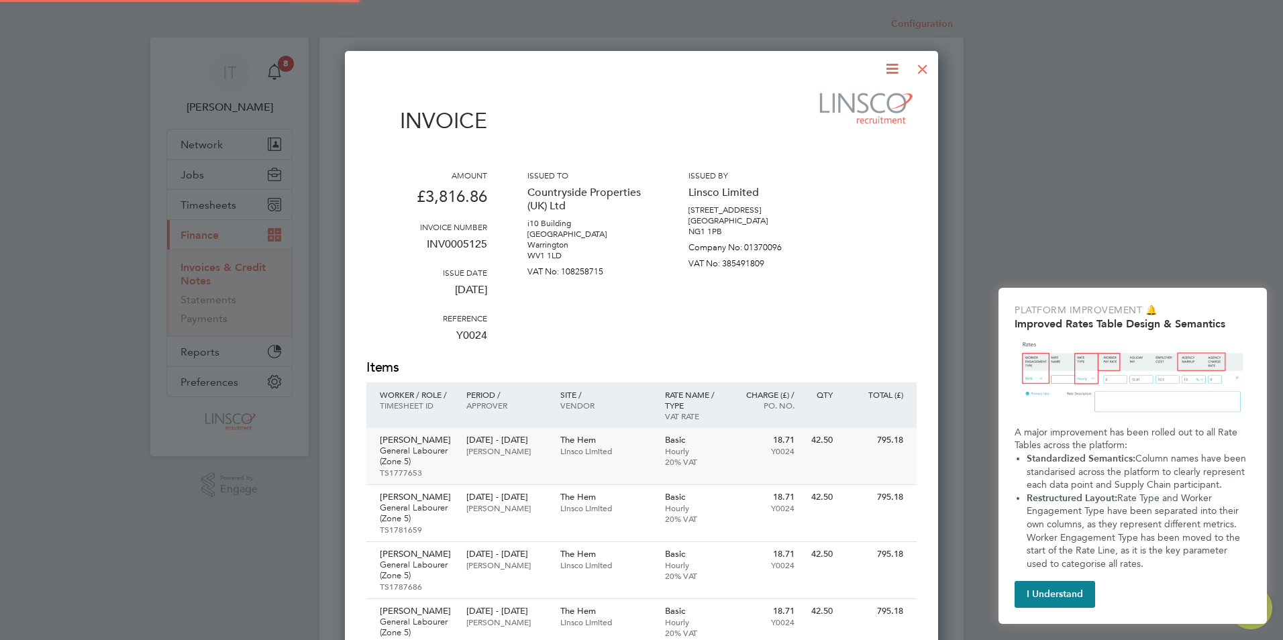
scroll to position [885, 594]
click at [893, 66] on icon at bounding box center [892, 68] width 17 height 17
click at [815, 100] on li "Download Invoice" at bounding box center [851, 100] width 93 height 19
click at [928, 69] on div at bounding box center [923, 66] width 24 height 24
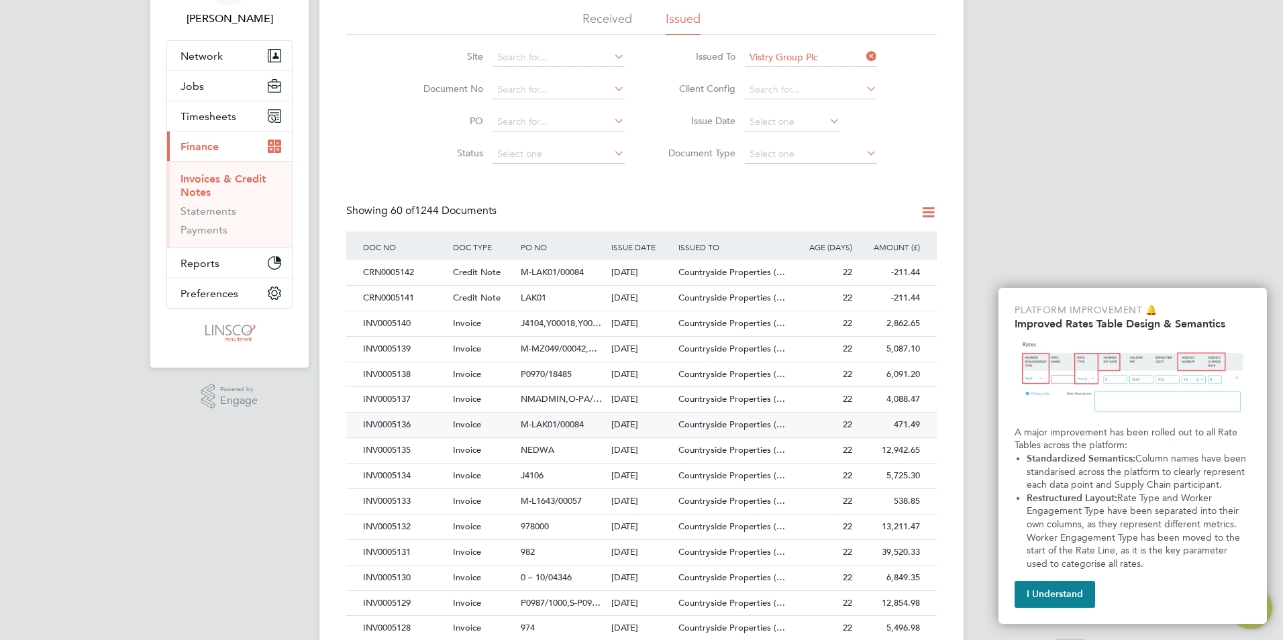
scroll to position [336, 0]
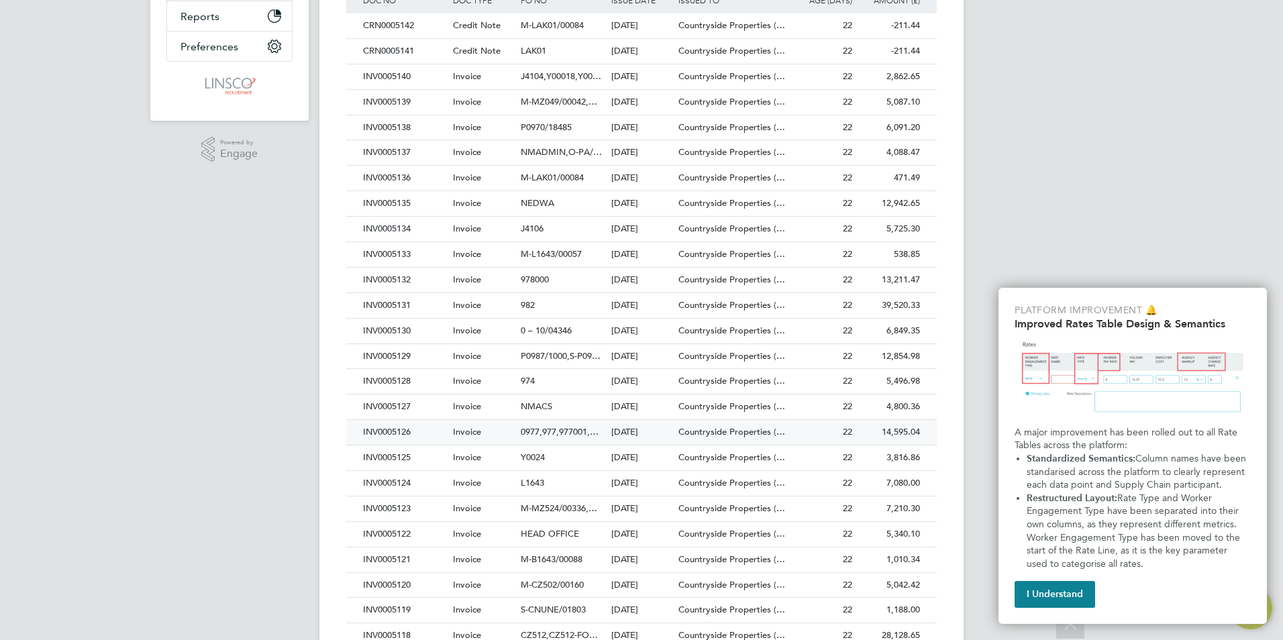
click at [393, 435] on div "INV0005126" at bounding box center [405, 432] width 90 height 25
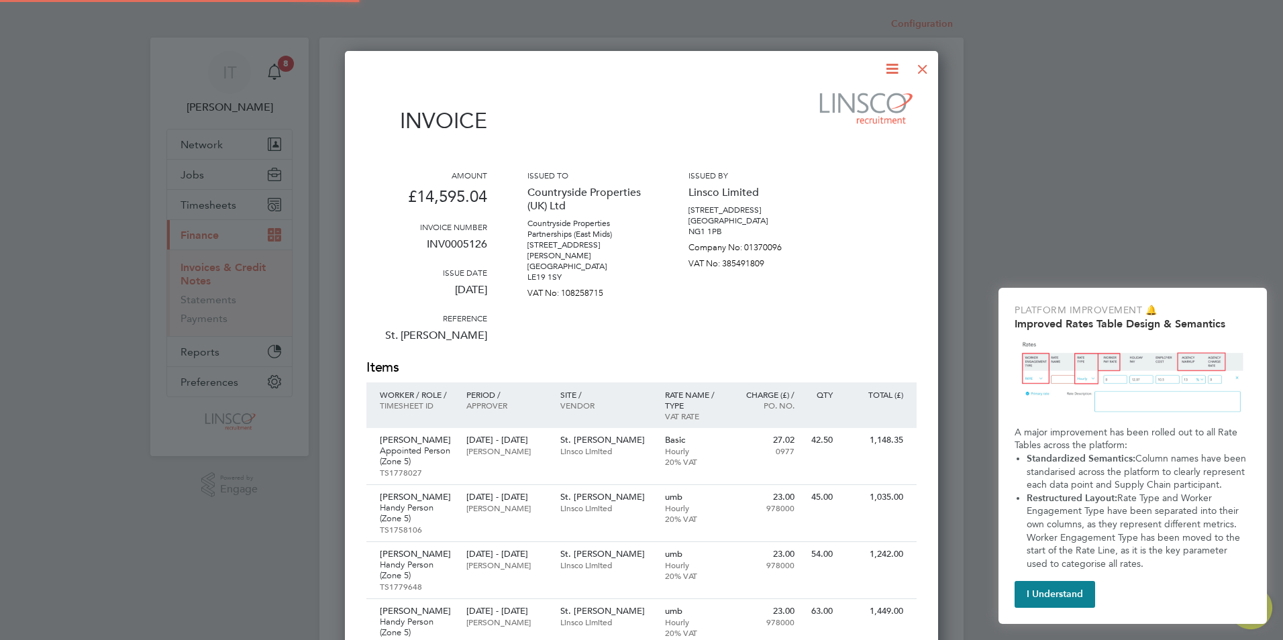
scroll to position [1285, 594]
click at [890, 64] on icon at bounding box center [892, 68] width 17 height 17
click at [842, 97] on li "Download Invoice" at bounding box center [851, 100] width 93 height 19
drag, startPoint x: 928, startPoint y: 67, endPoint x: 918, endPoint y: 91, distance: 25.6
click at [928, 68] on div at bounding box center [923, 66] width 24 height 24
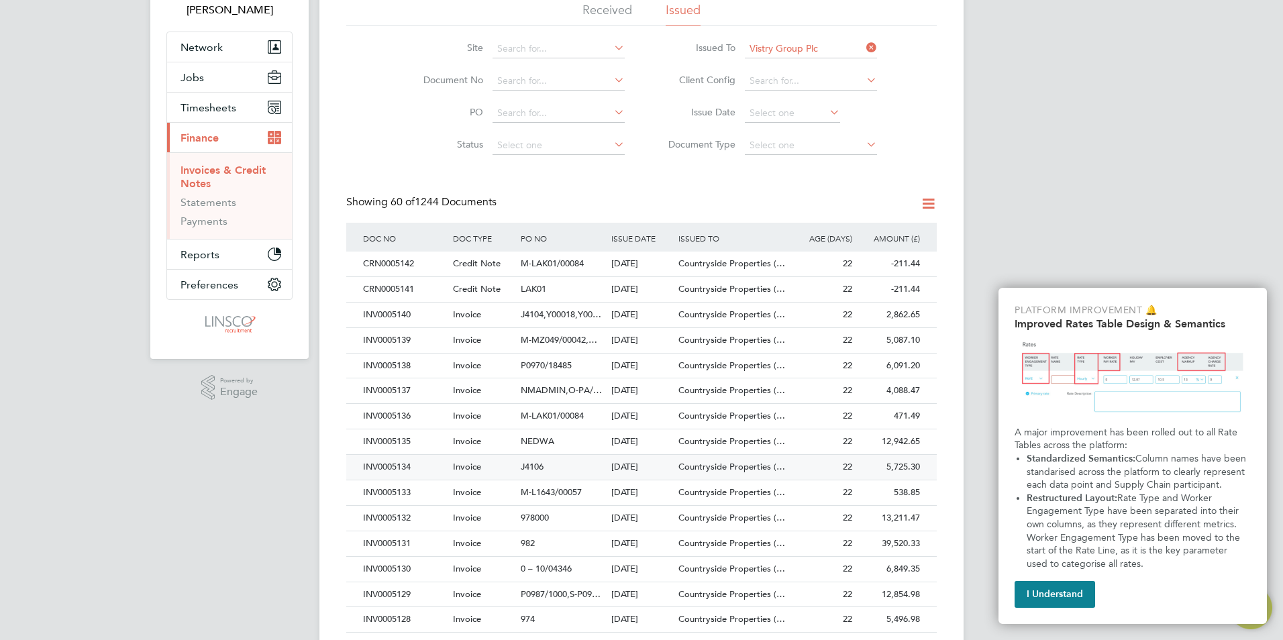
scroll to position [201, 0]
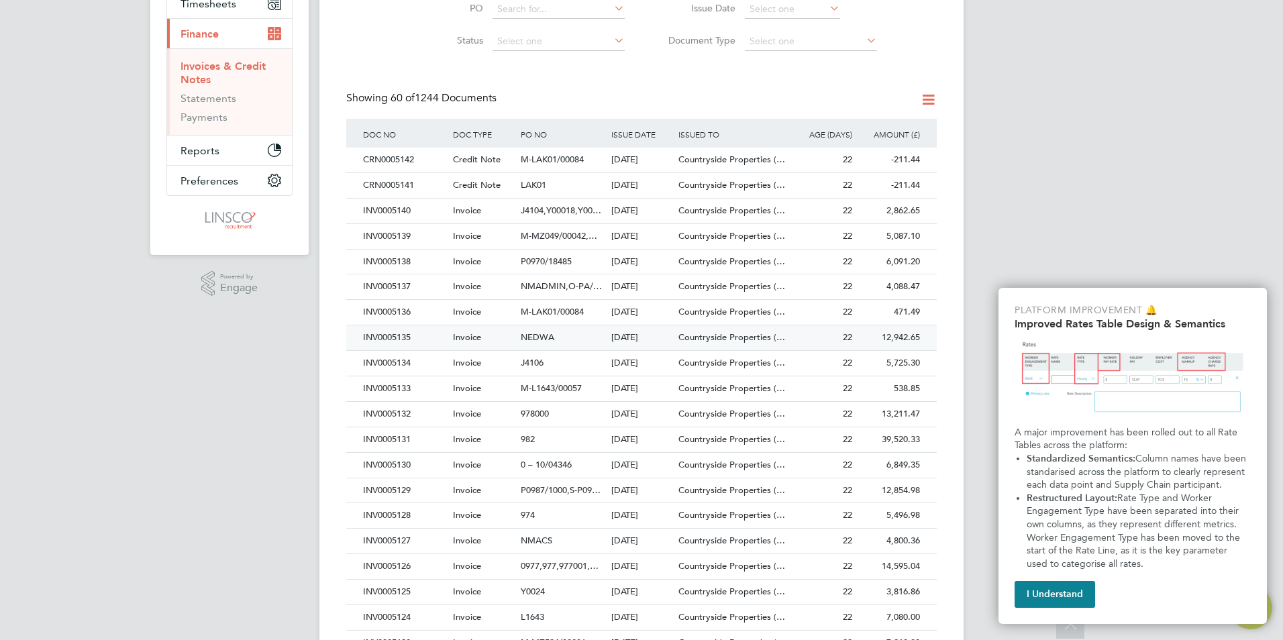
click at [403, 540] on div "INV0005127" at bounding box center [405, 541] width 90 height 25
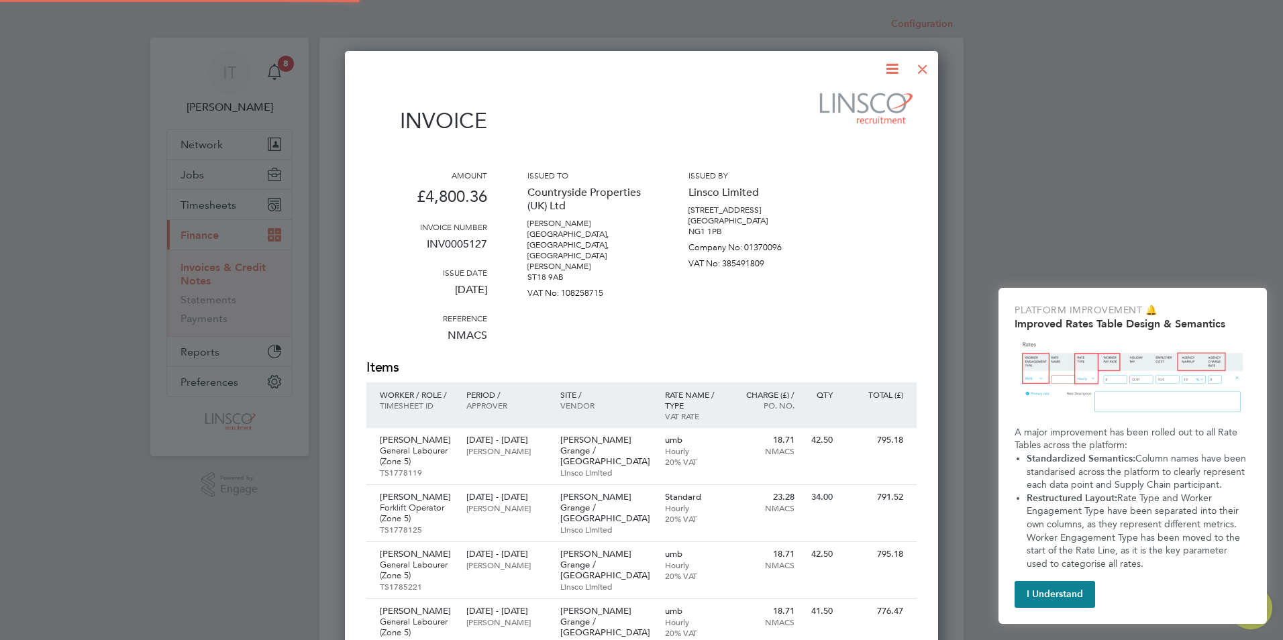
scroll to position [942, 594]
click at [891, 70] on icon at bounding box center [892, 68] width 17 height 17
click at [837, 97] on li "Download Invoice" at bounding box center [851, 100] width 93 height 19
click at [918, 74] on div at bounding box center [923, 66] width 24 height 24
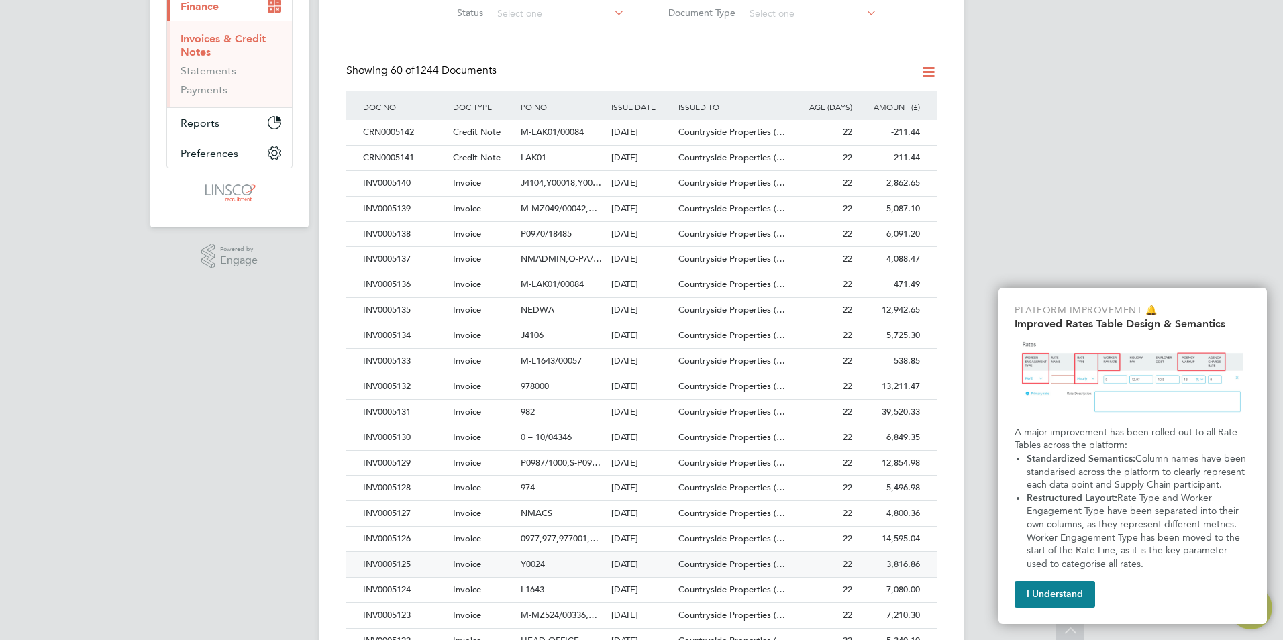
scroll to position [268, 0]
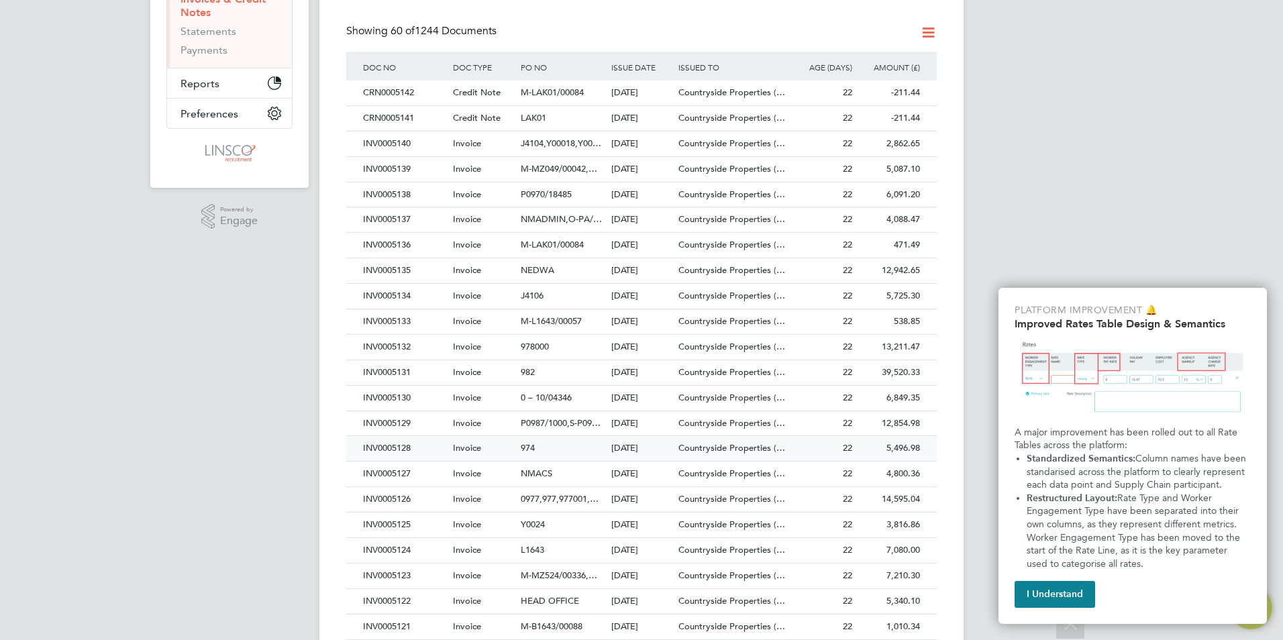
click at [401, 453] on div "INV0005128" at bounding box center [405, 448] width 90 height 25
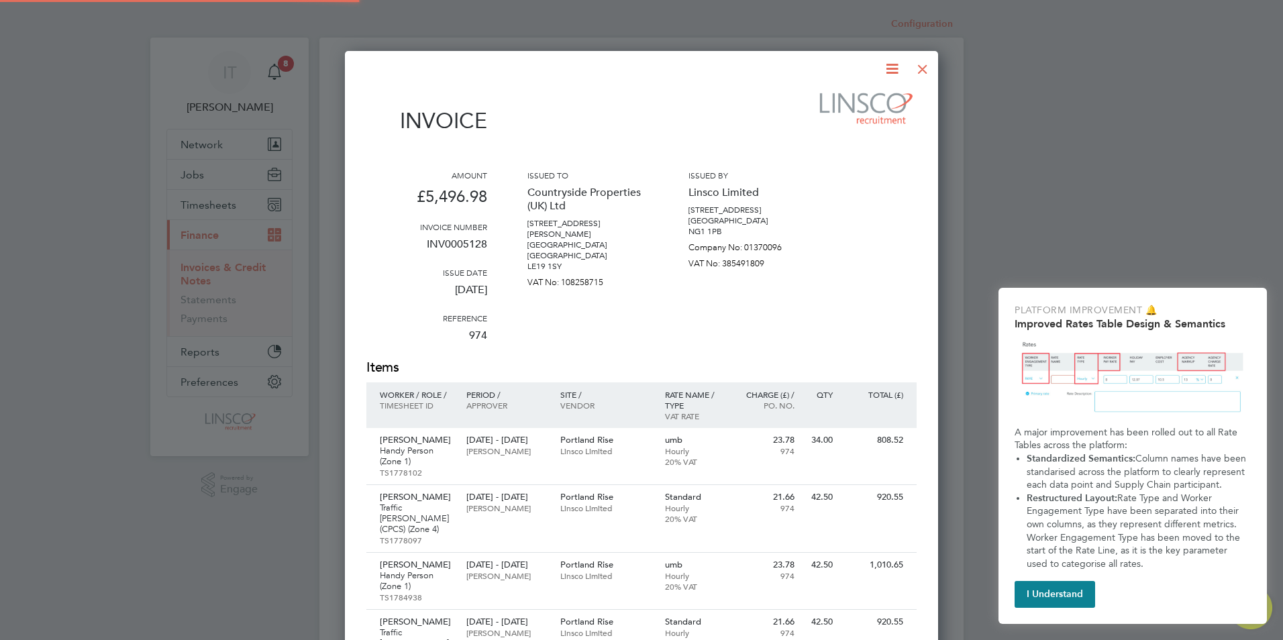
scroll to position [975, 594]
click at [889, 72] on icon at bounding box center [892, 68] width 17 height 17
click at [862, 101] on li "Download Invoice" at bounding box center [851, 100] width 93 height 19
click at [931, 70] on div at bounding box center [923, 66] width 24 height 24
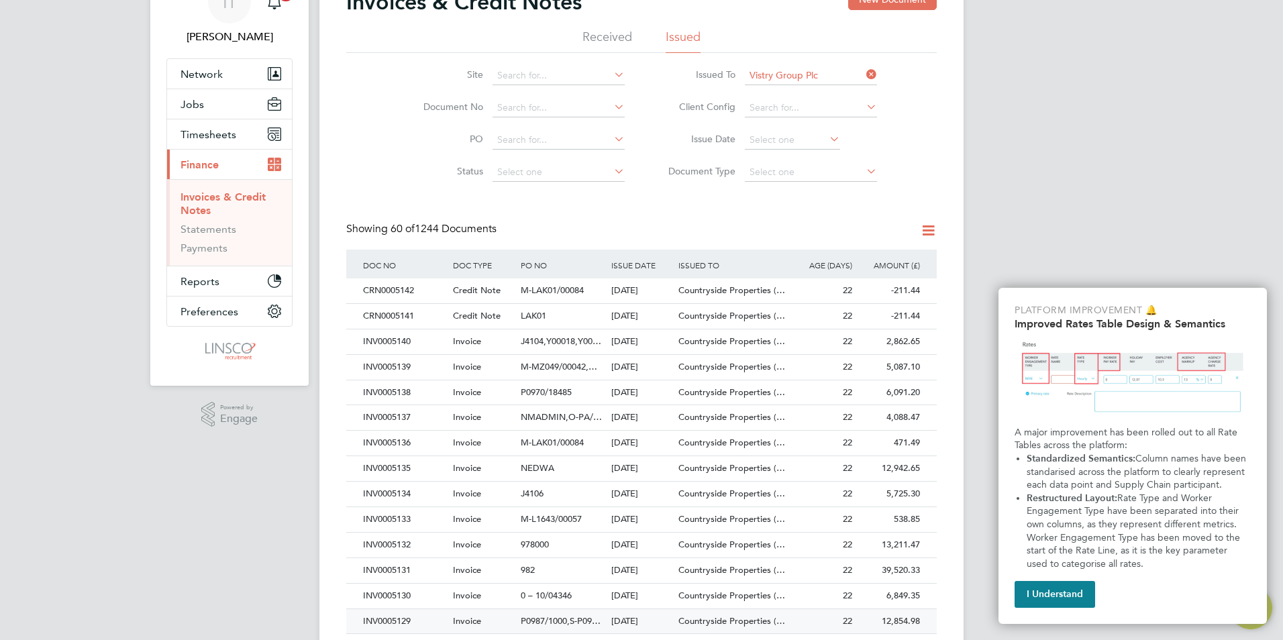
scroll to position [134, 0]
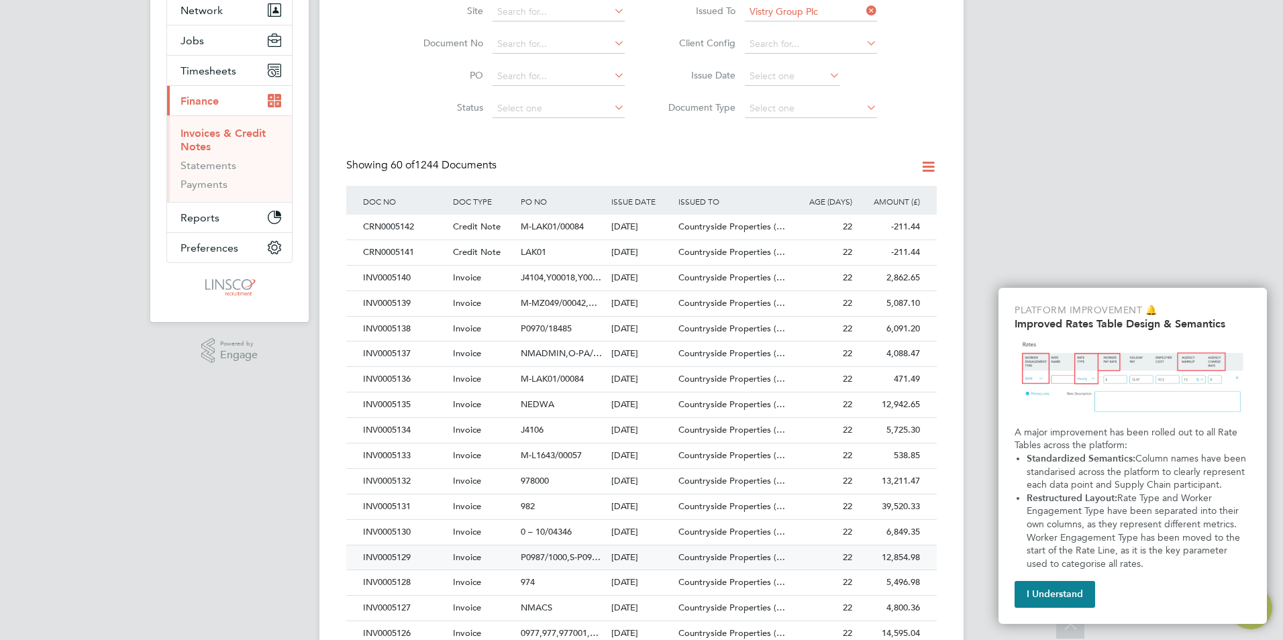
click at [411, 555] on div "INV0005129" at bounding box center [405, 558] width 90 height 25
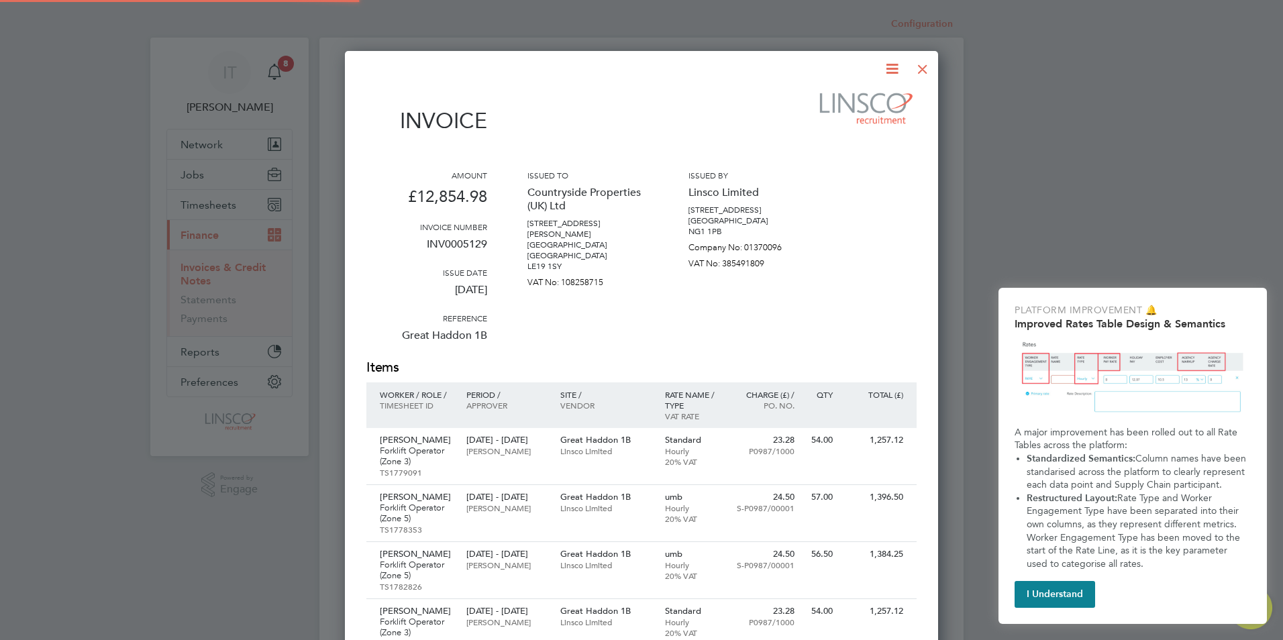
scroll to position [1114, 594]
click at [899, 60] on icon at bounding box center [892, 68] width 17 height 17
click at [852, 99] on li "Download Invoice" at bounding box center [851, 100] width 93 height 19
click at [925, 72] on div at bounding box center [923, 66] width 24 height 24
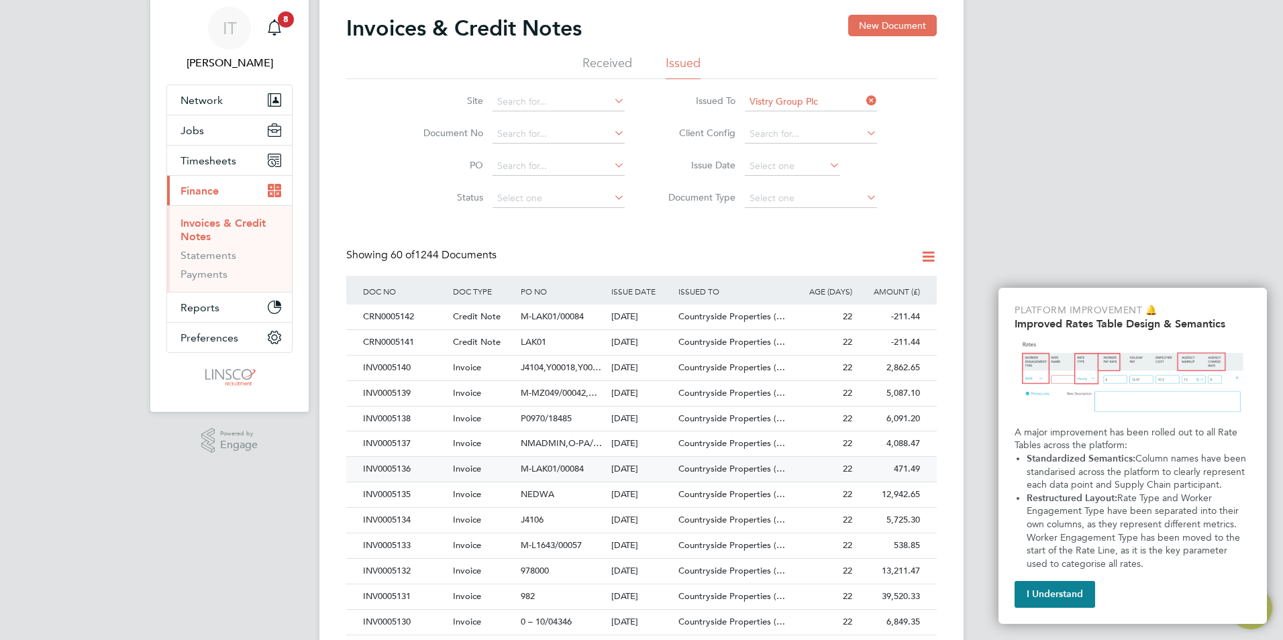
scroll to position [134, 0]
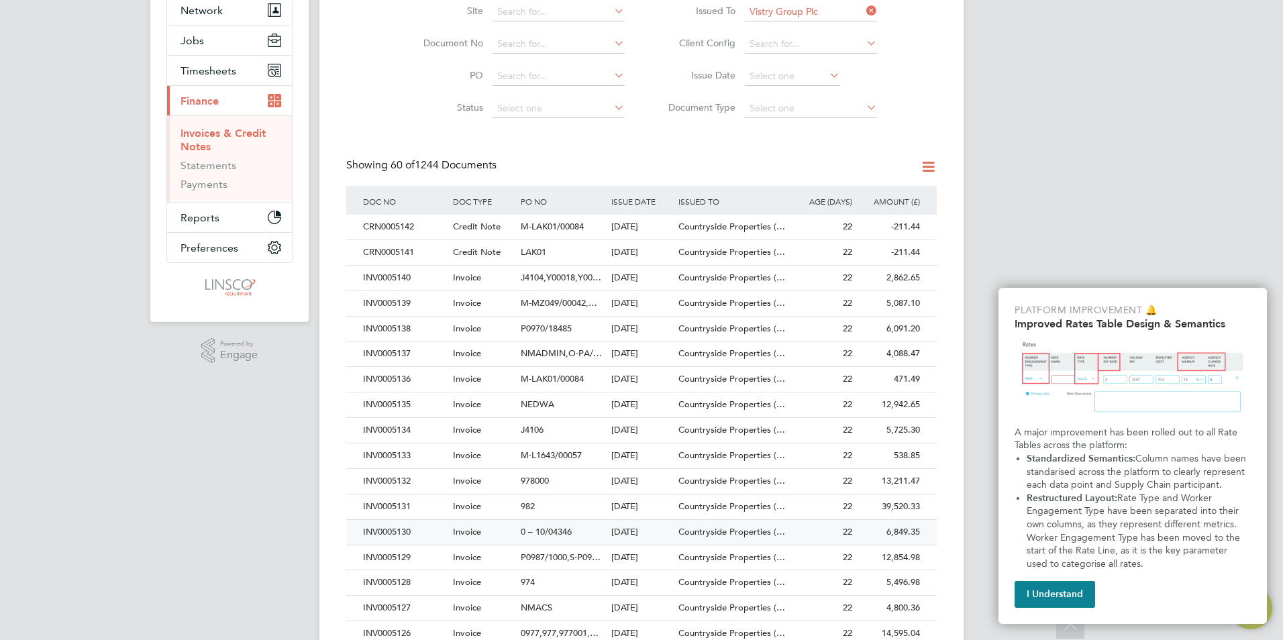
click at [402, 530] on div "INV0005130" at bounding box center [405, 532] width 90 height 25
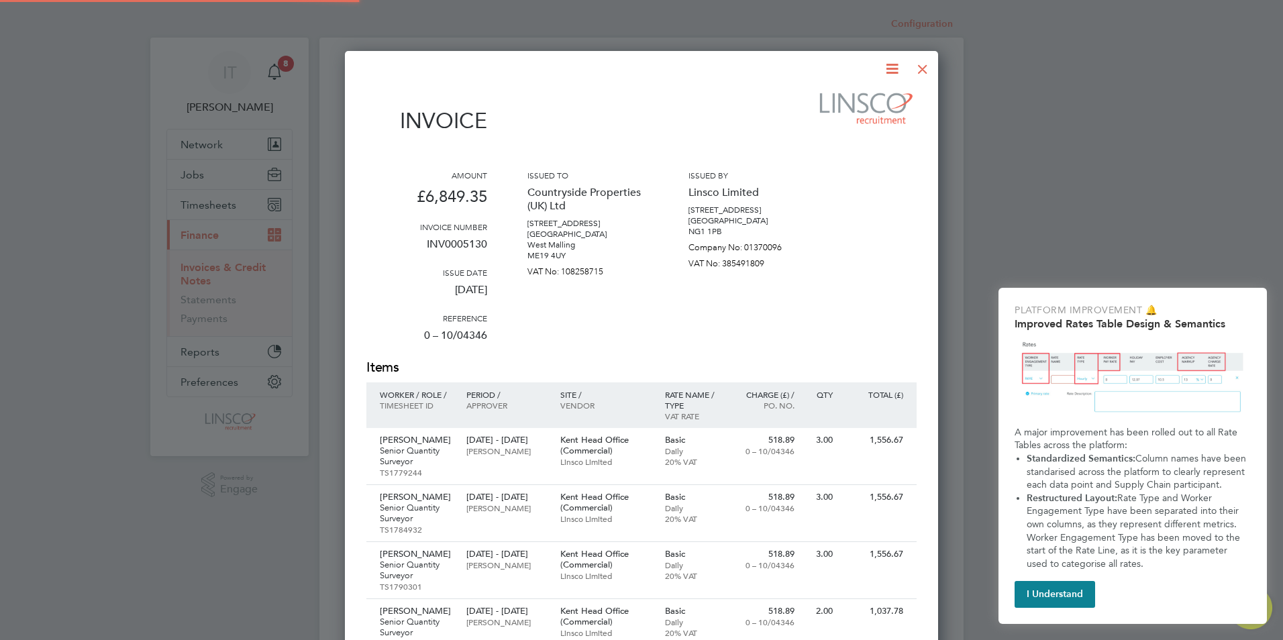
scroll to position [885, 594]
click at [896, 70] on icon at bounding box center [892, 68] width 17 height 17
click at [864, 103] on li "Download Invoice" at bounding box center [851, 100] width 93 height 19
click at [920, 66] on div at bounding box center [923, 66] width 24 height 24
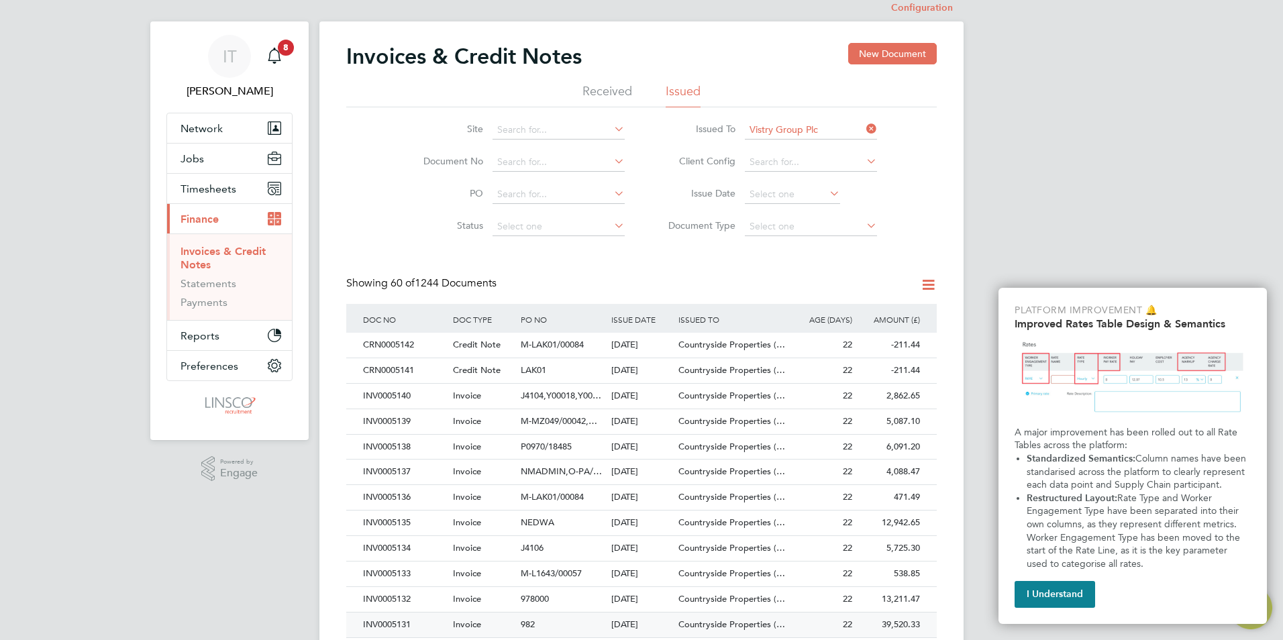
scroll to position [67, 0]
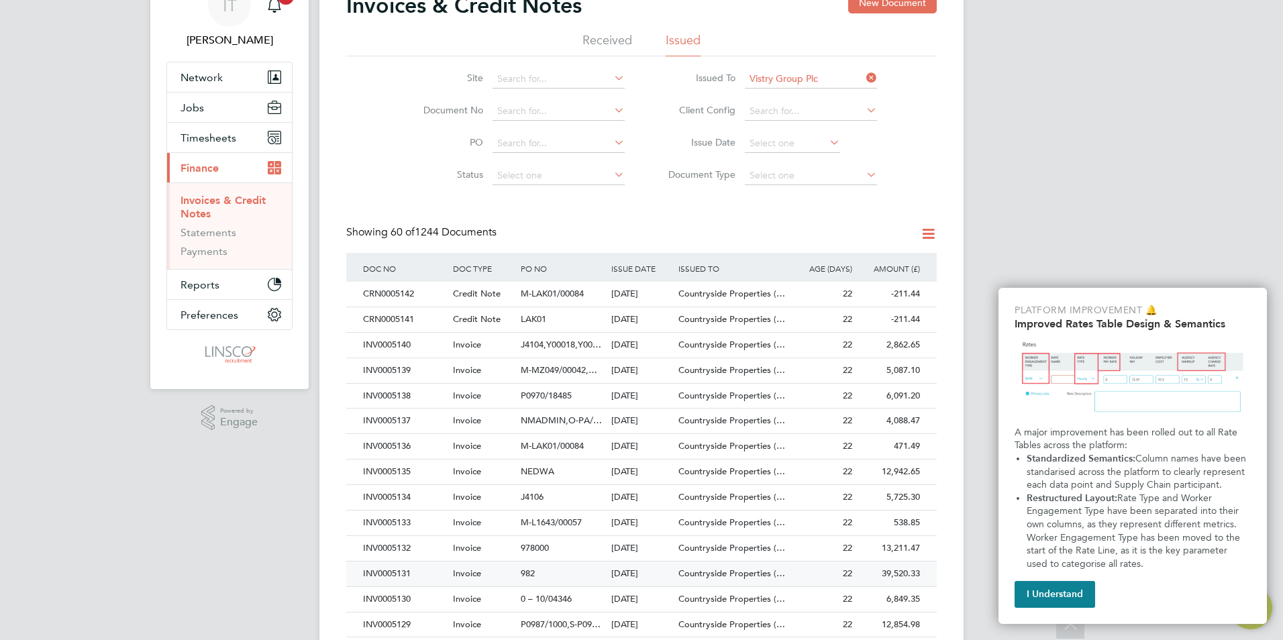
click at [403, 571] on div "INV0005131" at bounding box center [405, 574] width 90 height 25
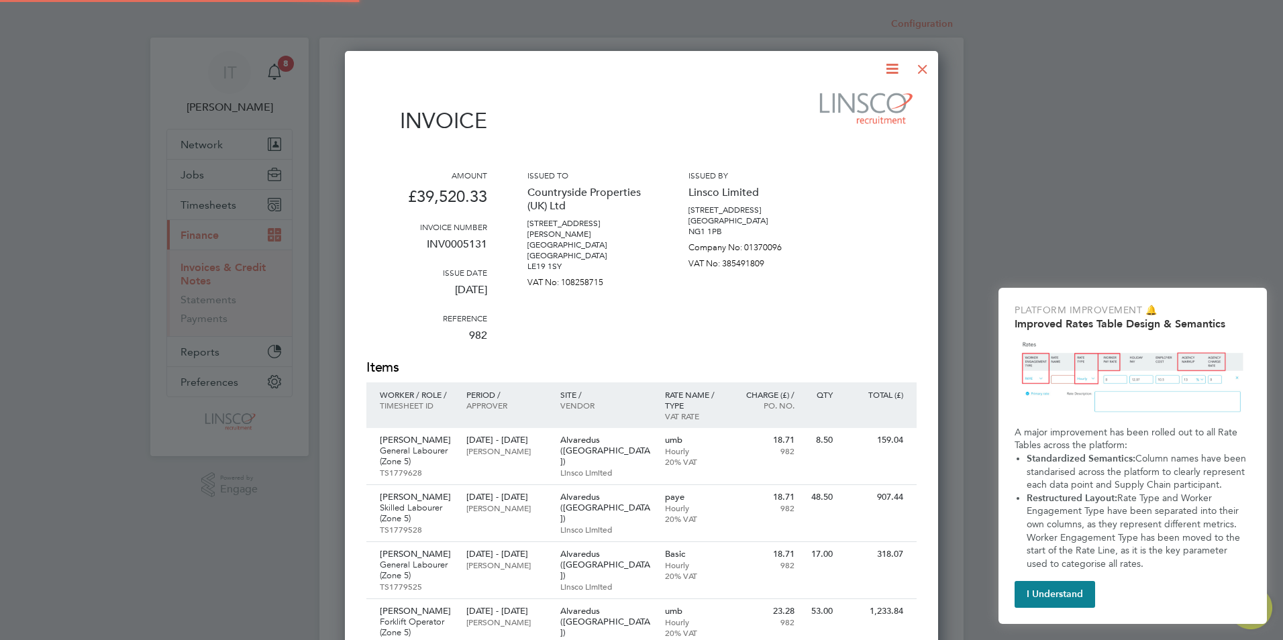
scroll to position [2336, 594]
click at [889, 70] on icon at bounding box center [892, 68] width 17 height 17
click at [864, 99] on li "Download Invoice" at bounding box center [851, 100] width 93 height 19
click at [928, 68] on div at bounding box center [923, 66] width 24 height 24
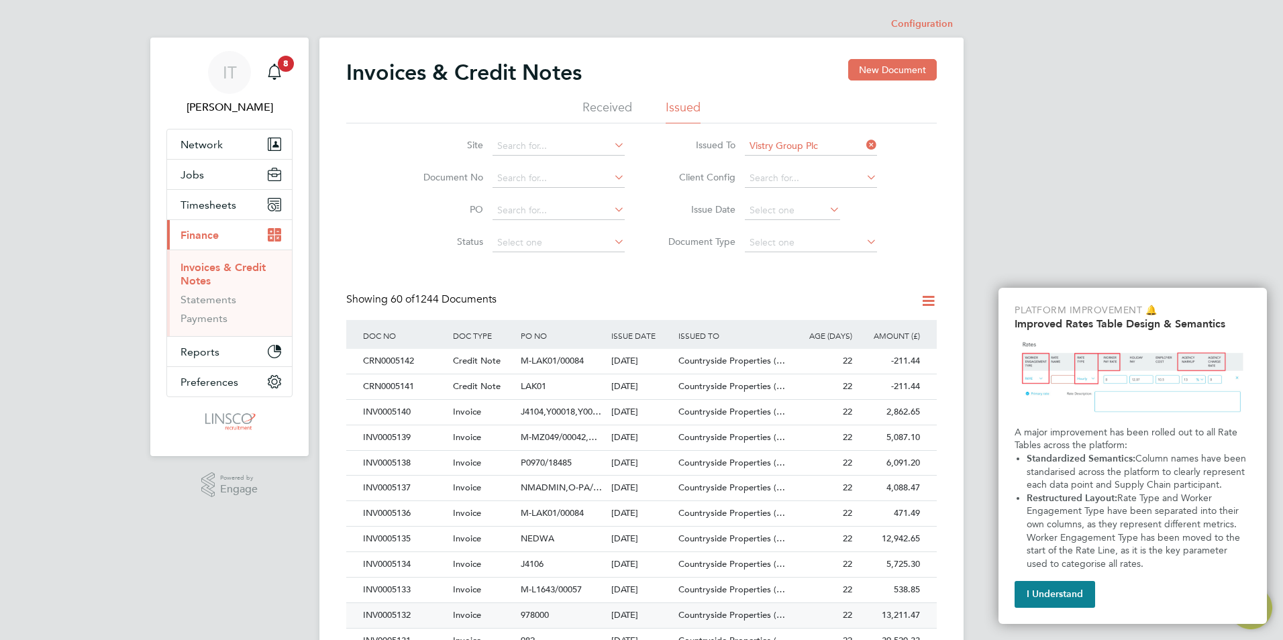
click at [405, 610] on div "INV0005132" at bounding box center [405, 615] width 90 height 25
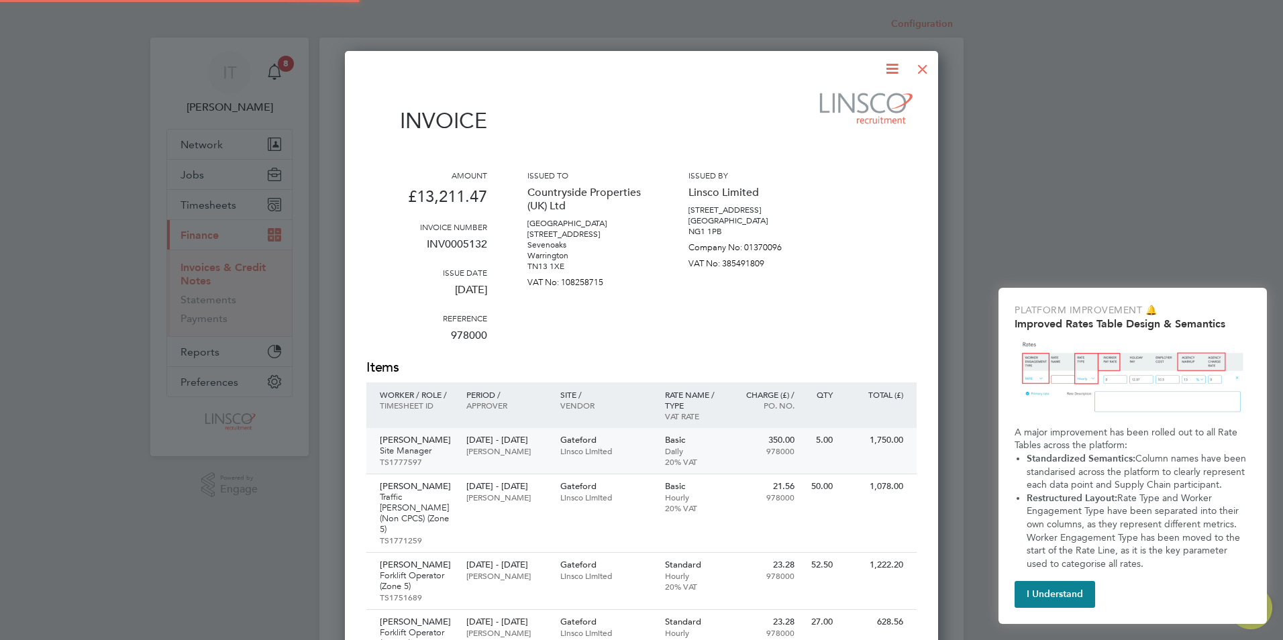
scroll to position [1249, 594]
click at [884, 72] on icon at bounding box center [892, 68] width 17 height 17
click at [854, 91] on li "Download Invoice" at bounding box center [851, 100] width 93 height 19
drag, startPoint x: 931, startPoint y: 62, endPoint x: 919, endPoint y: 70, distance: 14.5
click at [921, 68] on div at bounding box center [923, 66] width 24 height 24
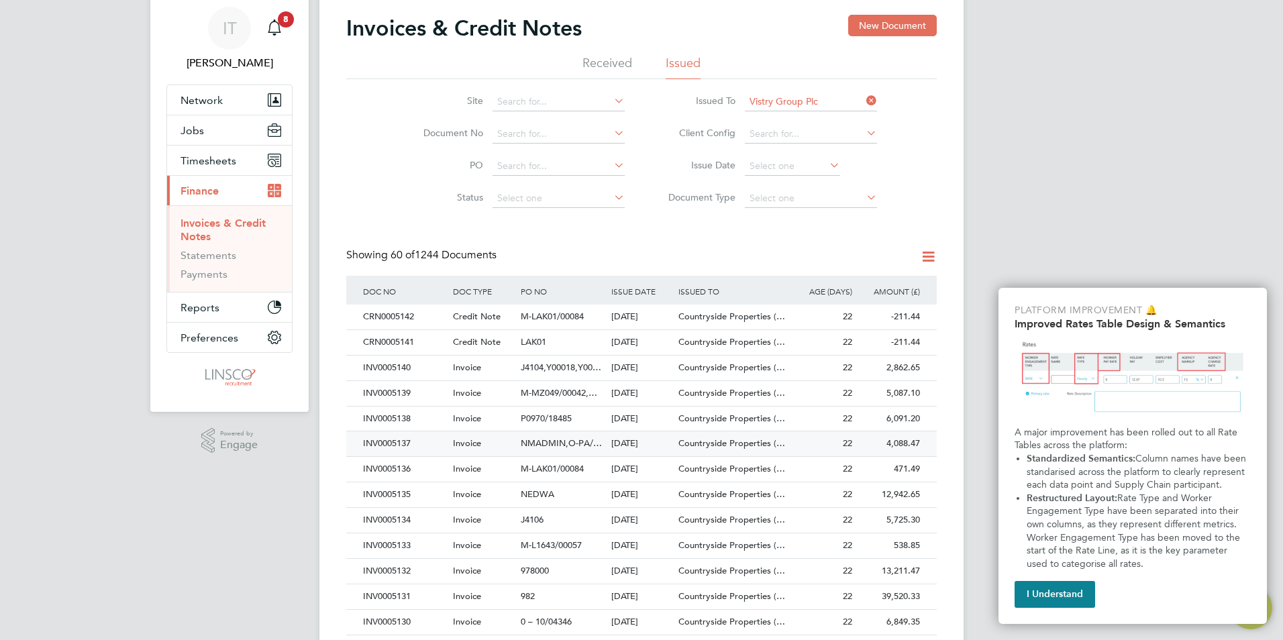
scroll to position [67, 0]
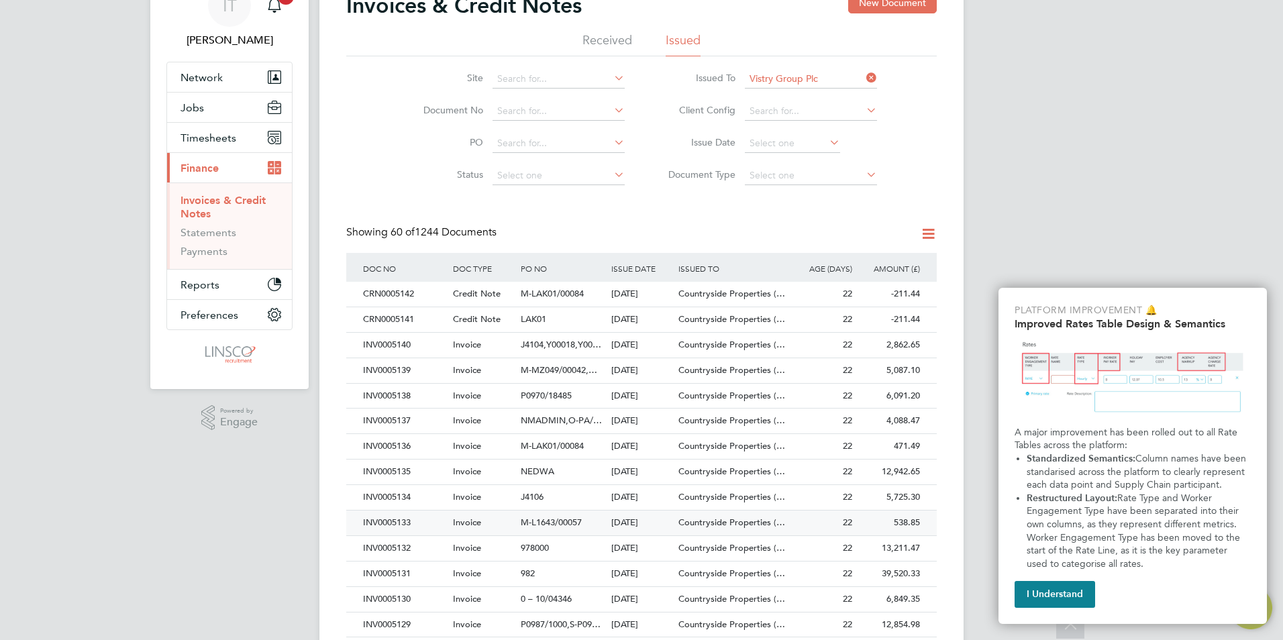
click at [404, 524] on div "INV0005133" at bounding box center [405, 523] width 90 height 25
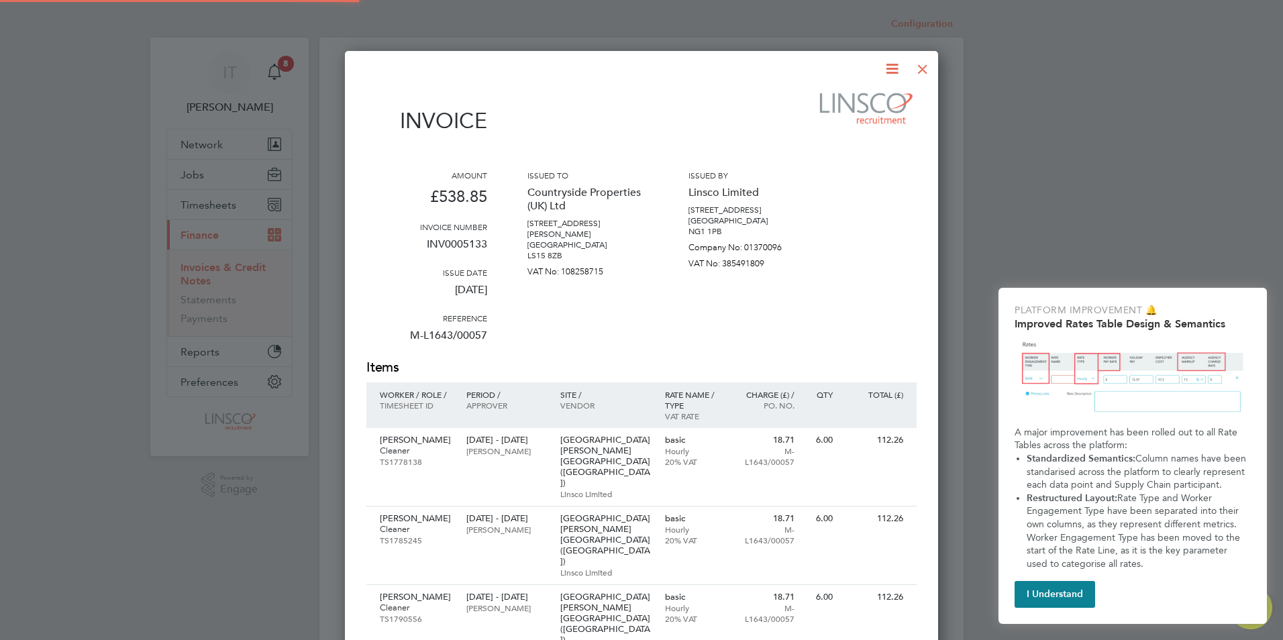
scroll to position [842, 594]
click at [893, 70] on icon at bounding box center [892, 68] width 17 height 17
click at [834, 101] on li "Download Invoice" at bounding box center [851, 100] width 93 height 19
click at [920, 64] on div at bounding box center [923, 66] width 24 height 24
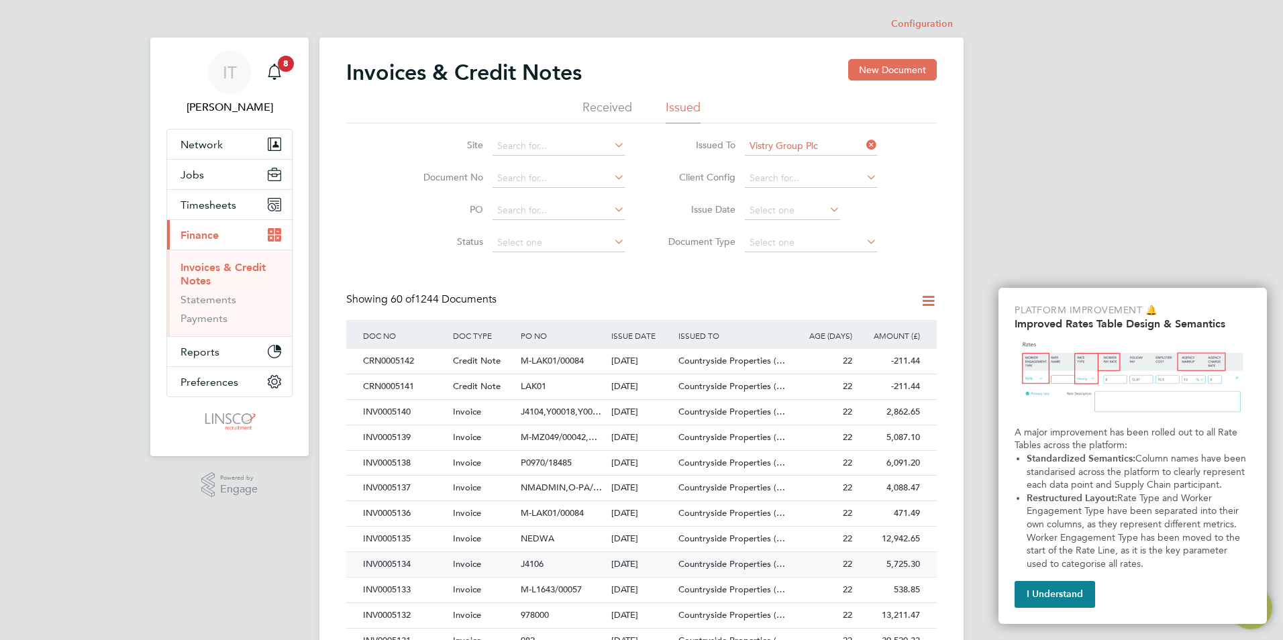
click at [397, 564] on div "INV0005134" at bounding box center [405, 564] width 90 height 25
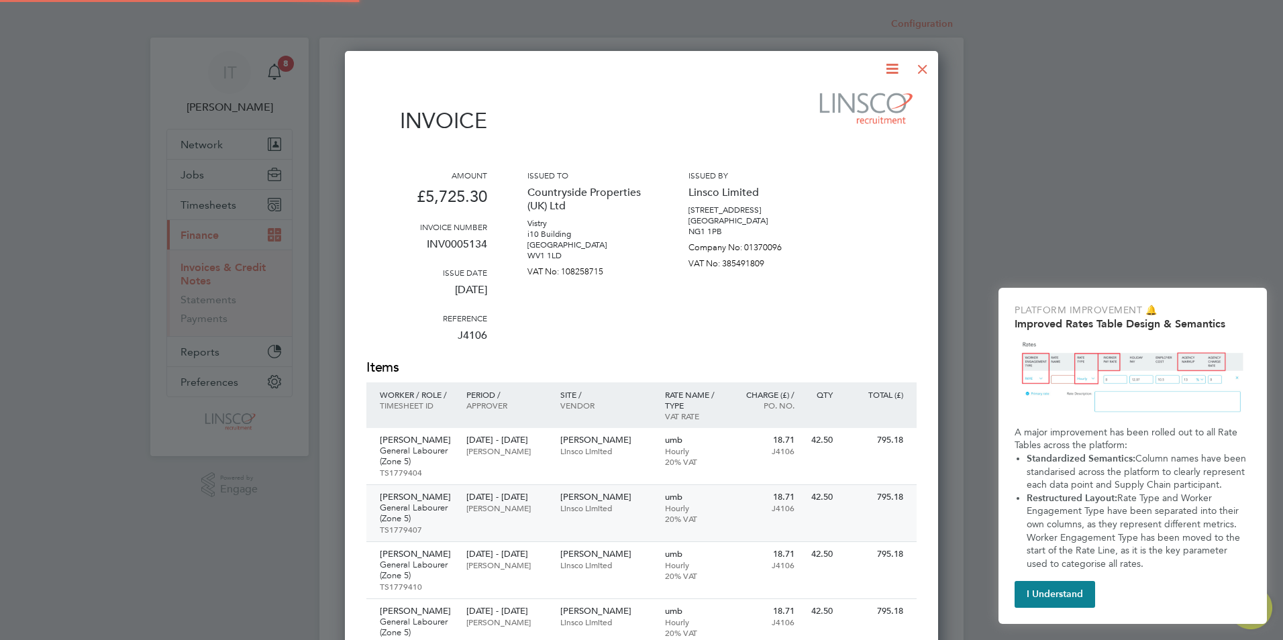
scroll to position [999, 594]
click at [887, 66] on icon at bounding box center [892, 68] width 17 height 17
click at [863, 93] on li "Download Invoice" at bounding box center [851, 100] width 93 height 19
click at [930, 66] on div at bounding box center [923, 66] width 24 height 24
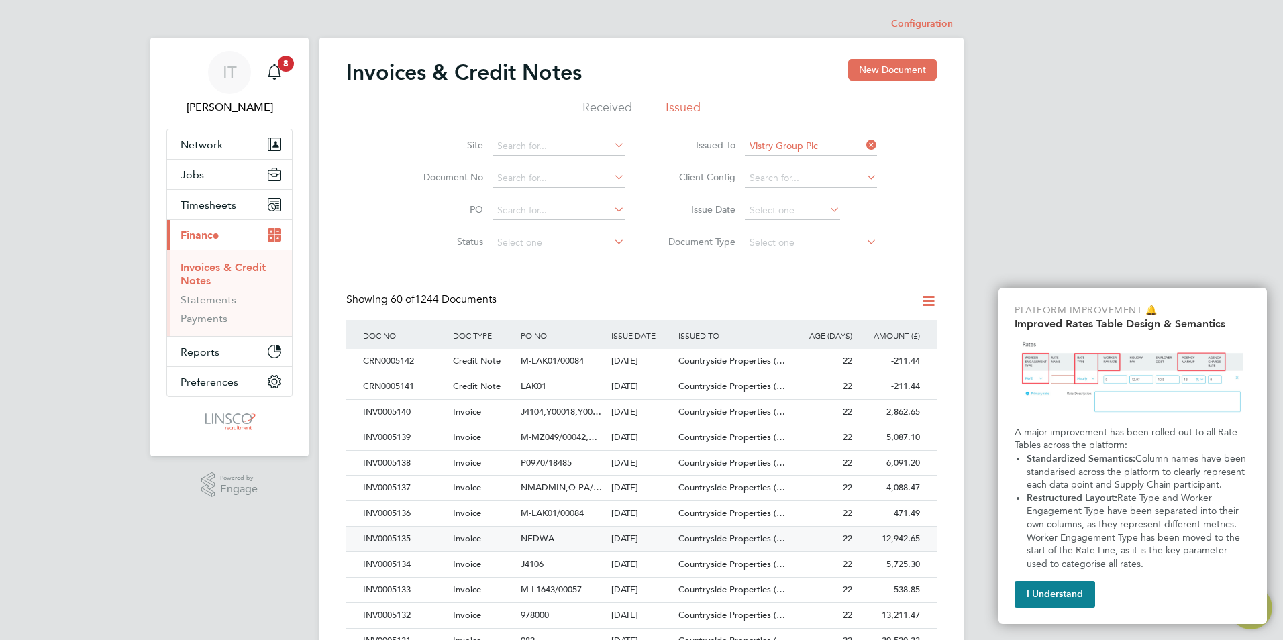
click at [403, 535] on div "INV0005135" at bounding box center [405, 539] width 90 height 25
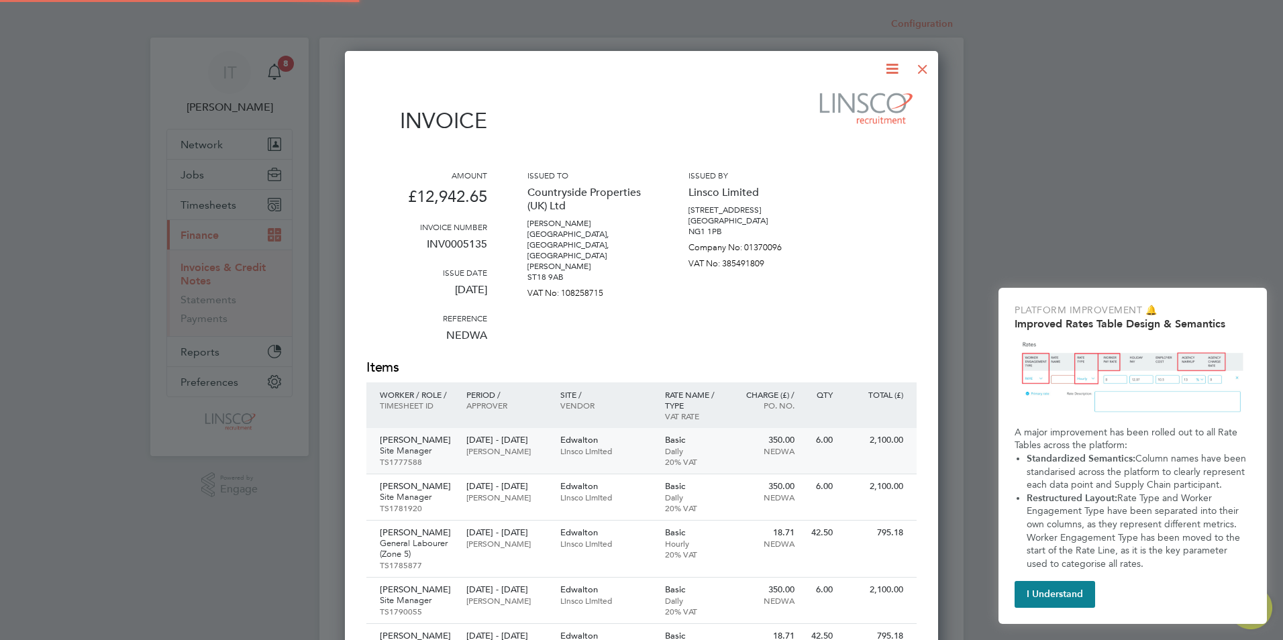
scroll to position [1014, 594]
click at [892, 66] on icon at bounding box center [892, 68] width 17 height 17
click at [855, 105] on li "Download Invoice" at bounding box center [851, 100] width 93 height 19
click at [914, 69] on div at bounding box center [923, 66] width 24 height 24
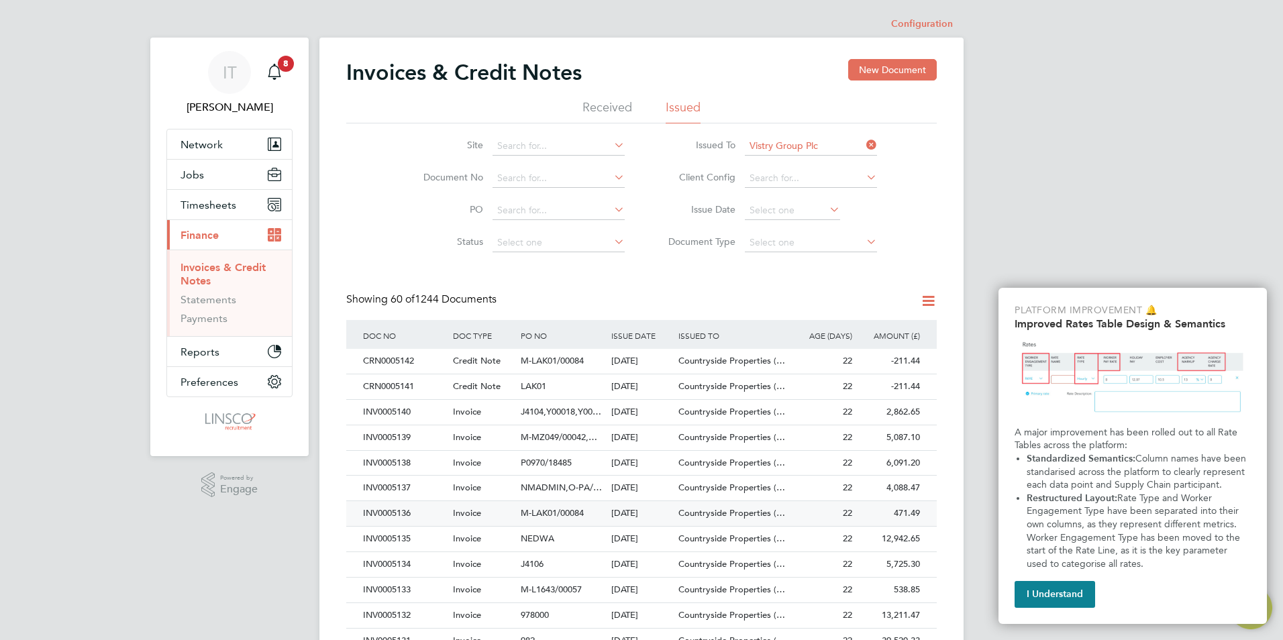
click at [389, 516] on div "INV0005136" at bounding box center [405, 513] width 90 height 25
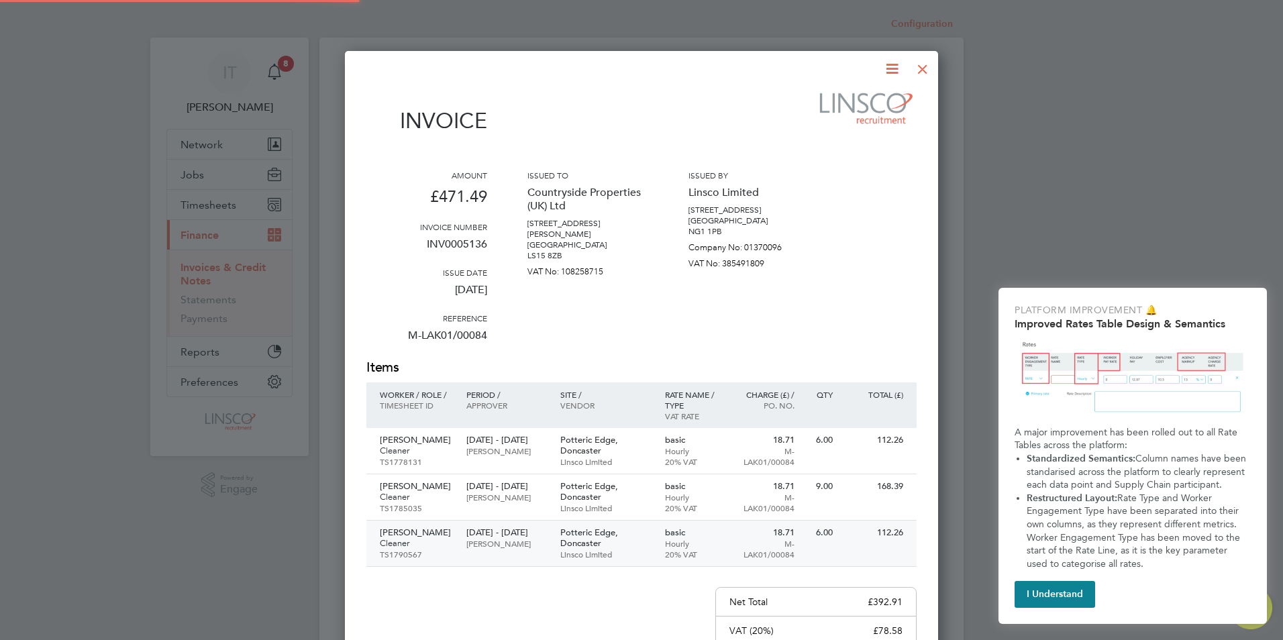
scroll to position [796, 594]
click at [889, 69] on icon at bounding box center [892, 68] width 17 height 17
click at [864, 96] on li "Download Invoice" at bounding box center [851, 100] width 93 height 19
click at [924, 62] on div at bounding box center [923, 66] width 24 height 24
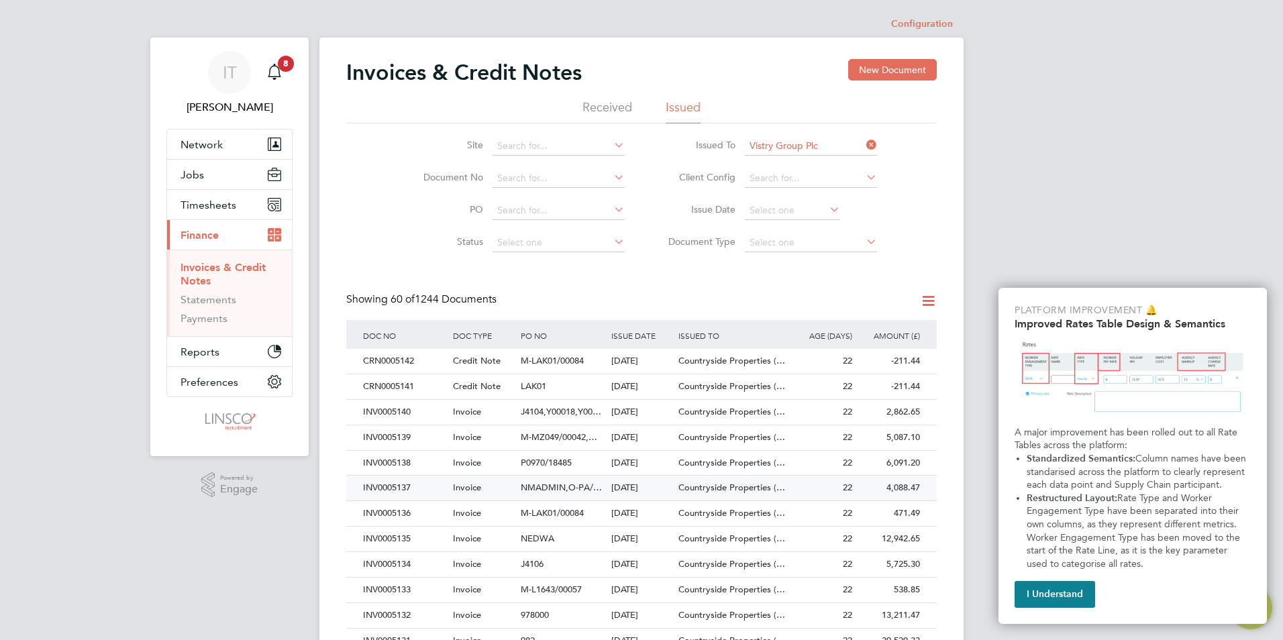
click at [393, 484] on div "INV0005137" at bounding box center [405, 488] width 90 height 25
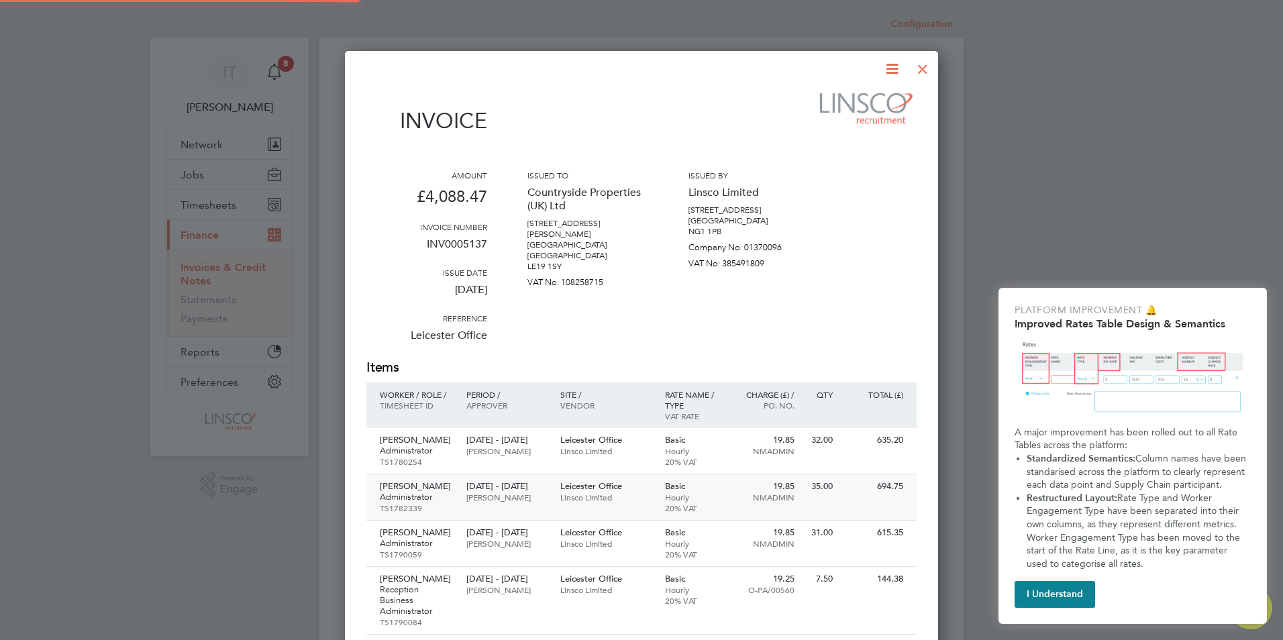
scroll to position [1021, 594]
click at [889, 67] on icon at bounding box center [892, 68] width 17 height 17
click at [846, 103] on li "Download Invoice" at bounding box center [851, 100] width 93 height 19
click at [931, 66] on div at bounding box center [923, 66] width 24 height 24
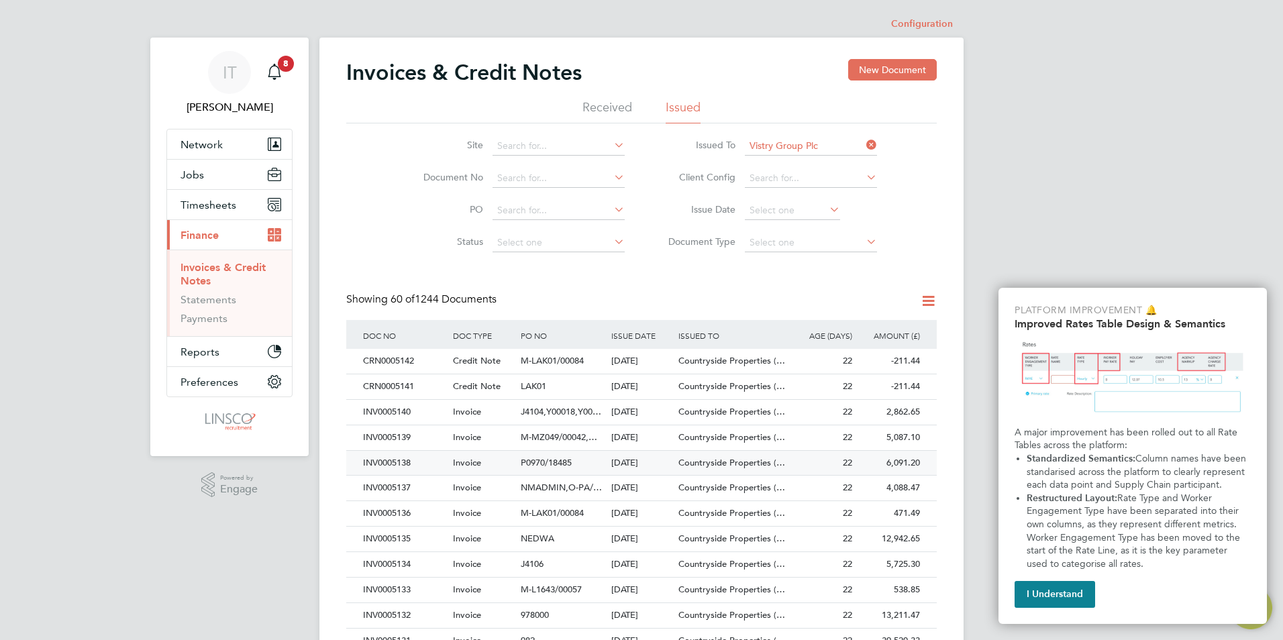
click at [397, 468] on div "INV0005138" at bounding box center [405, 463] width 90 height 25
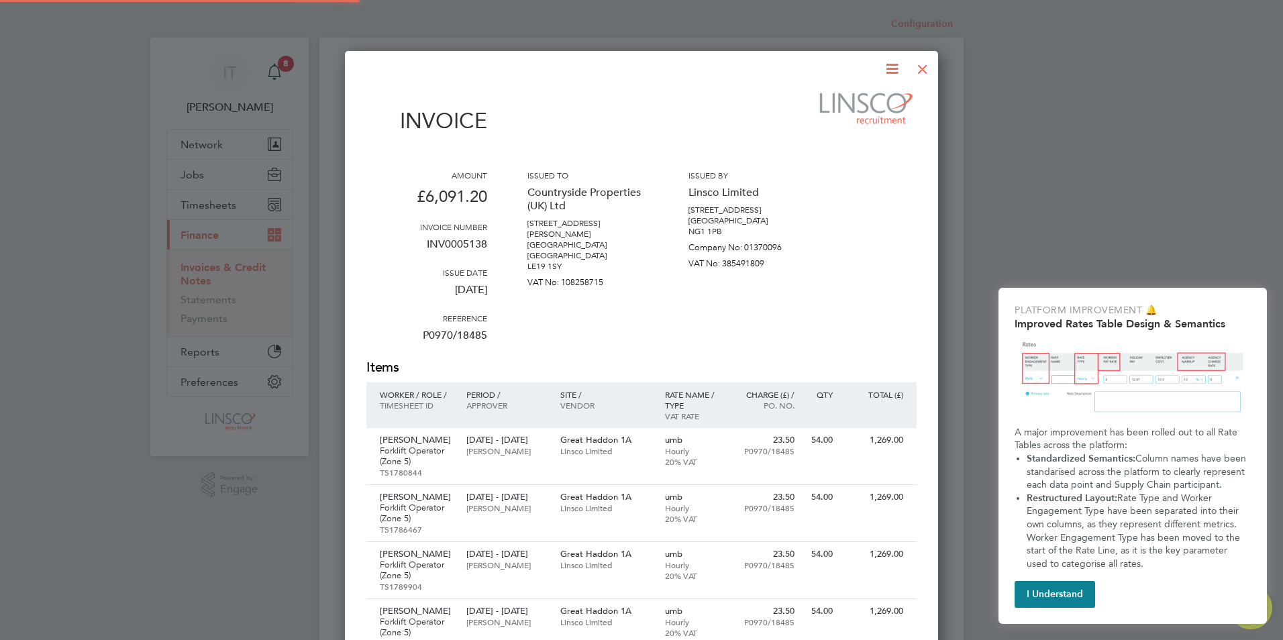
scroll to position [885, 594]
click at [397, 468] on p "TS1780844" at bounding box center [416, 472] width 73 height 11
click at [893, 70] on icon at bounding box center [892, 68] width 17 height 17
click at [869, 101] on li "Download Invoice" at bounding box center [851, 100] width 93 height 19
click at [925, 67] on div at bounding box center [923, 66] width 24 height 24
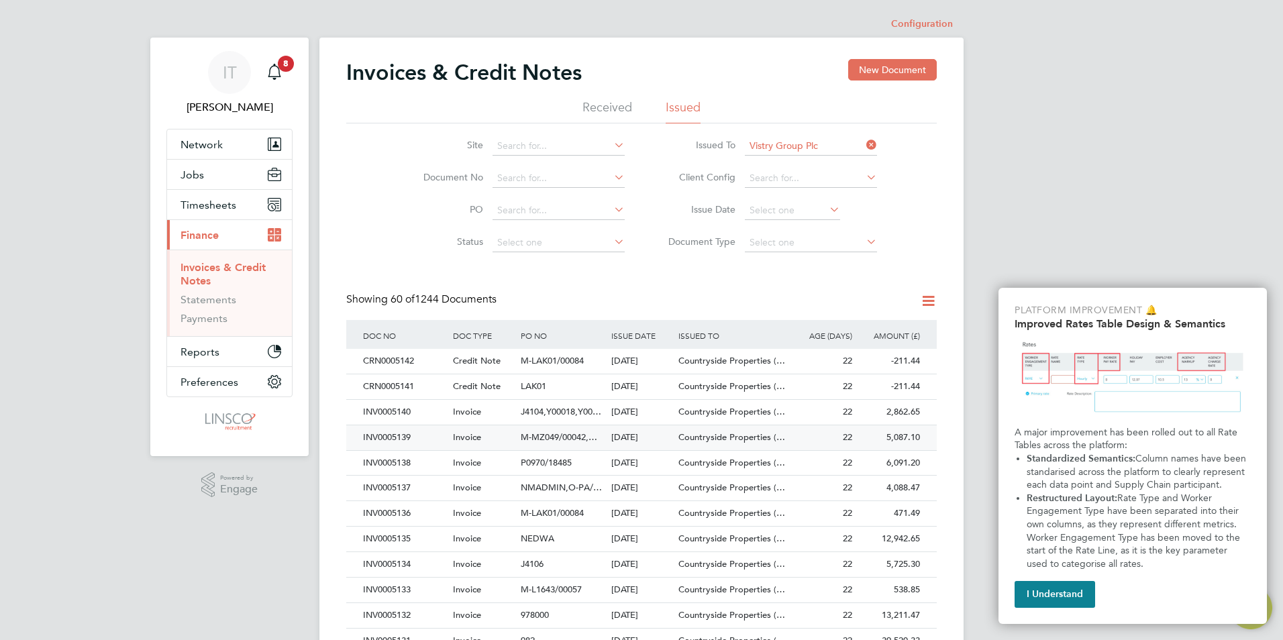
click at [381, 439] on div "INV0005139" at bounding box center [405, 438] width 90 height 25
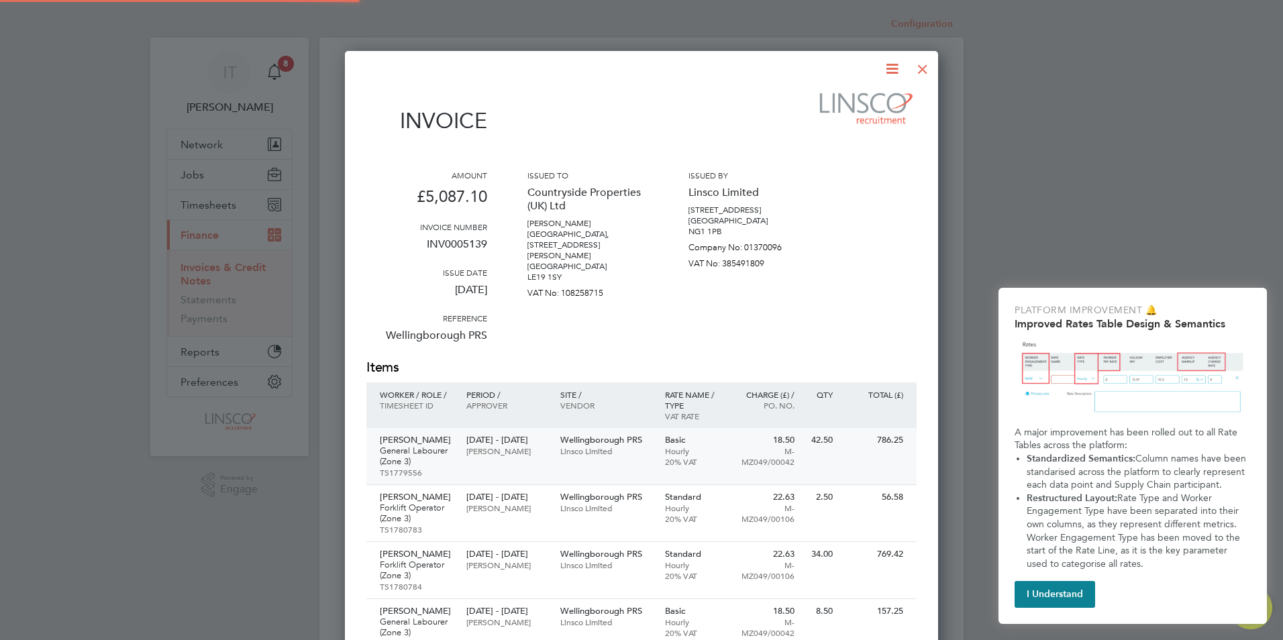
scroll to position [1067, 594]
click at [899, 69] on icon at bounding box center [892, 68] width 17 height 17
click at [880, 95] on li "Download Invoice" at bounding box center [851, 100] width 93 height 19
click at [925, 65] on div at bounding box center [923, 66] width 24 height 24
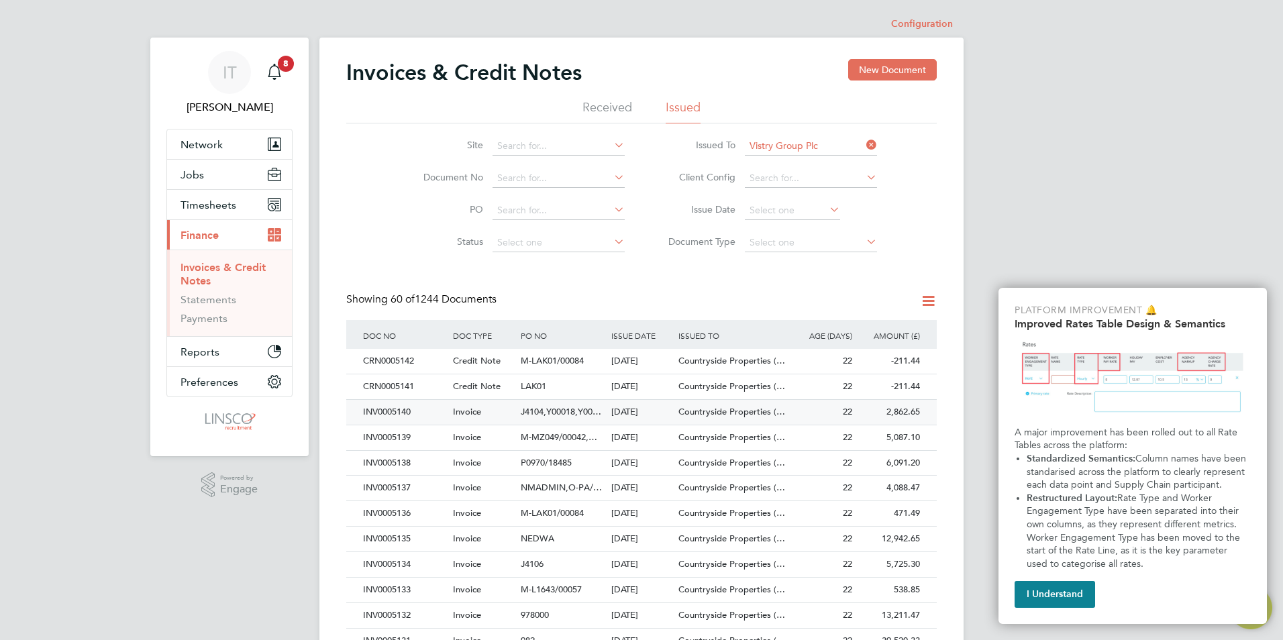
click at [411, 413] on div "INV0005140" at bounding box center [405, 412] width 90 height 25
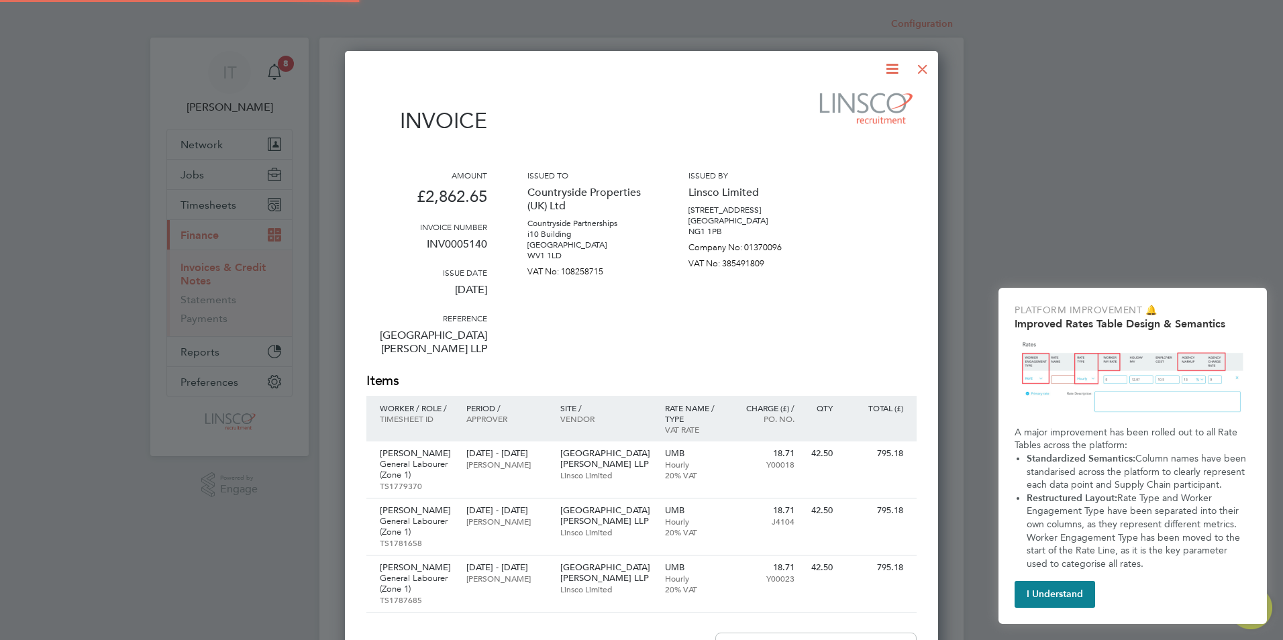
scroll to position [828, 594]
click at [884, 70] on icon at bounding box center [892, 68] width 17 height 17
click at [856, 99] on li "Download Invoice" at bounding box center [851, 100] width 93 height 19
drag, startPoint x: 924, startPoint y: 65, endPoint x: 908, endPoint y: 84, distance: 24.8
click at [924, 65] on div at bounding box center [923, 66] width 24 height 24
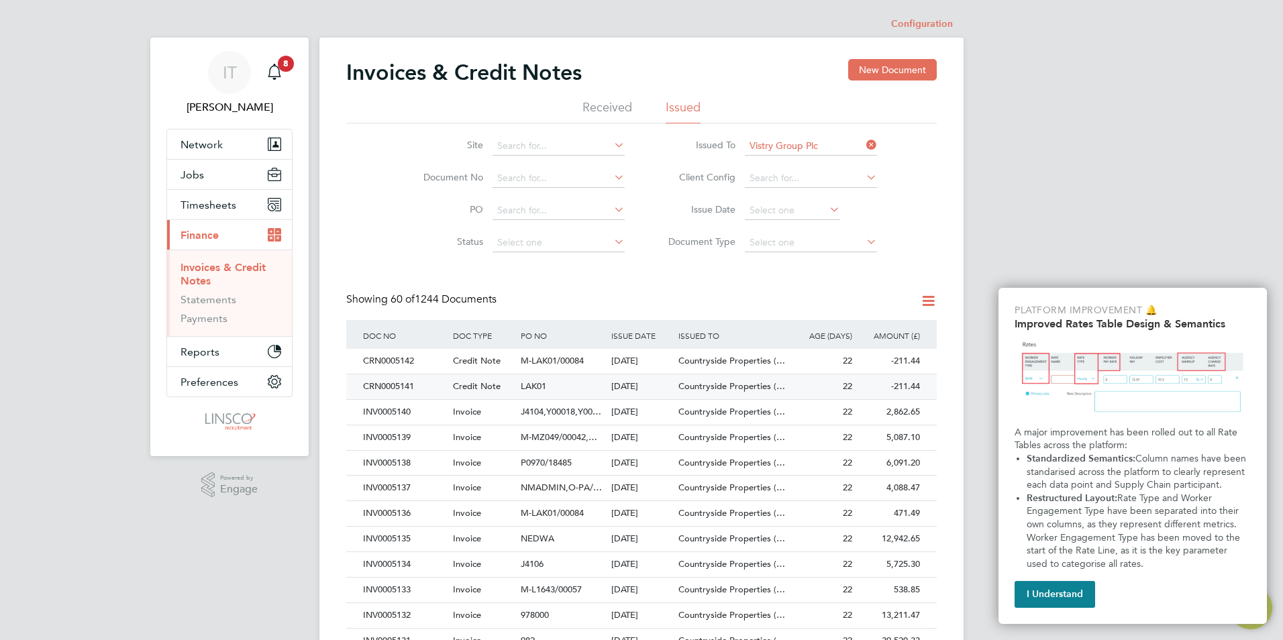
click at [411, 385] on div "CRN0005141" at bounding box center [405, 387] width 90 height 25
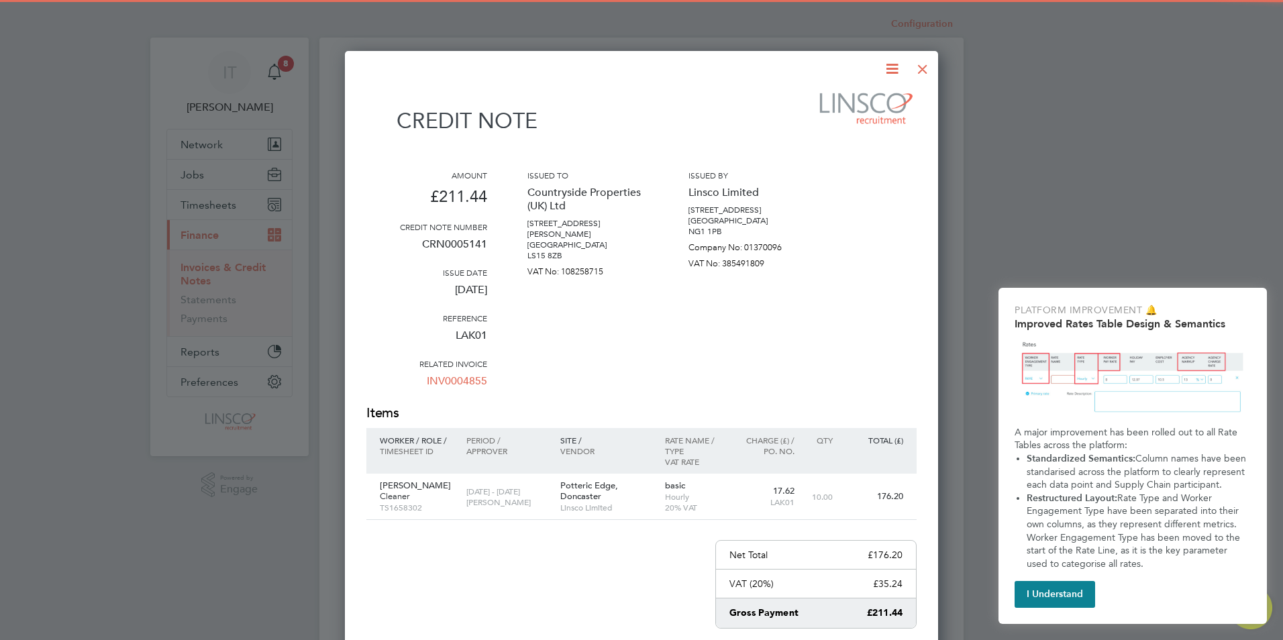
scroll to position [749, 594]
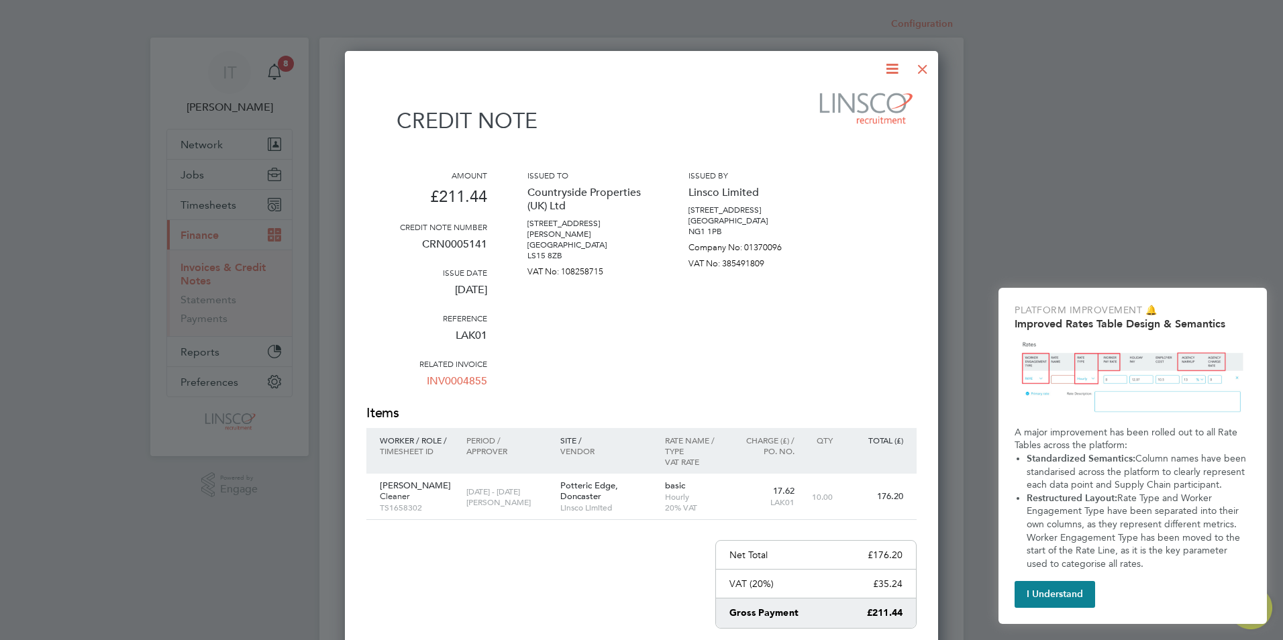
click at [891, 70] on icon at bounding box center [892, 68] width 17 height 17
click at [815, 99] on li "Download Credit Note" at bounding box center [841, 100] width 113 height 19
click at [925, 70] on div at bounding box center [923, 66] width 24 height 24
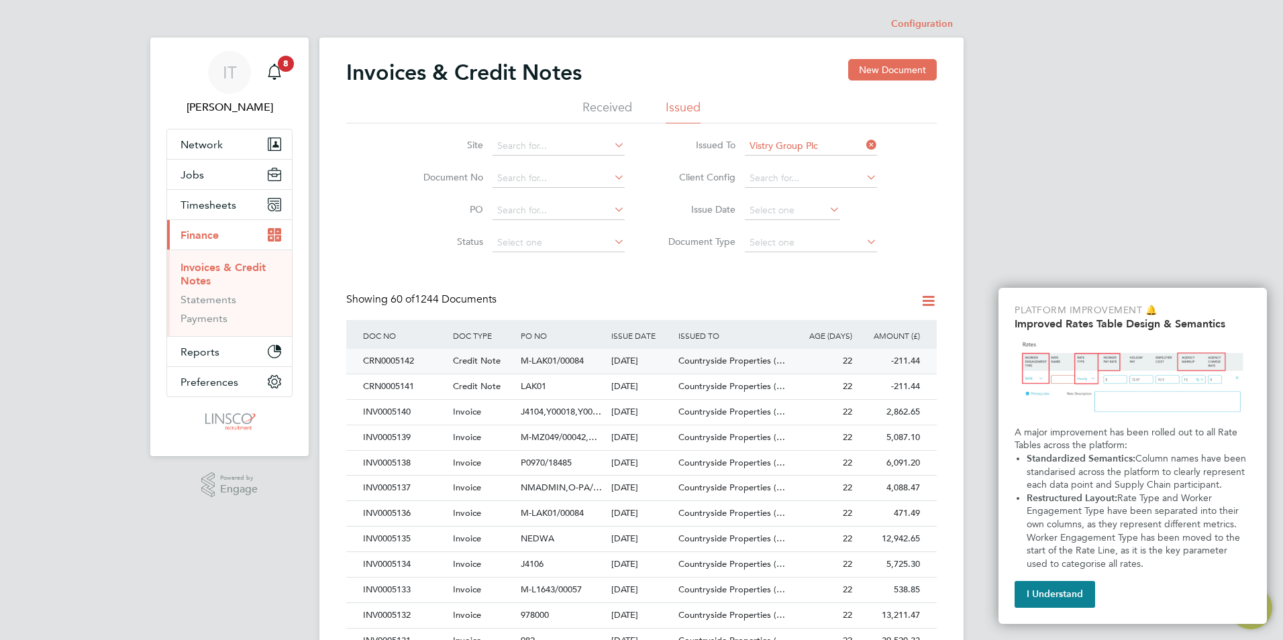
click at [395, 358] on div "CRN0005142" at bounding box center [405, 361] width 90 height 25
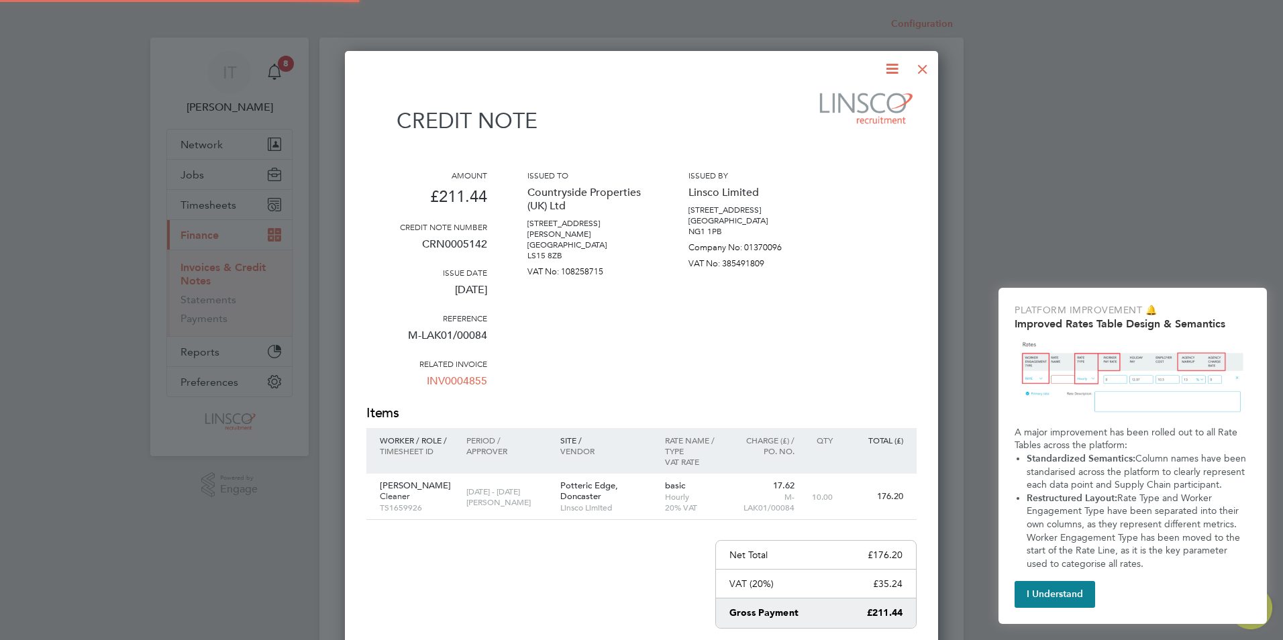
scroll to position [749, 594]
click at [893, 70] on icon at bounding box center [892, 68] width 17 height 17
click at [829, 101] on li "Download Credit Note" at bounding box center [841, 100] width 113 height 19
drag, startPoint x: 924, startPoint y: 68, endPoint x: 576, endPoint y: 359, distance: 453.2
click at [924, 70] on div at bounding box center [923, 66] width 24 height 24
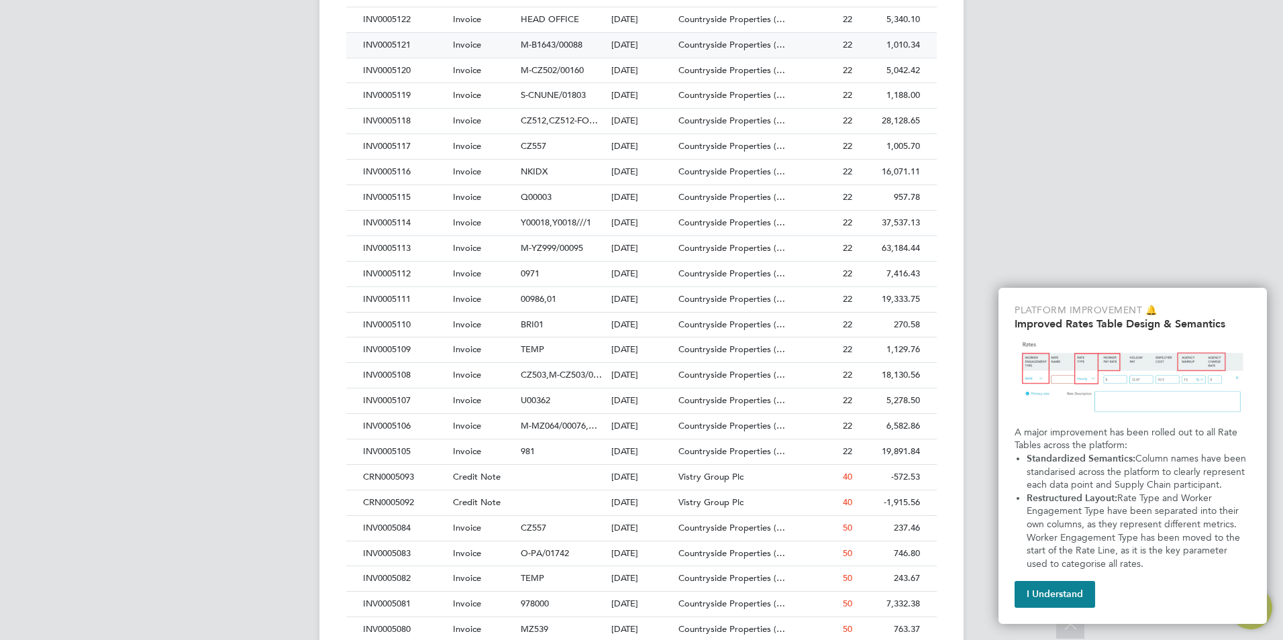
scroll to position [873, 0]
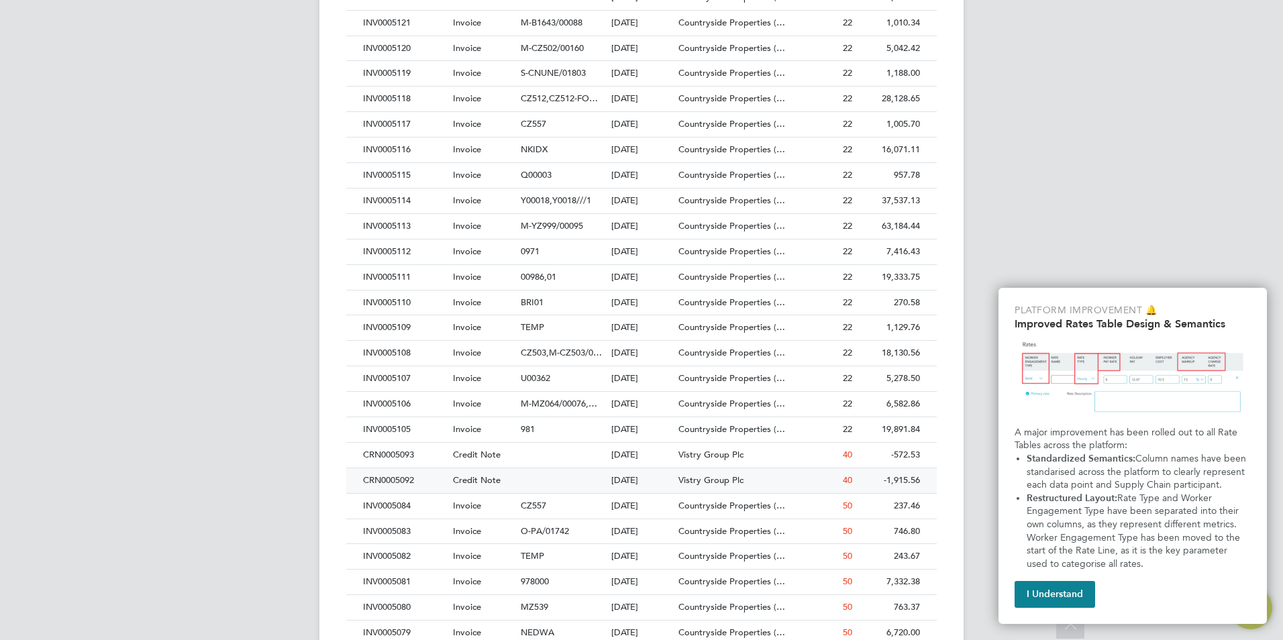
click at [390, 480] on div "CRN0005092" at bounding box center [405, 480] width 90 height 25
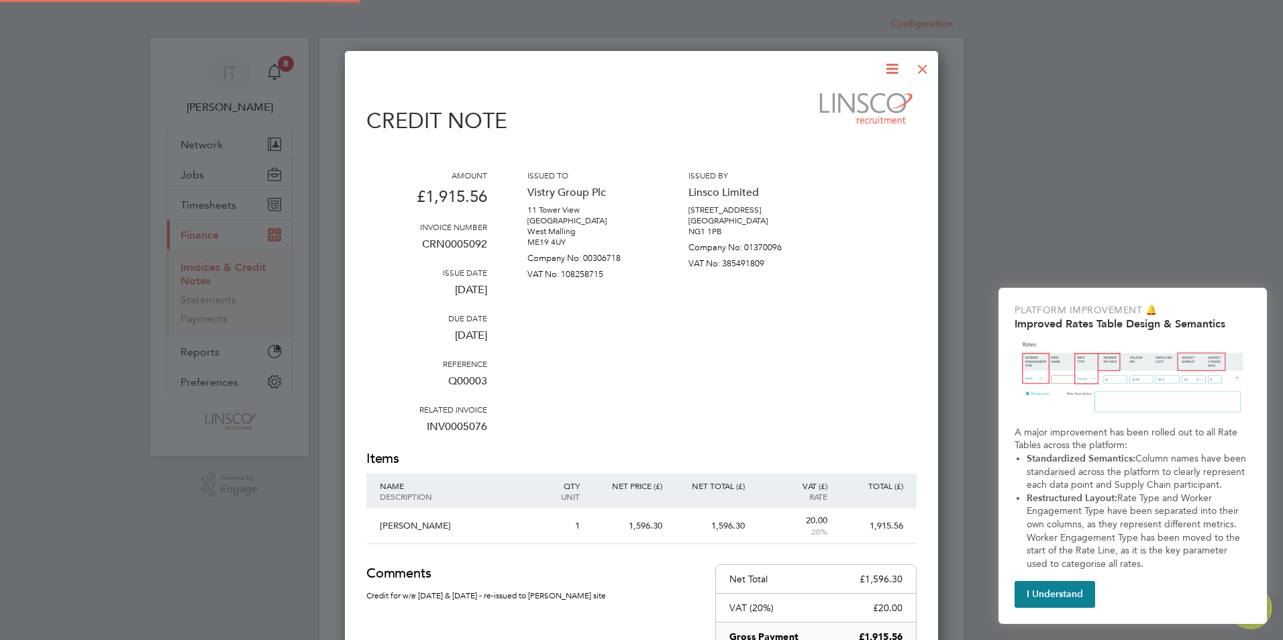
scroll to position [775, 594]
click at [891, 66] on icon at bounding box center [892, 68] width 17 height 17
click at [846, 102] on li "Download Credit Note" at bounding box center [841, 100] width 113 height 19
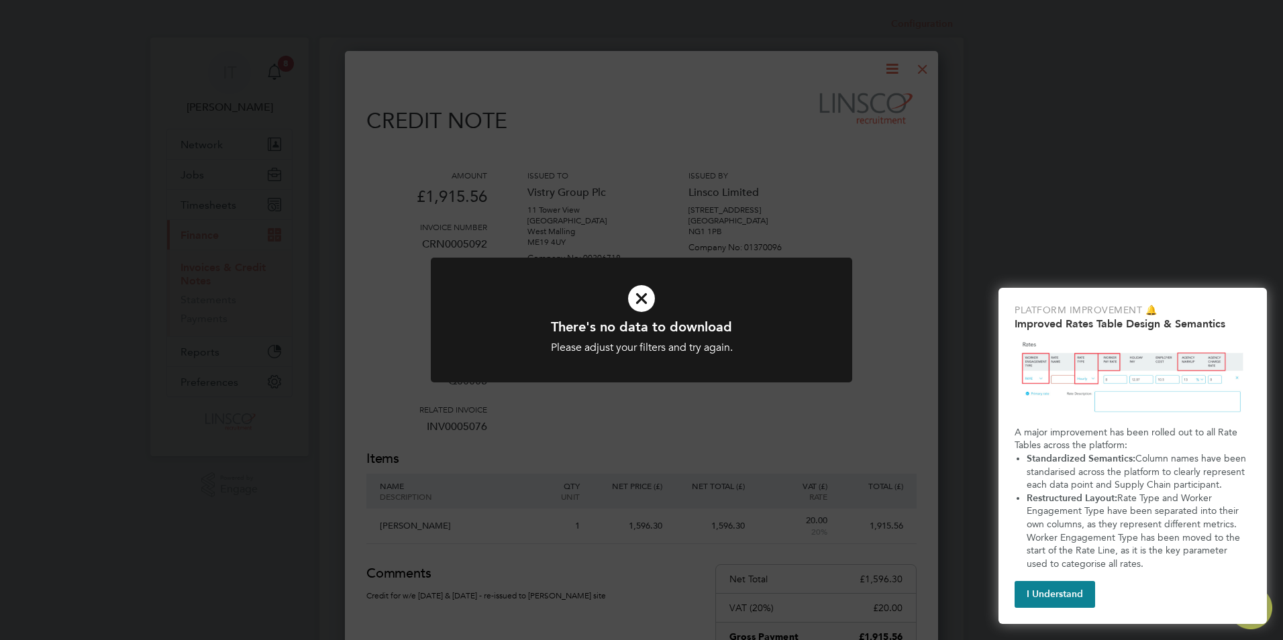
click at [678, 301] on icon at bounding box center [641, 299] width 349 height 52
